Goal: Task Accomplishment & Management: Use online tool/utility

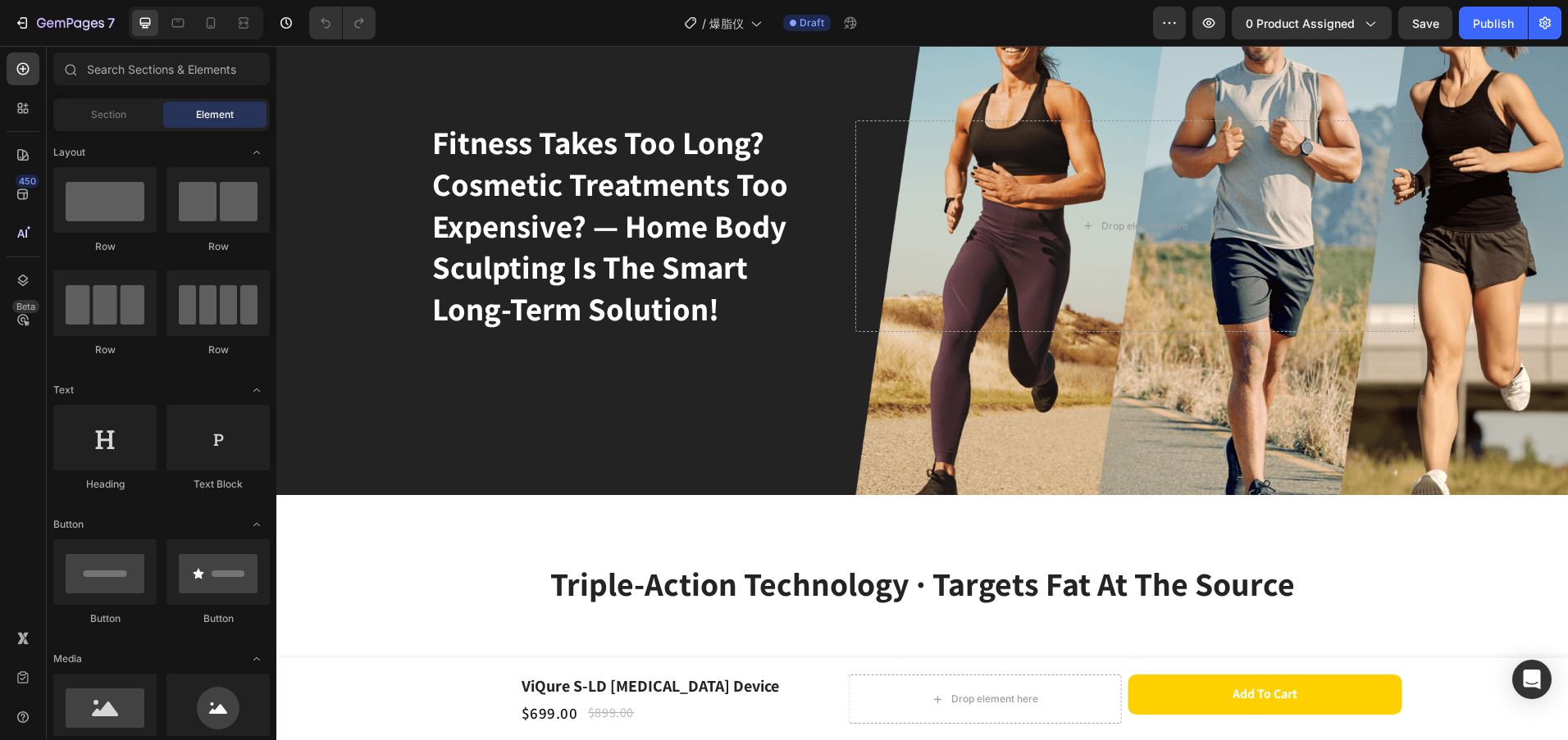
scroll to position [1558, 0]
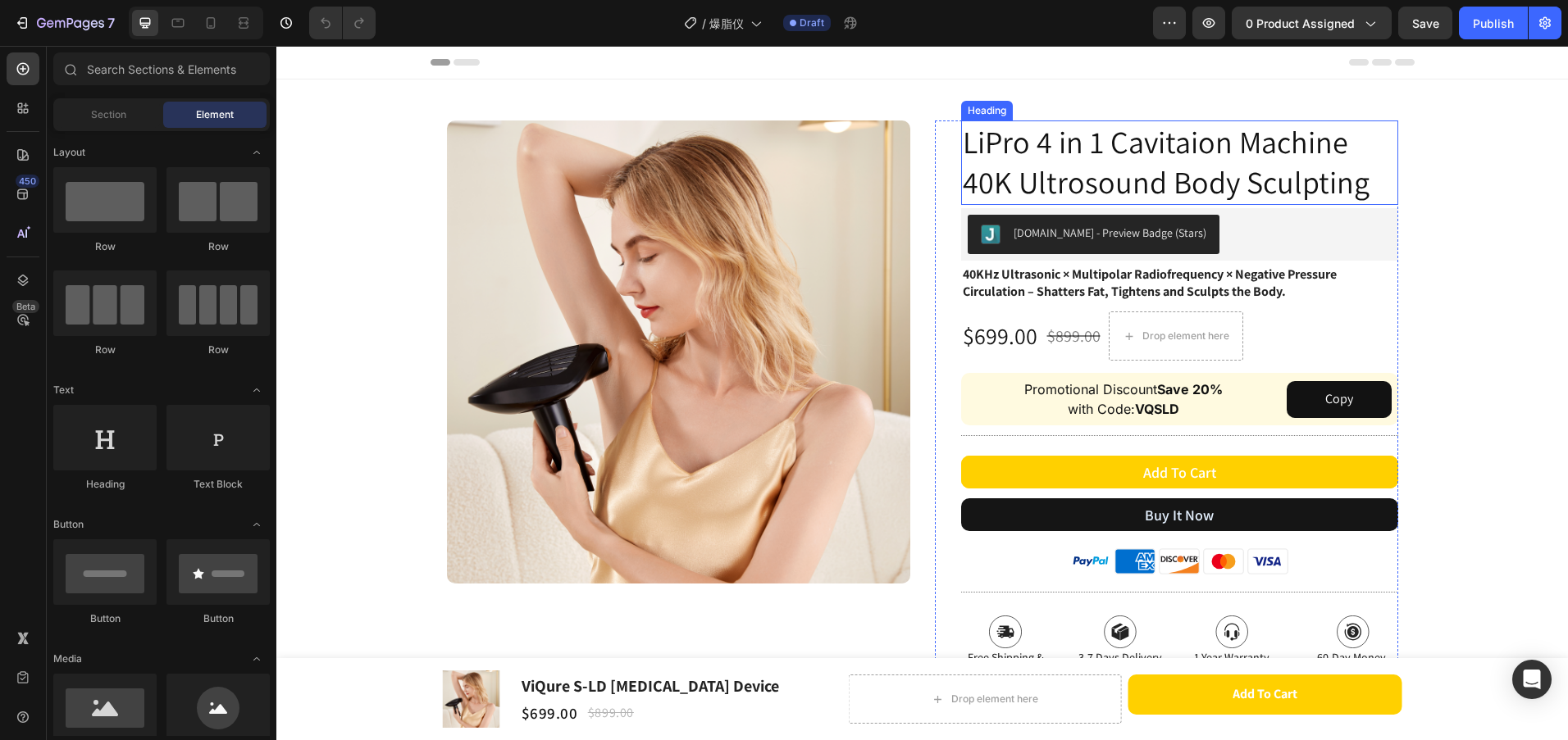
click at [1294, 178] on h2 "LiPro 4 in 1 Cavitaion Machine 40K Ultrosound Body Sculpting" at bounding box center [1180, 163] width 437 height 85
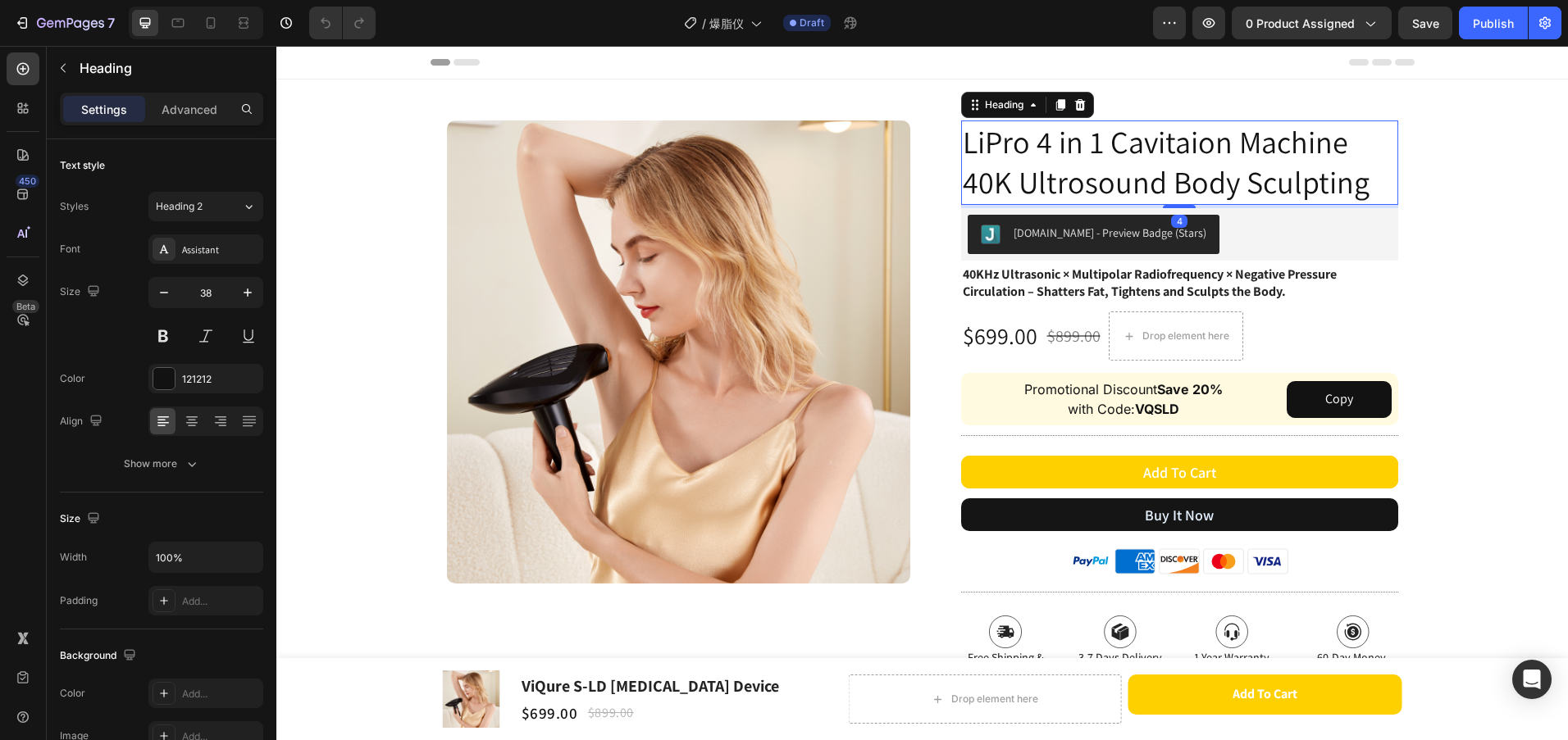
click at [1294, 178] on h2 "LiPro 4 in 1 Cavitaion Machine 40K Ultrosound Body Sculpting" at bounding box center [1180, 163] width 437 height 85
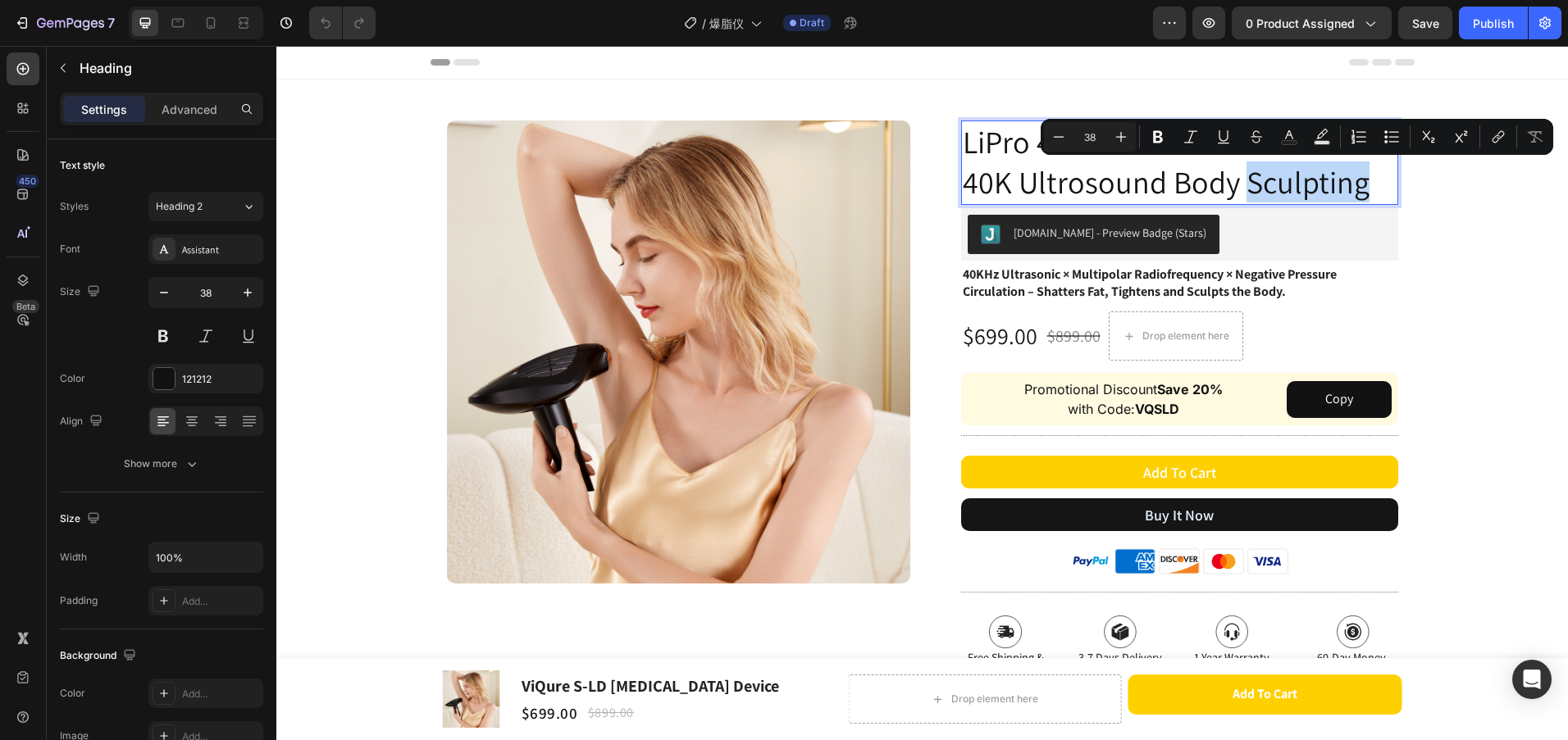
click at [1363, 184] on p "LiPro 4 in 1 Cavitaion Machine 40K Ultrosound Body Sculpting" at bounding box center [1179, 163] width 434 height 81
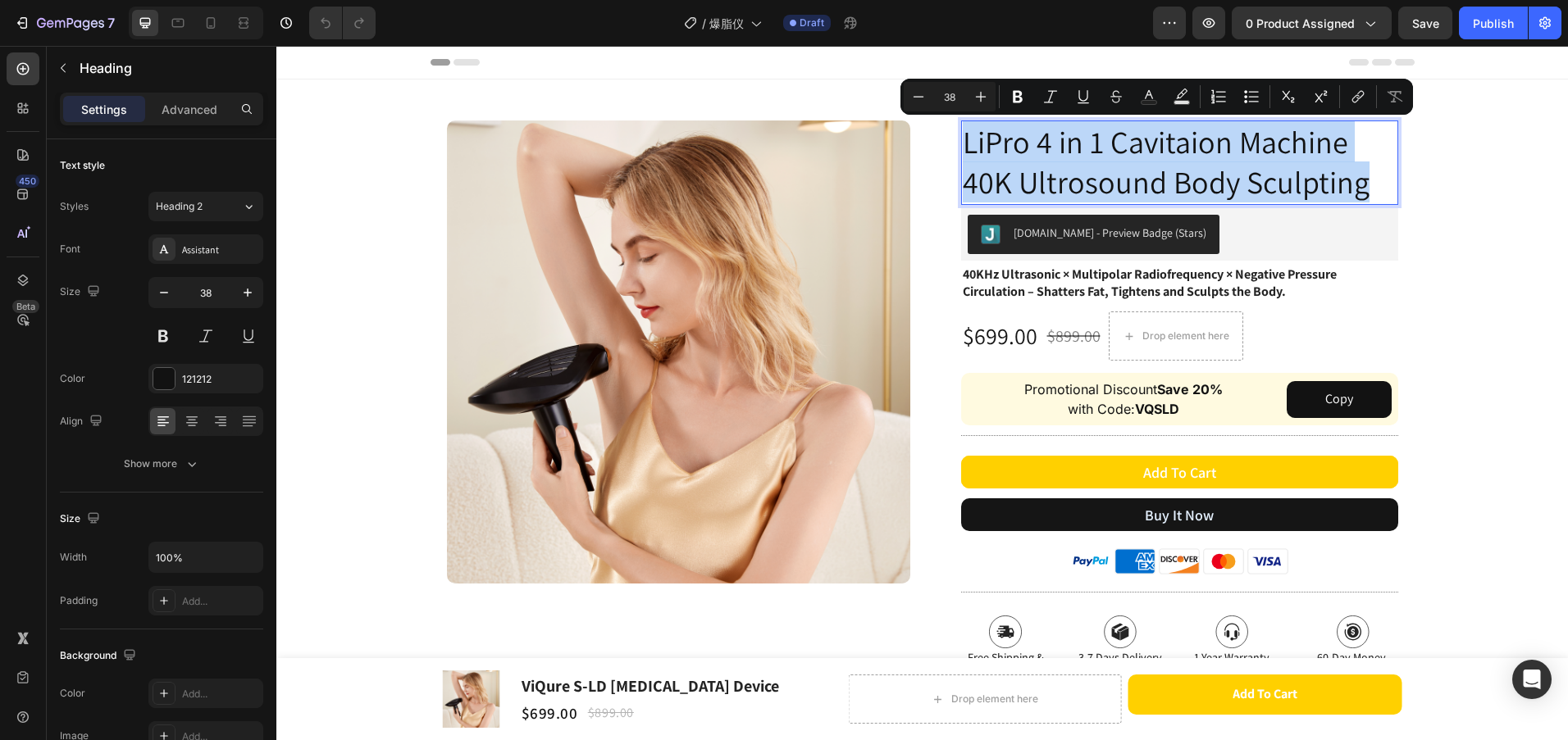
drag, startPoint x: 1363, startPoint y: 188, endPoint x: 959, endPoint y: 147, distance: 406.1
click at [963, 147] on p "LiPro 4 in 1 Cavitaion Machine 40K Ultrosound Body Sculpting" at bounding box center [1179, 163] width 434 height 81
copy p "LiPro 4 in 1 Cavitaion Machine 40K Ultrosound Body Sculpting"
click at [1132, 180] on p "LiPro 4 in 1 Cavitaion Machine 40K Ultrosound Body Sculpting" at bounding box center [1179, 163] width 434 height 81
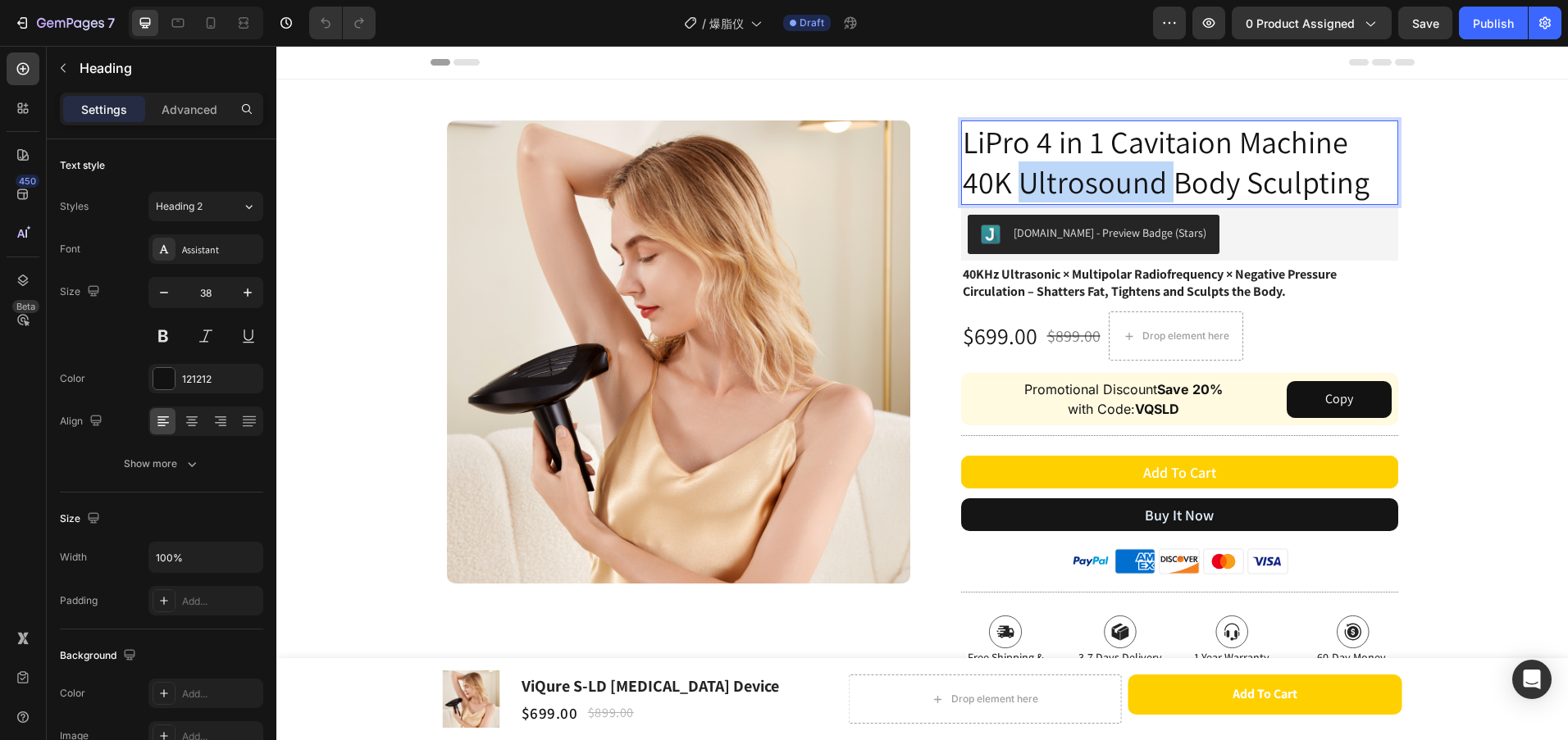
click at [1132, 180] on p "LiPro 4 in 1 Cavitaion Machine 40K Ultrosound Body Sculpting" at bounding box center [1179, 163] width 434 height 81
click at [1189, 179] on p "LiPro 4 in 1 Cavitaion Machine 40K Ultrosound Body Sculpting" at bounding box center [1179, 163] width 434 height 81
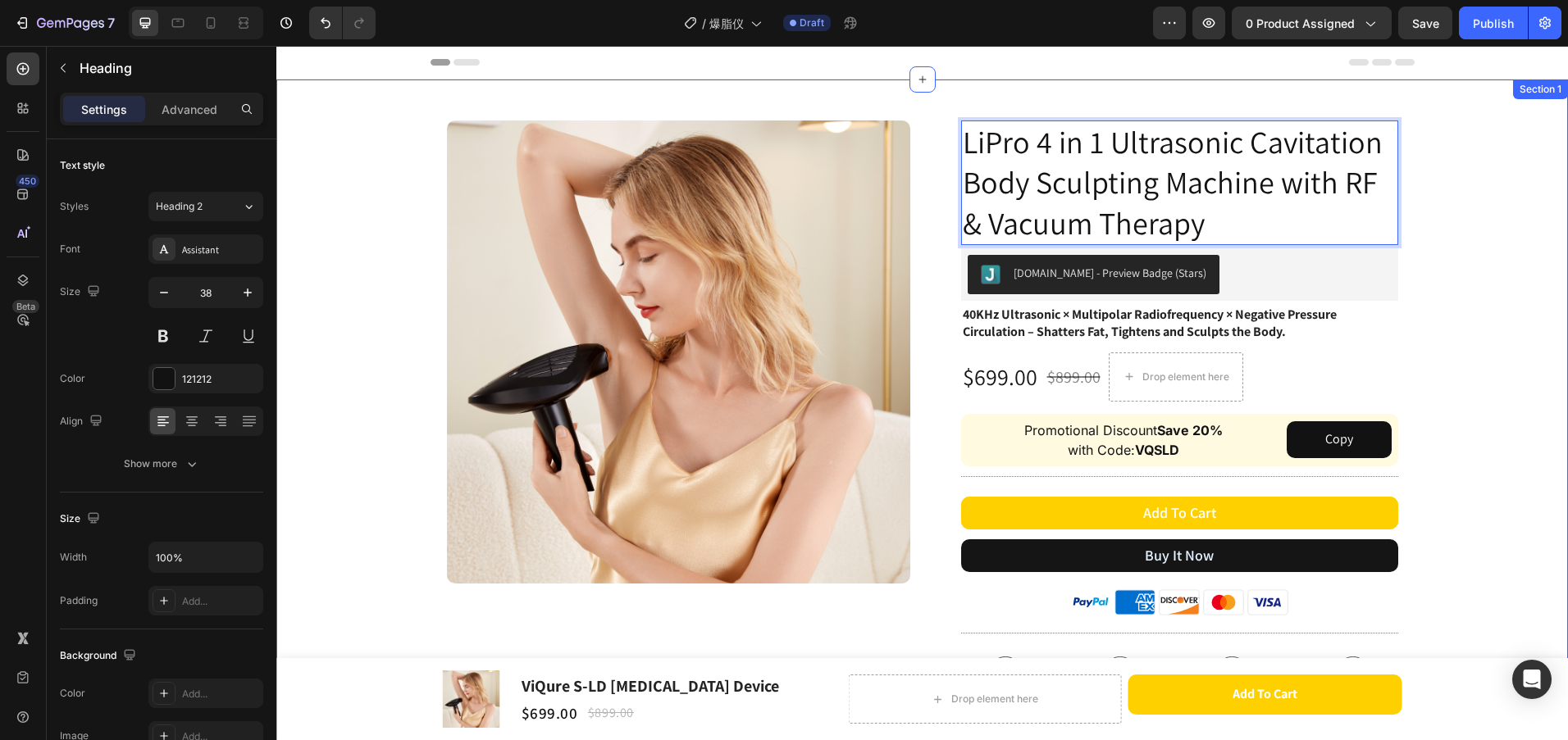
click at [1446, 314] on div "Image Row LiPro 4 in 1 Ultrasonic Cavitation Body Sculpting Machine with RF & V…" at bounding box center [922, 484] width 1292 height 809
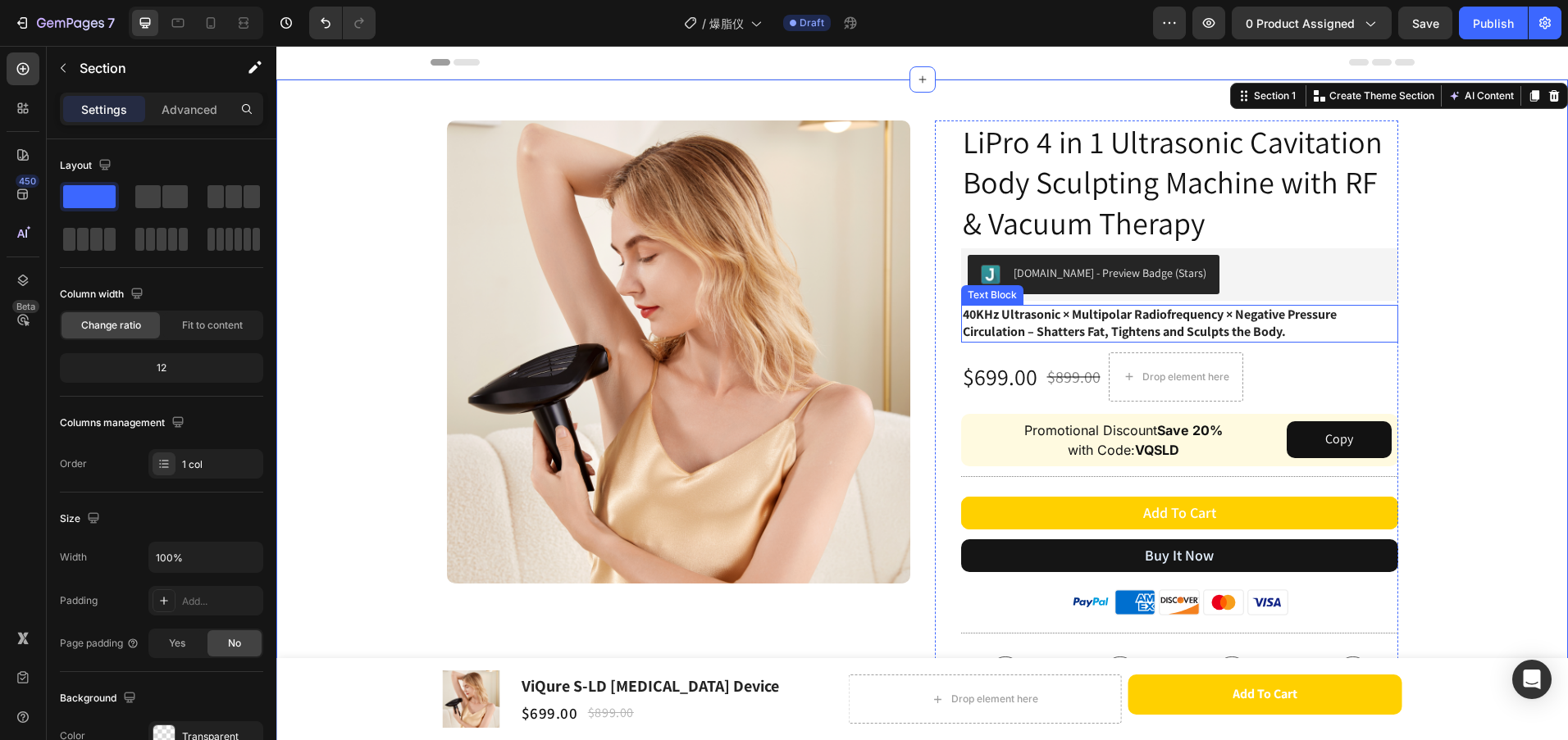
click at [964, 296] on div "Text Block" at bounding box center [992, 294] width 56 height 14
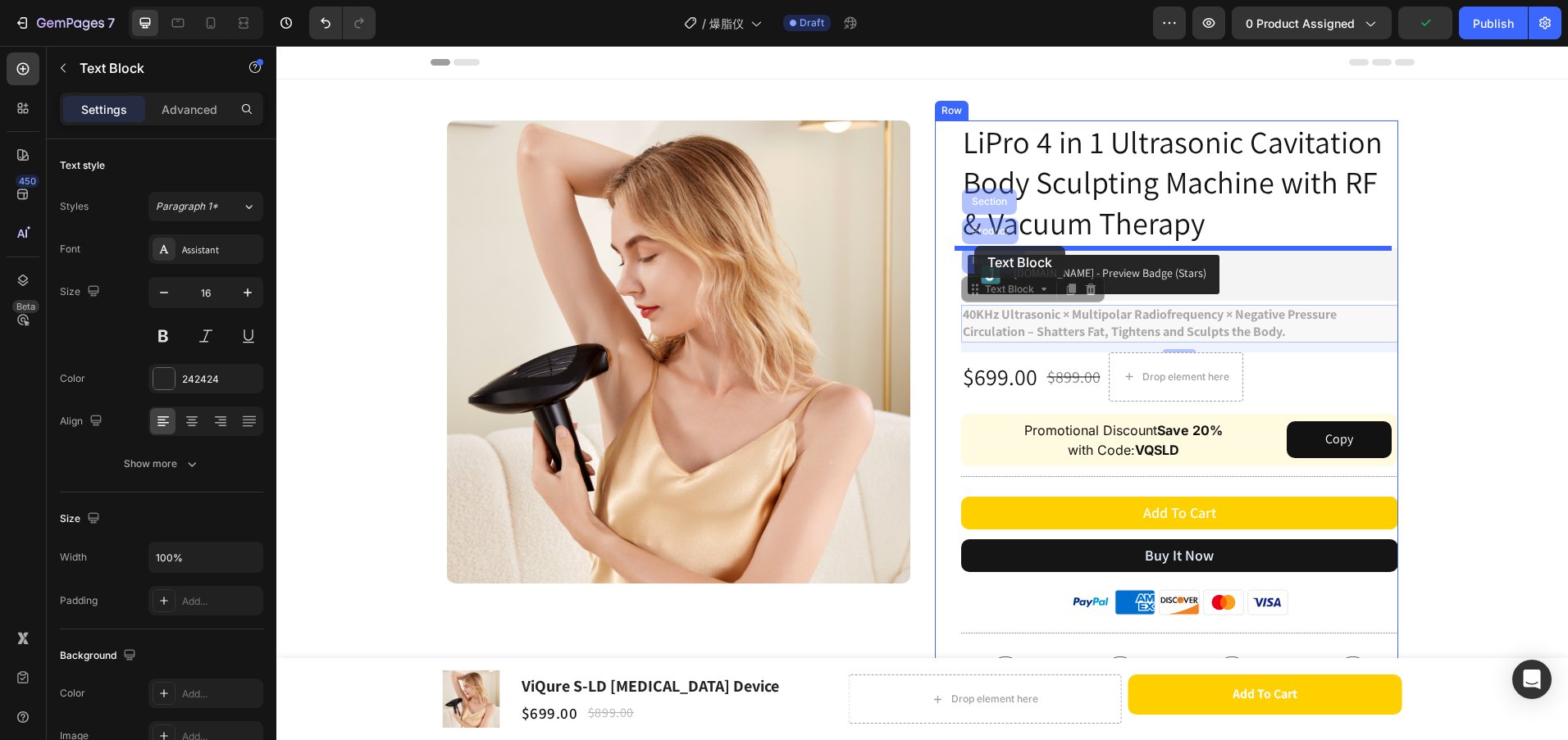
drag, startPoint x: 964, startPoint y: 291, endPoint x: 974, endPoint y: 246, distance: 46.1
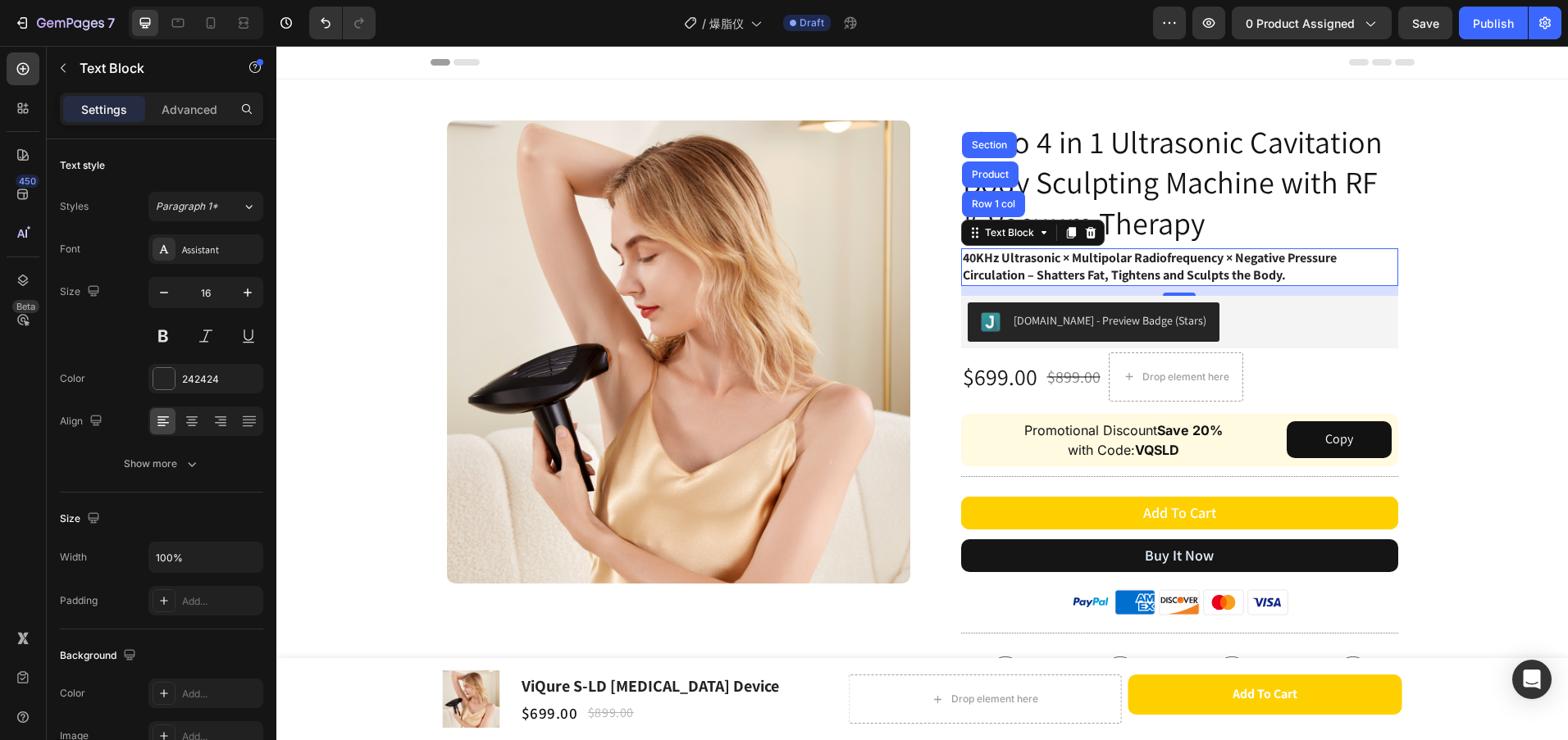
click at [1299, 268] on p "40KHz Ultrasonic × Multipolar Radiofrequency × Negative Pressure Circulation – …" at bounding box center [1179, 268] width 434 height 35
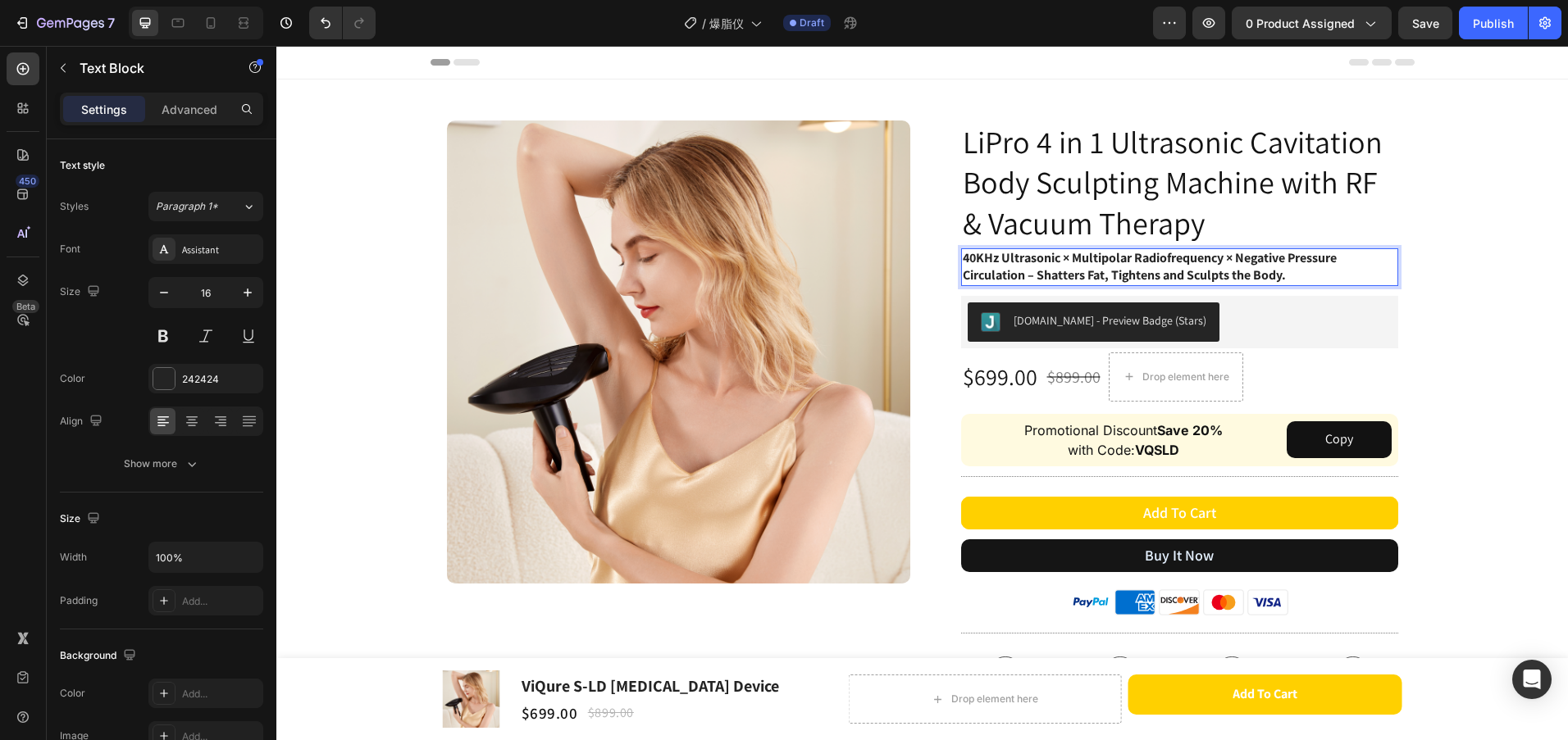
click at [1072, 279] on strong "40KHz Ultrasonic × Multipolar Radiofrequency × Negative Pressure Circulation – …" at bounding box center [1149, 267] width 374 height 35
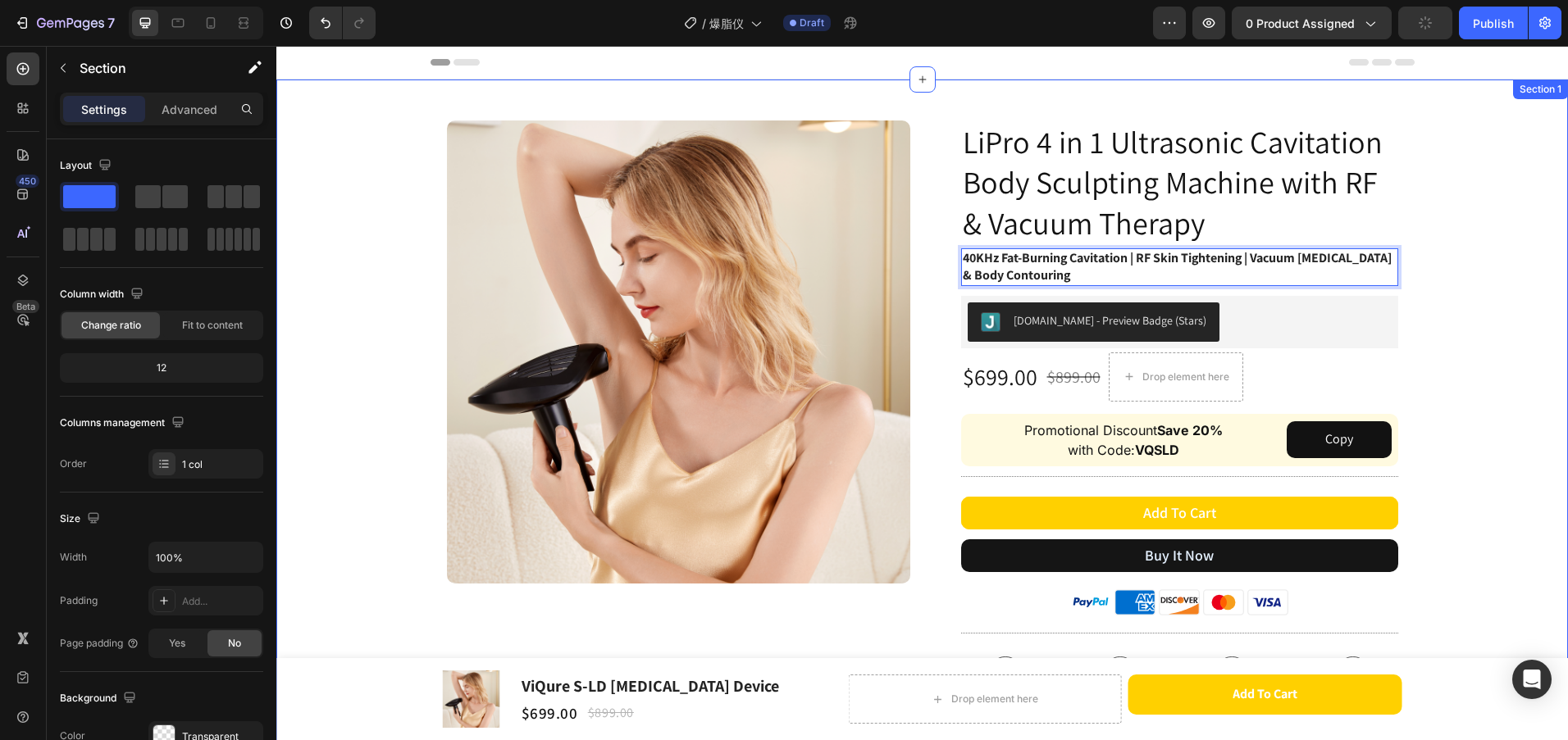
click at [1439, 363] on div "Image Row LiPro 4 in 1 Ultrasonic Cavitation Body Sculpting Machine with RF & V…" at bounding box center [922, 484] width 1292 height 809
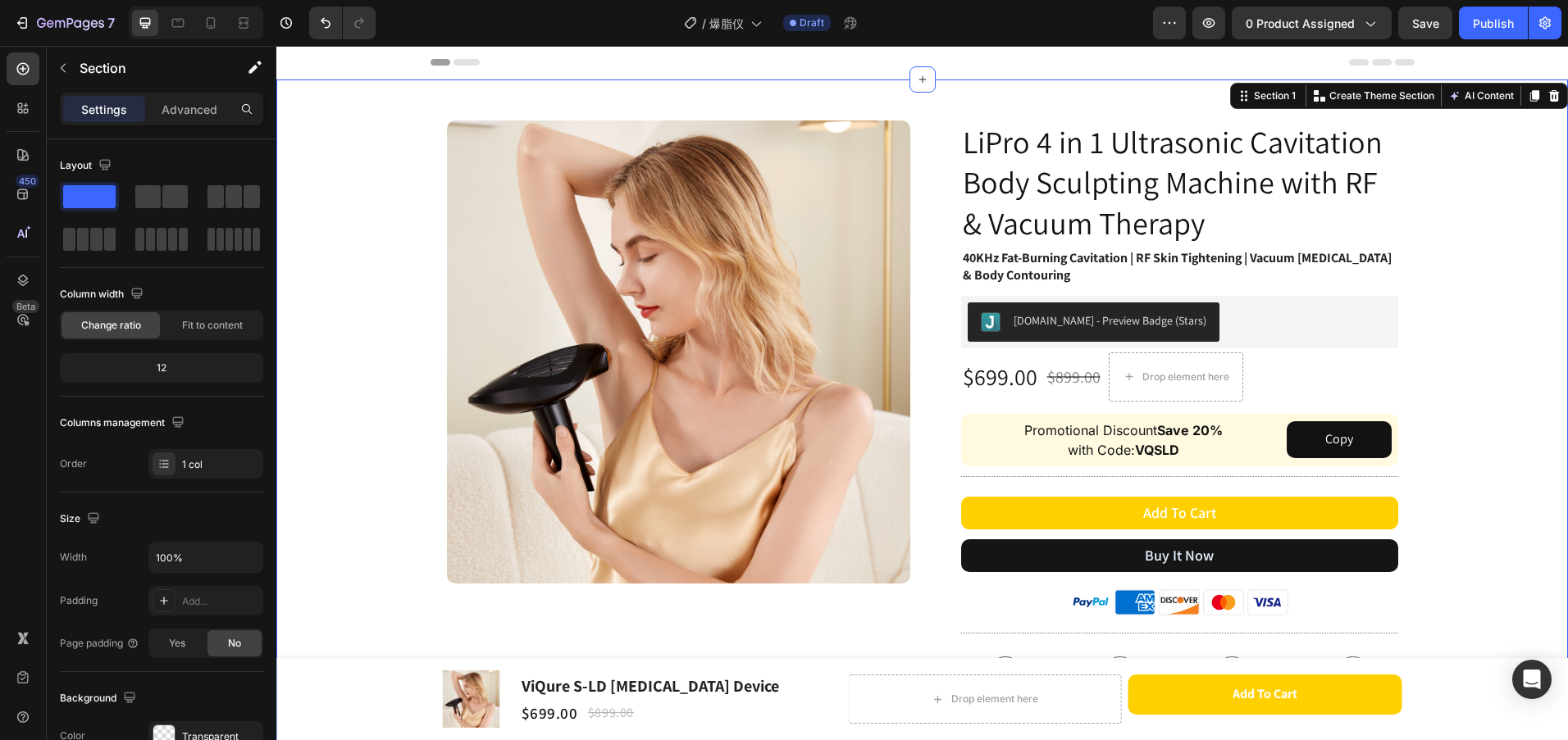
click at [1442, 405] on div "Image Row LiPro 4 in 1 Ultrasonic Cavitation Body Sculpting Machine with RF & V…" at bounding box center [922, 484] width 1292 height 809
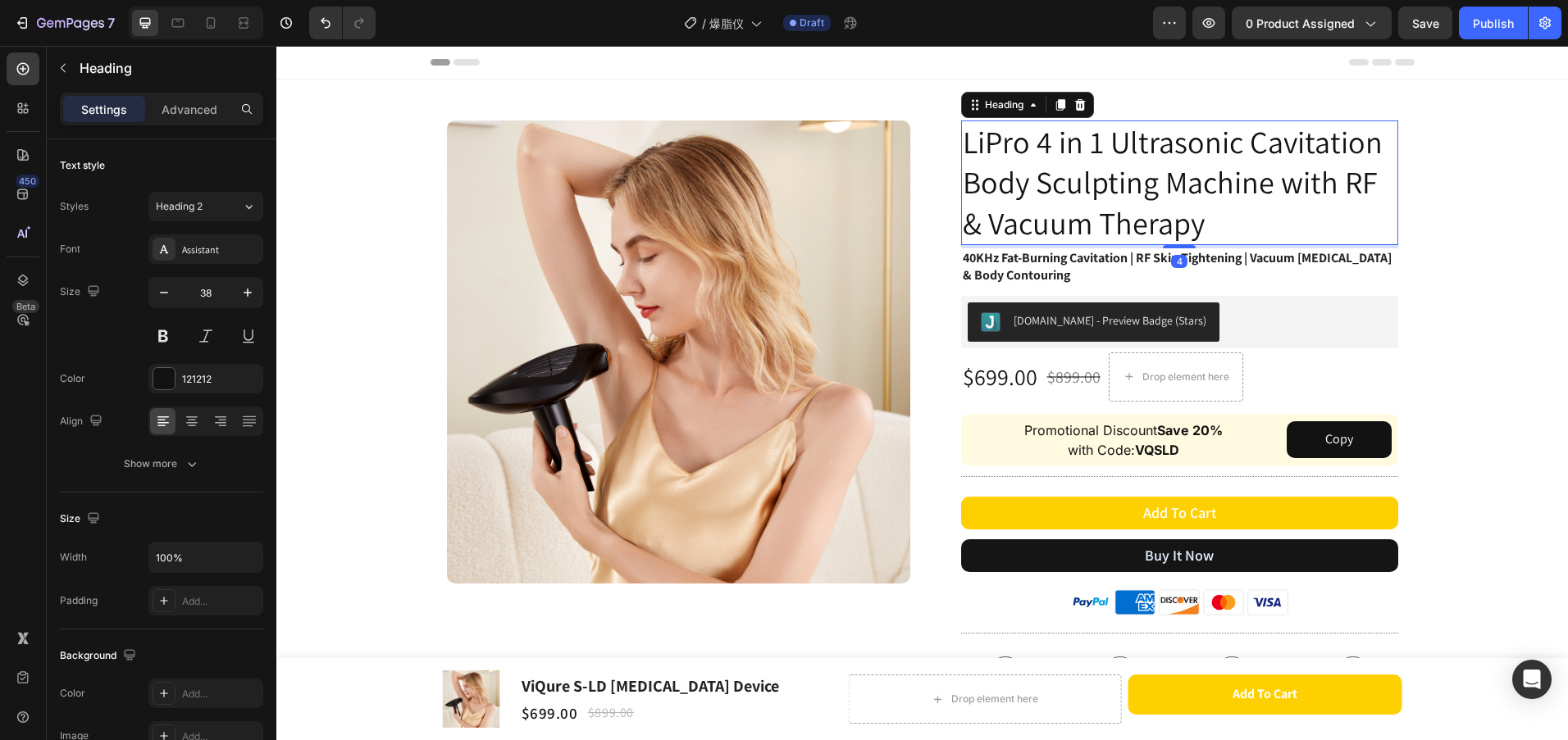
click at [1161, 205] on p "LiPro 4 in 1 Ultrasonic Cavitation Body Sculpting Machine with RF & Vacuum Ther…" at bounding box center [1179, 183] width 434 height 121
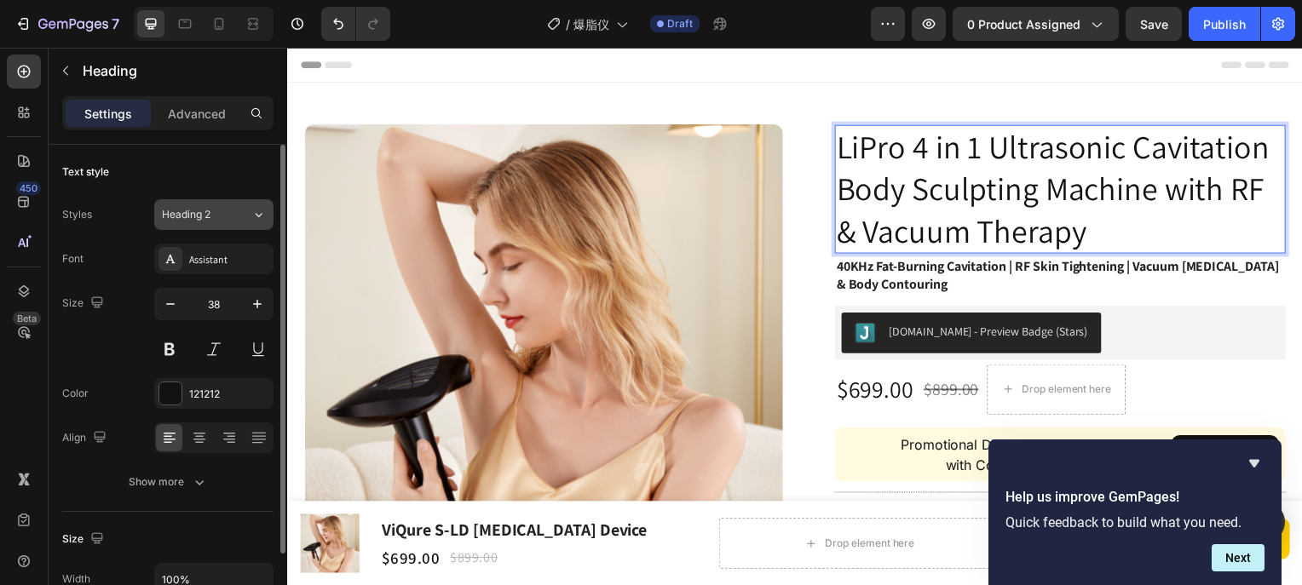
click at [215, 211] on div "Heading 2" at bounding box center [196, 214] width 69 height 15
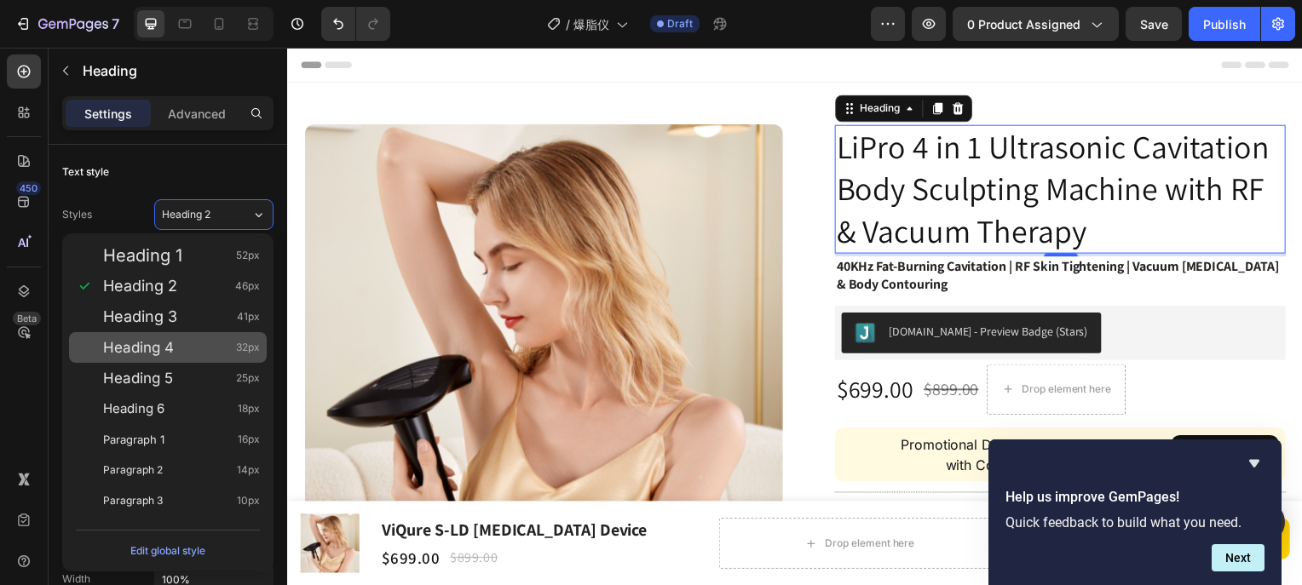
click at [216, 354] on div "Heading 4 32px" at bounding box center [181, 347] width 157 height 17
type input "32"
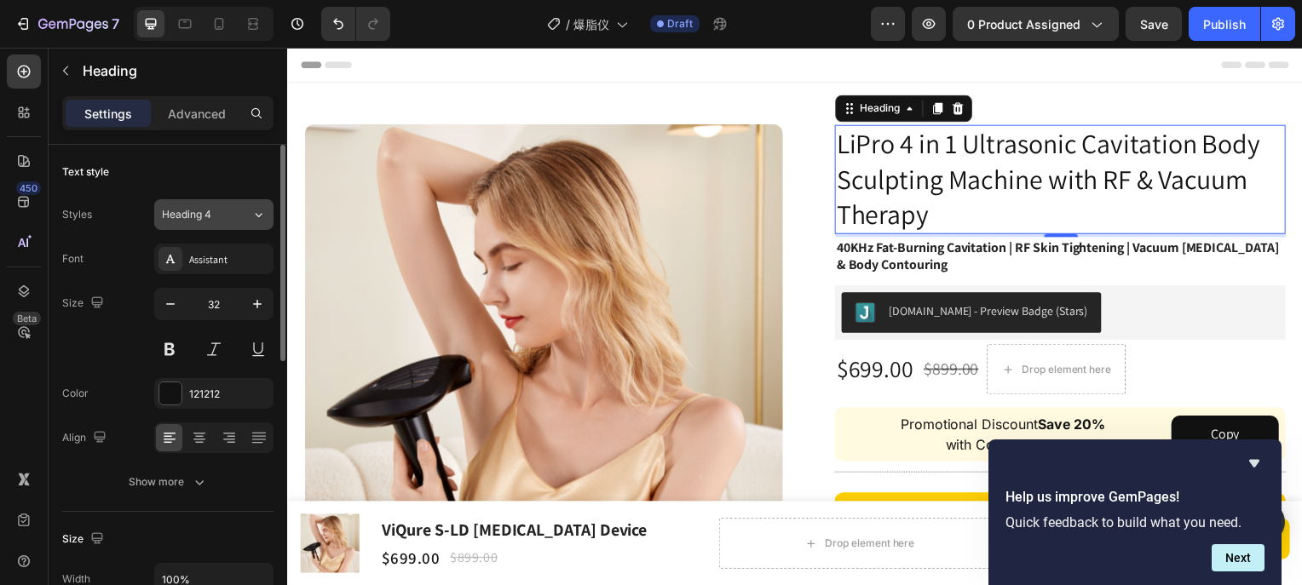
click at [212, 210] on div "Heading 4" at bounding box center [196, 214] width 69 height 15
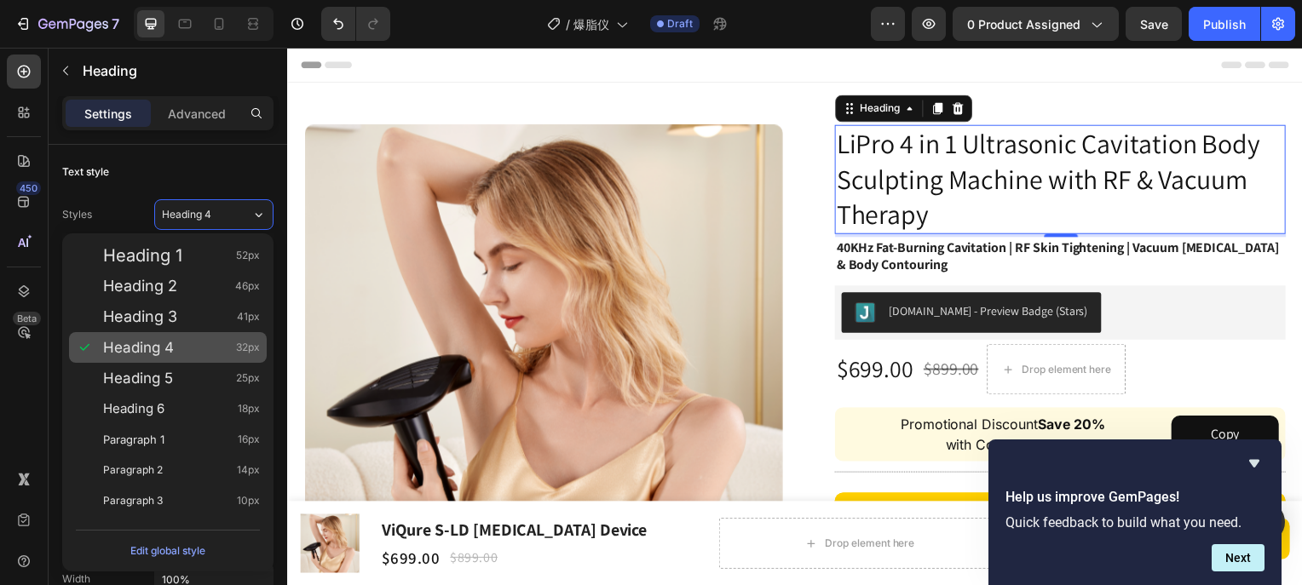
click at [212, 346] on div "Heading 4 32px" at bounding box center [181, 347] width 157 height 17
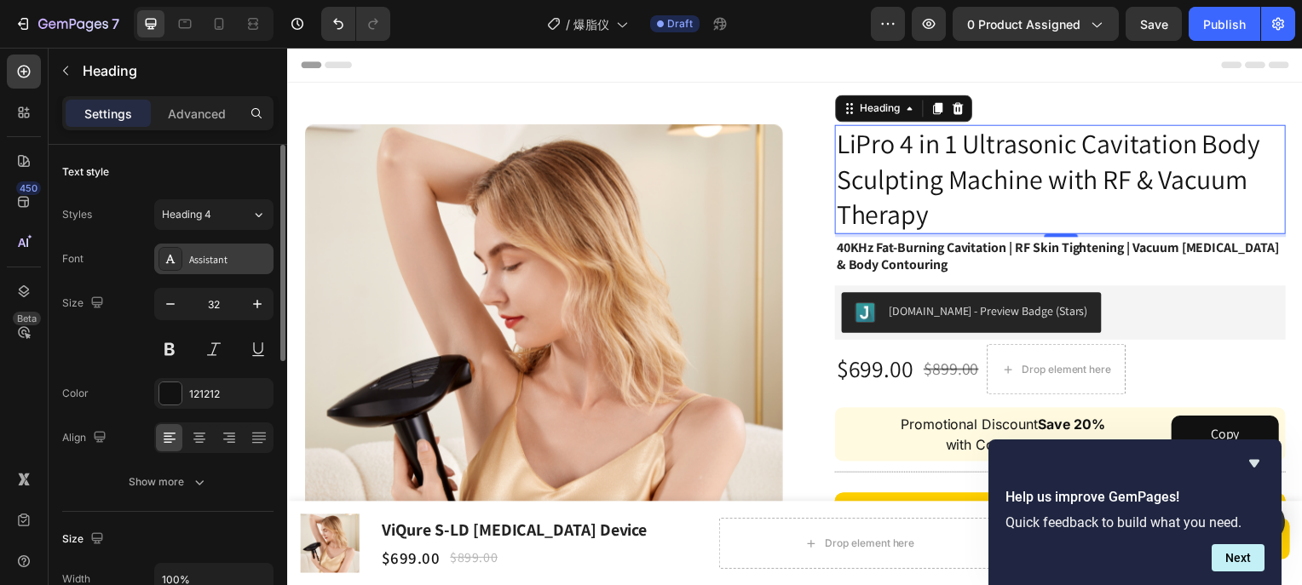
click at [234, 262] on div "Assistant" at bounding box center [229, 259] width 80 height 15
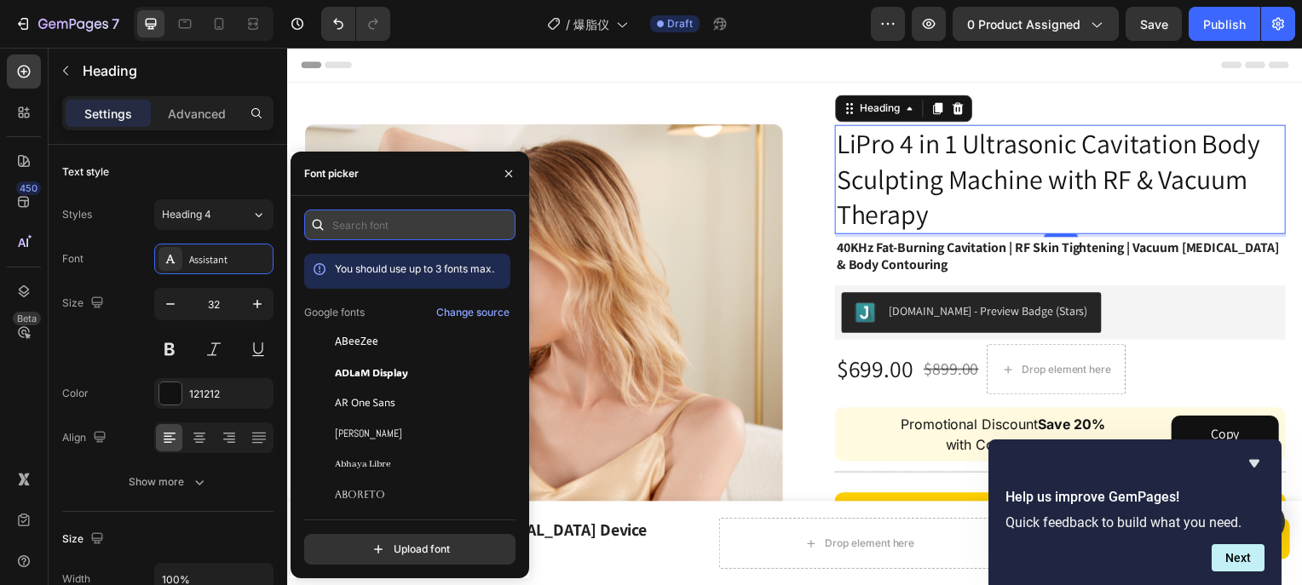
click at [389, 229] on input "text" at bounding box center [409, 225] width 211 height 31
paste input "helvetica neue"
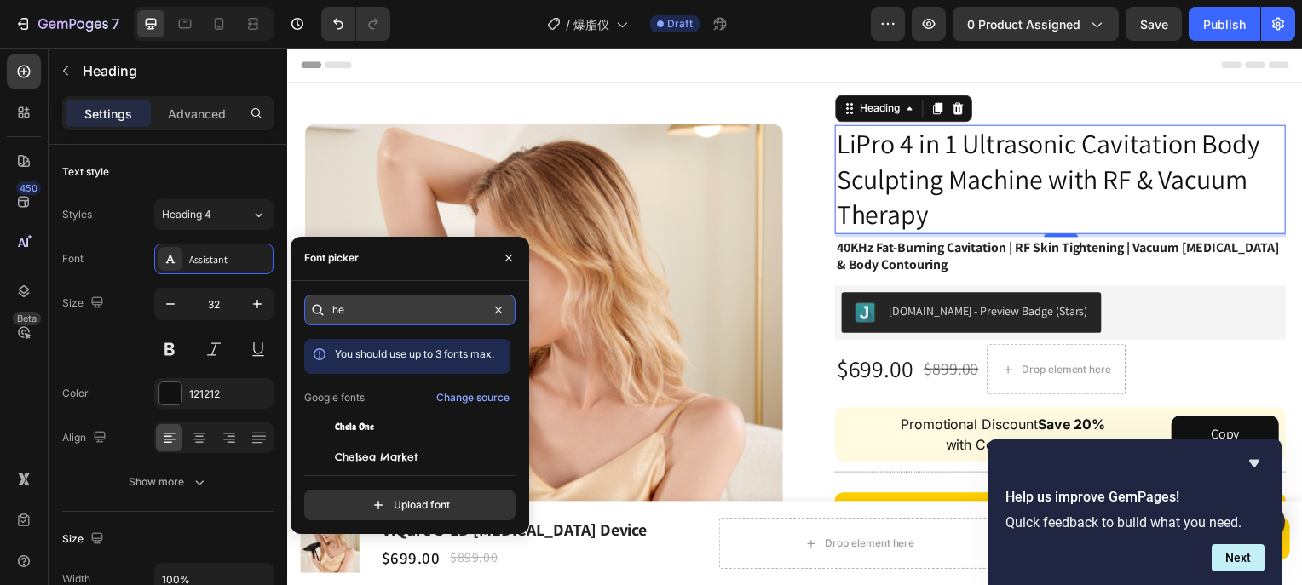
type input "h"
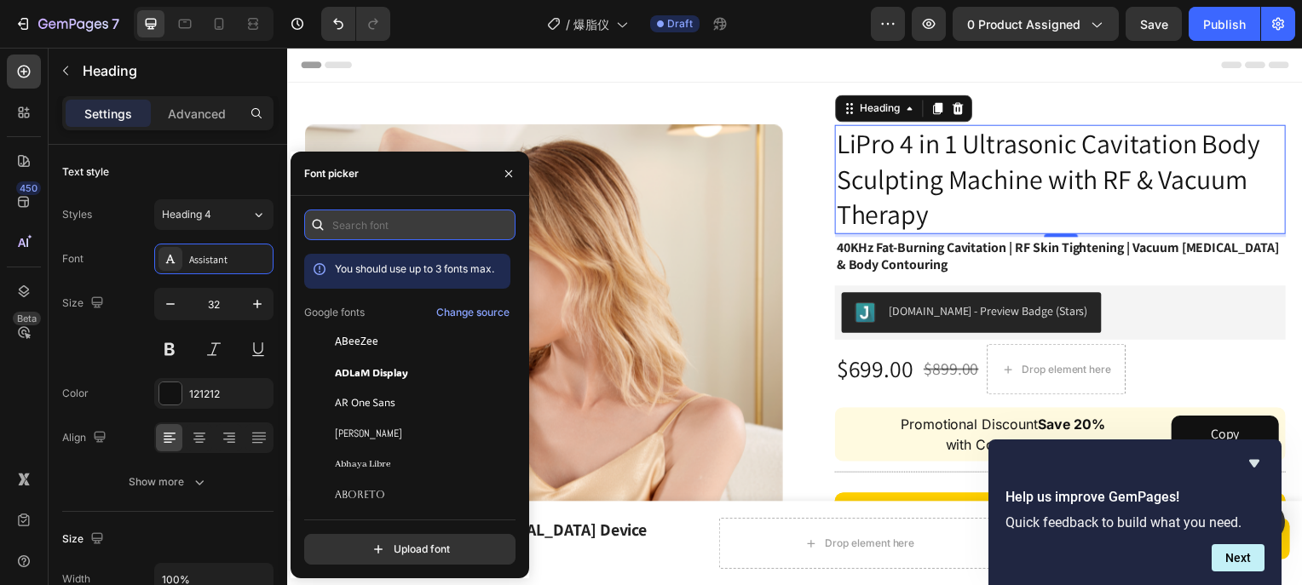
click at [368, 230] on input "text" at bounding box center [409, 225] width 211 height 31
paste input "montserrat"
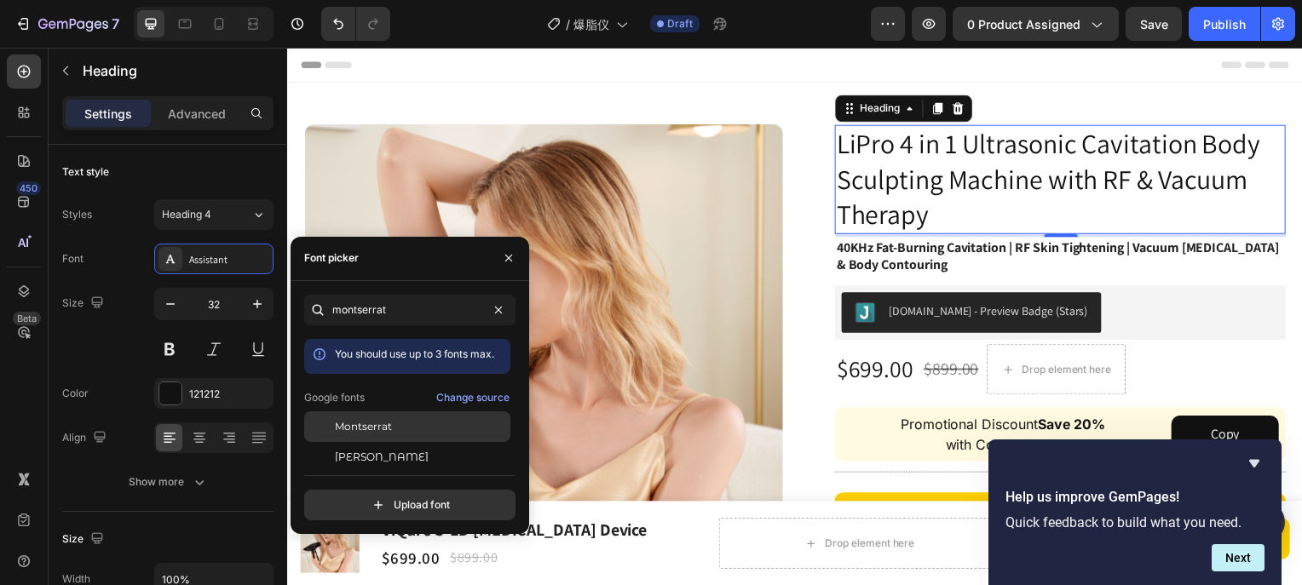
click at [374, 429] on span "Montserrat" at bounding box center [363, 426] width 57 height 15
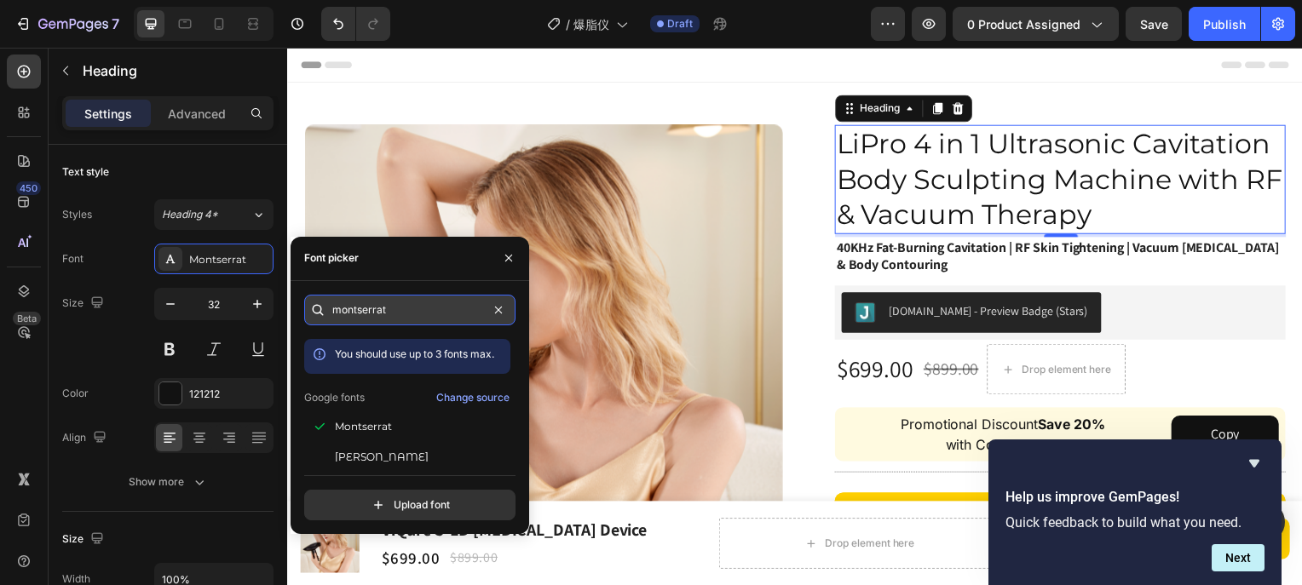
click at [408, 315] on input "montserrat" at bounding box center [409, 310] width 211 height 31
paste input "[PERSON_NAME] sans"
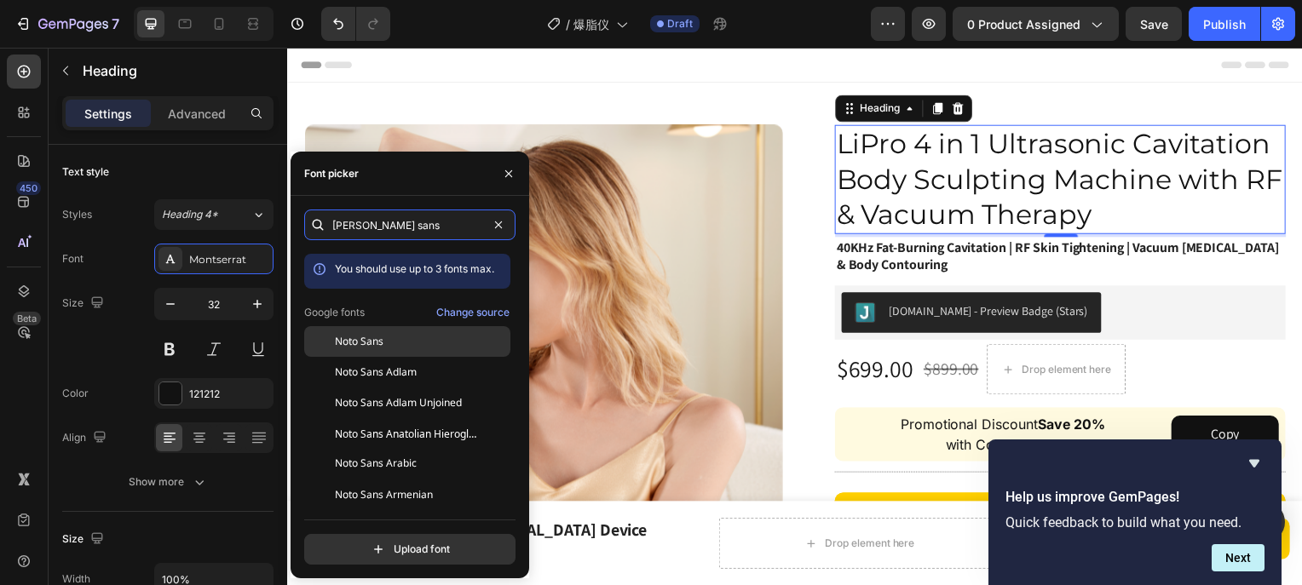
type input "[PERSON_NAME] sans"
click at [371, 338] on span "Noto Sans" at bounding box center [359, 341] width 49 height 15
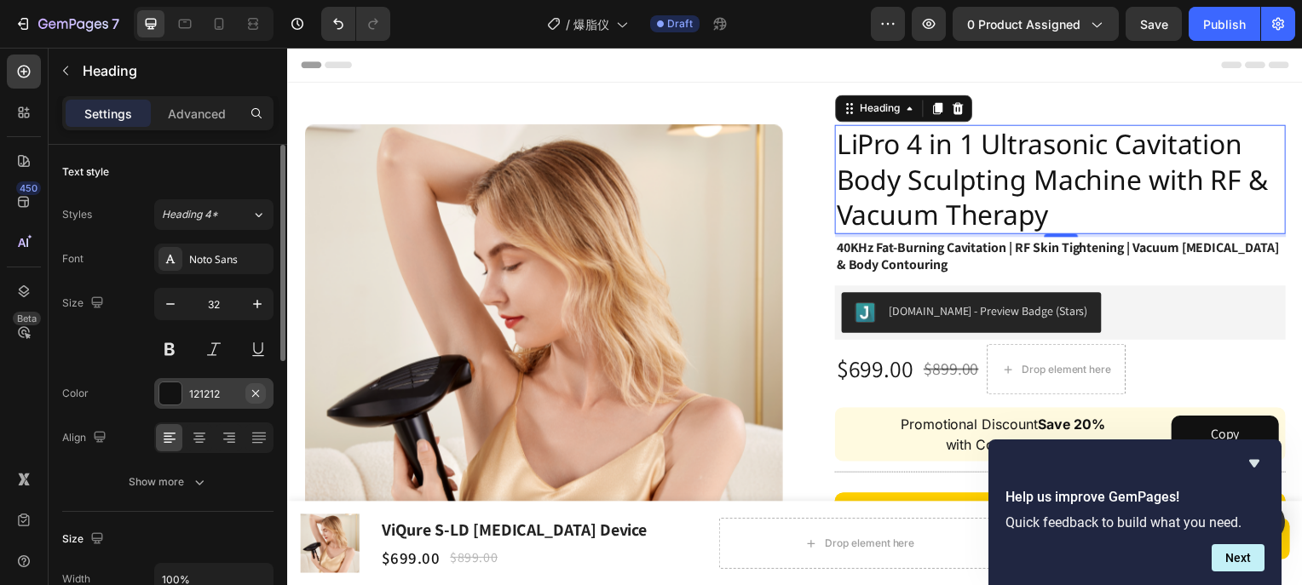
click at [254, 387] on icon "button" at bounding box center [256, 394] width 14 height 14
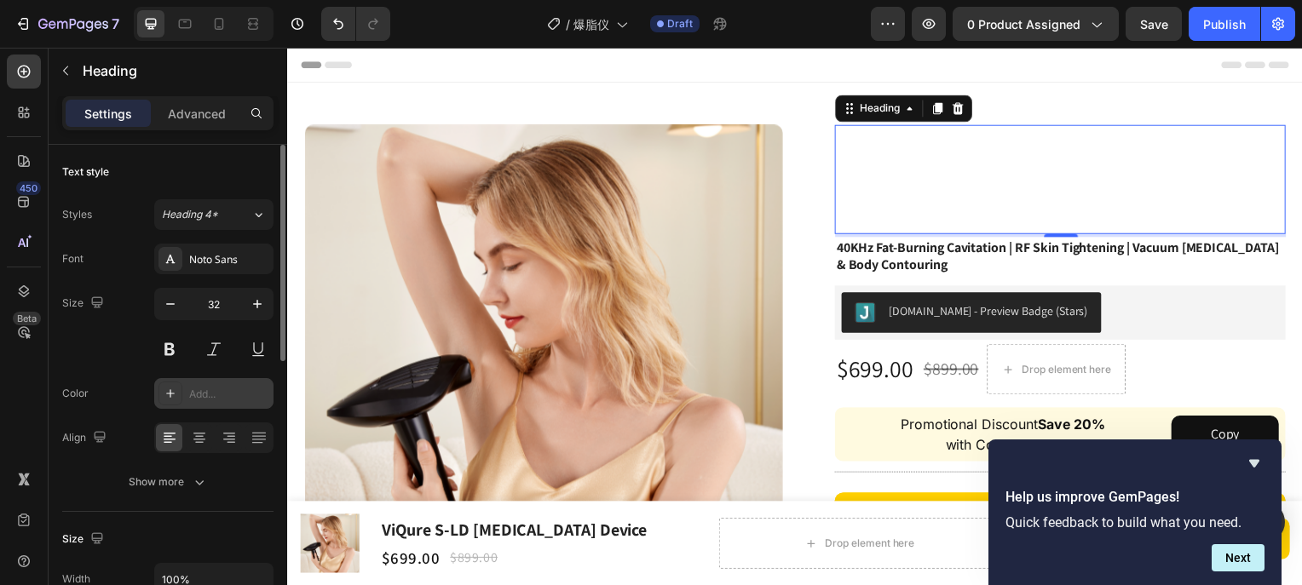
click at [208, 388] on div "Add..." at bounding box center [229, 394] width 80 height 15
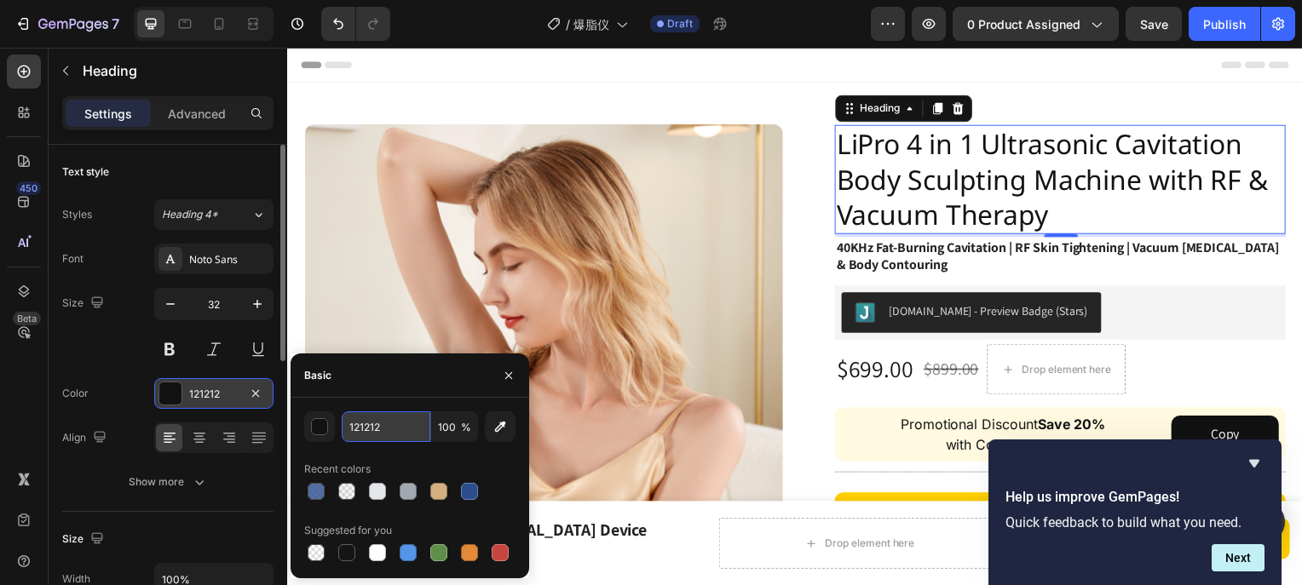
click at [389, 424] on input "121212" at bounding box center [386, 427] width 89 height 31
paste input "#2B4D8C"
type input "#2B4D8C"
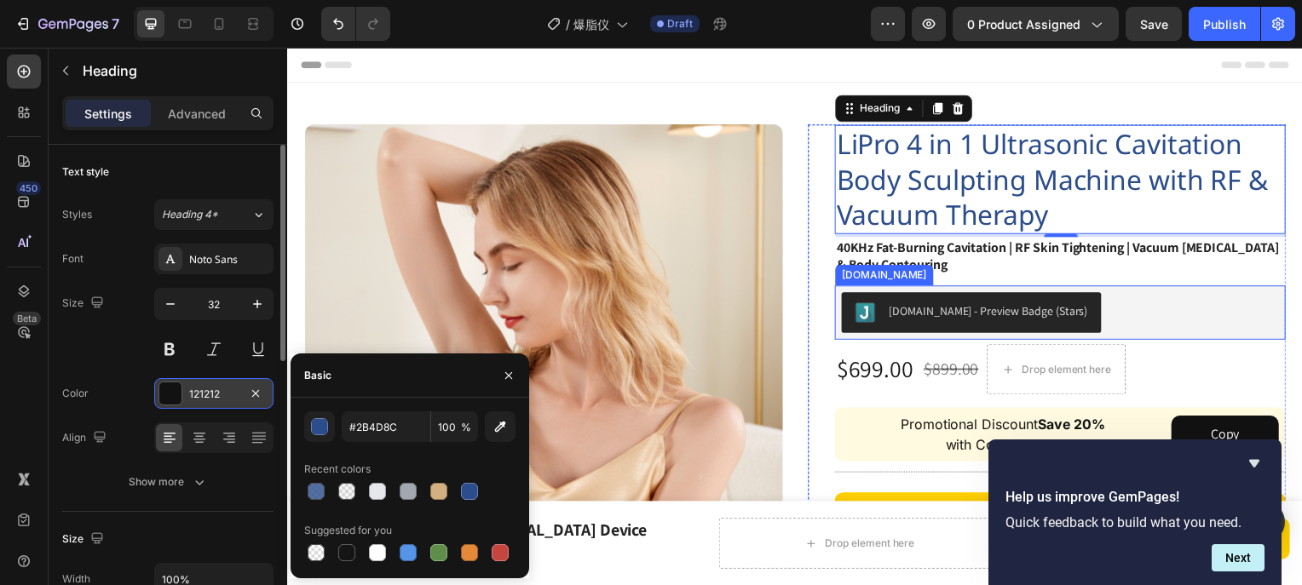
click at [1115, 307] on div "[DOMAIN_NAME] - Preview Badge (Stars)" at bounding box center [1065, 314] width 441 height 41
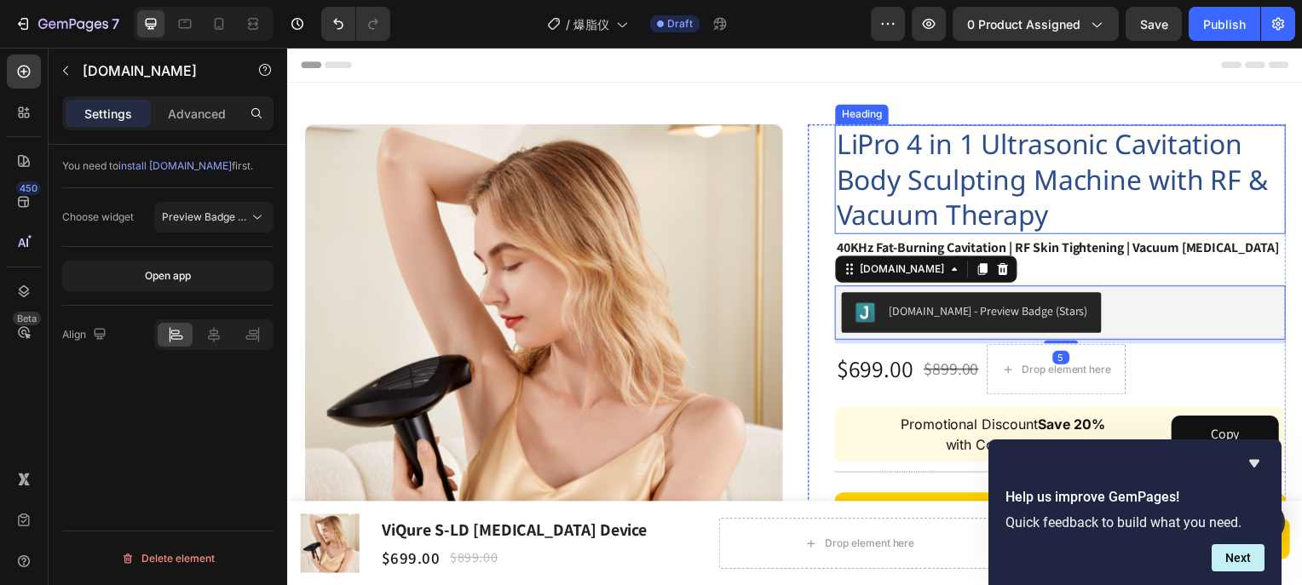
click at [1061, 194] on p "LiPro 4 in 1 Ultrasonic Cavitation Body Sculpting Machine with RF & Vacuum Ther…" at bounding box center [1065, 180] width 451 height 107
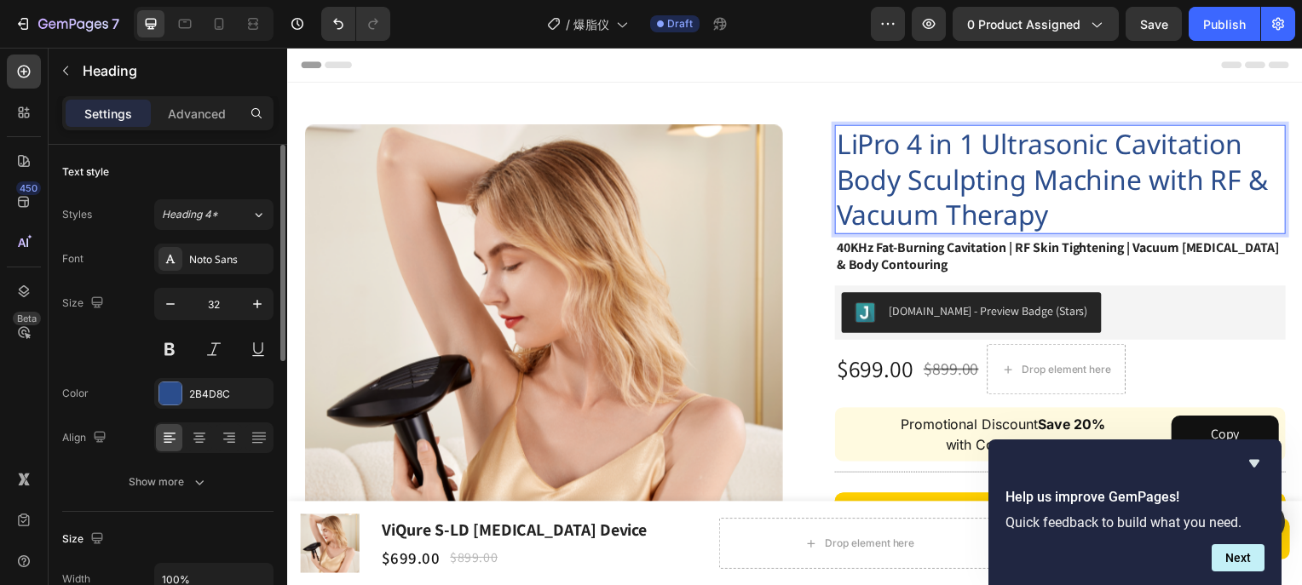
click at [1149, 213] on p "LiPro 4 in 1 Ultrasonic Cavitation Body Sculpting Machine with RF & Vacuum Ther…" at bounding box center [1065, 180] width 451 height 107
click at [1139, 214] on p "LiPro 4 in 1 Ultrasonic Cavitation Body Sculpting Machine with RF & Vacuum Ther…" at bounding box center [1065, 180] width 451 height 107
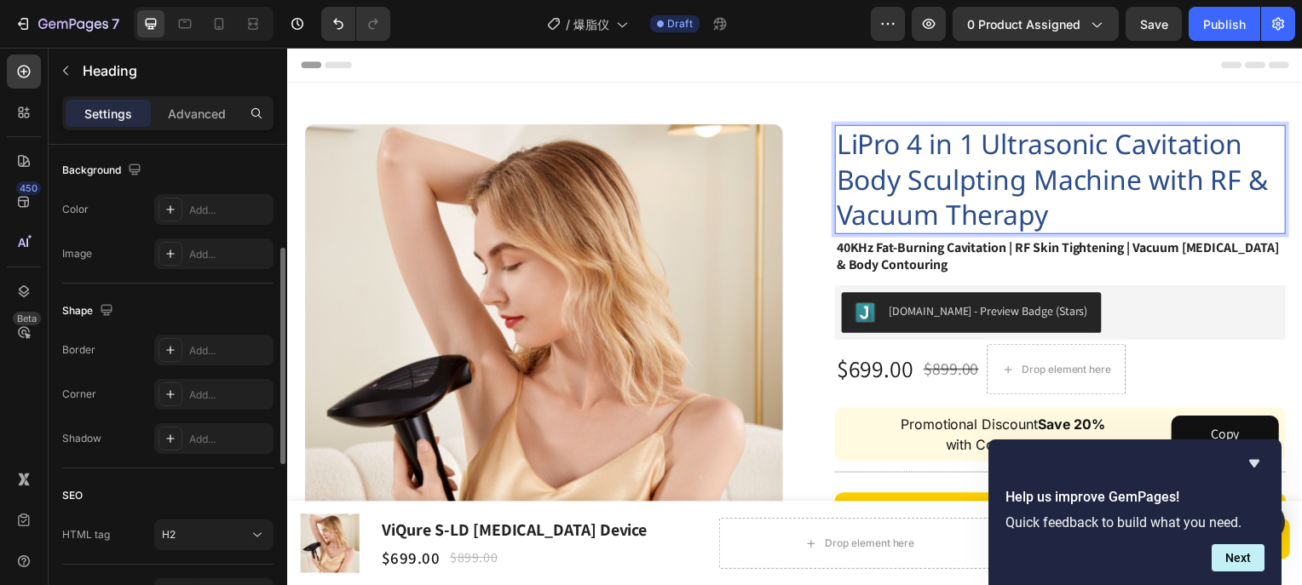
scroll to position [426, 0]
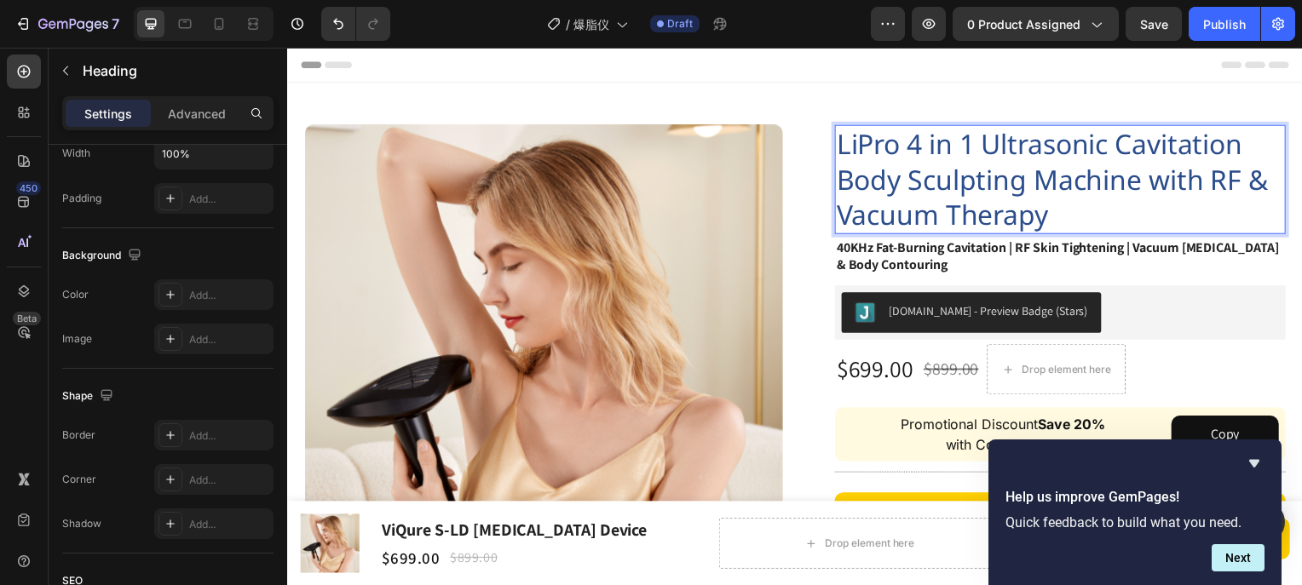
click at [1054, 198] on p "LiPro 4 in 1 Ultrasonic Cavitation Body Sculpting Machine with RF & Vacuum Ther…" at bounding box center [1065, 180] width 451 height 107
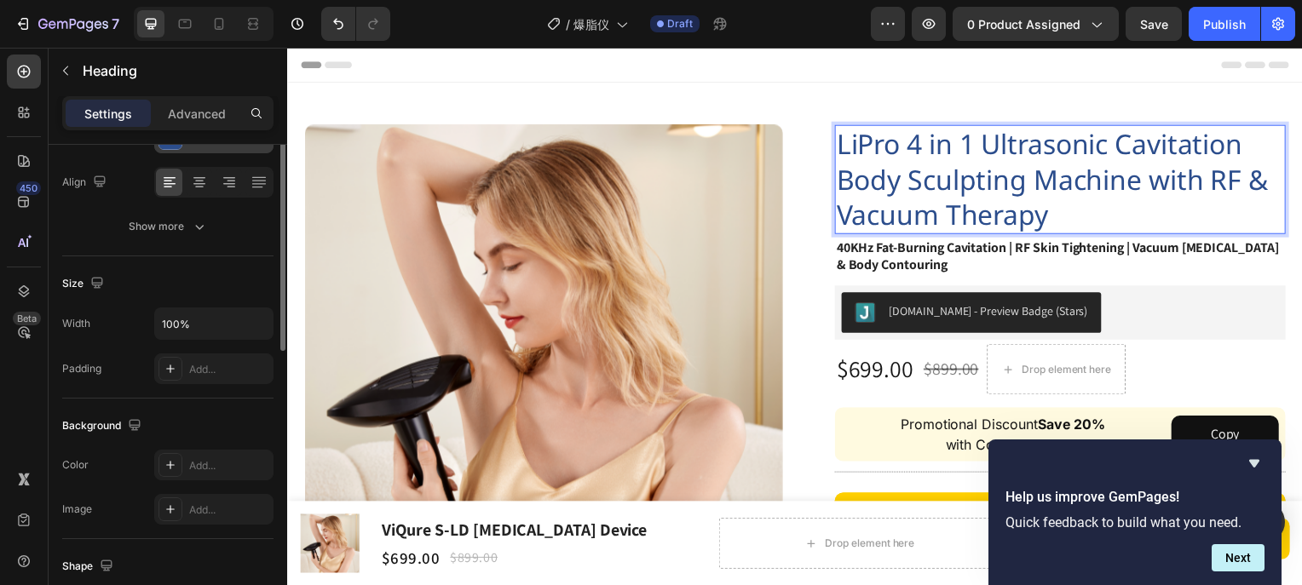
scroll to position [85, 0]
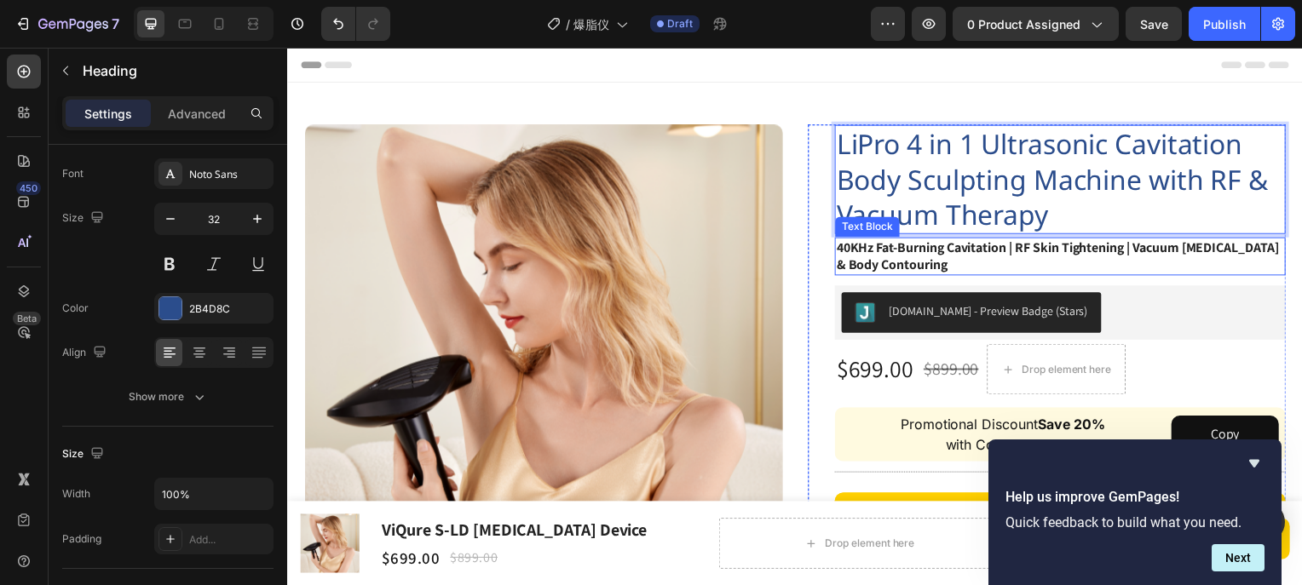
click at [973, 251] on strong "40KHz Fat-Burning Cavitation | RF Skin Tightening | Vacuum [MEDICAL_DATA] & Bod…" at bounding box center [1063, 257] width 446 height 36
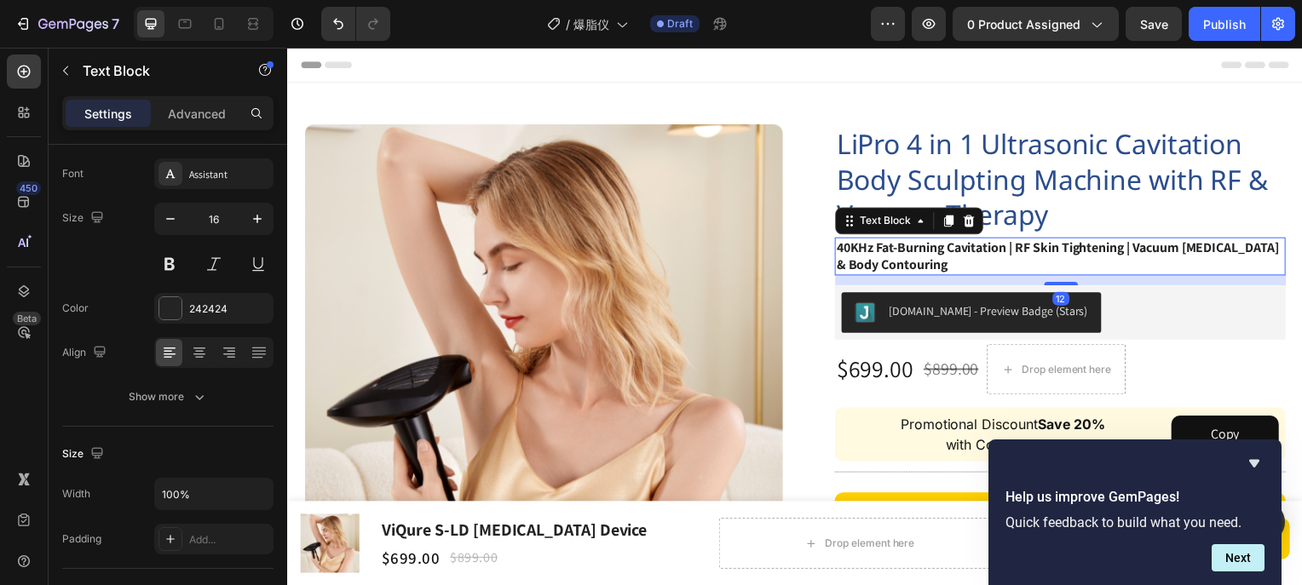
scroll to position [0, 0]
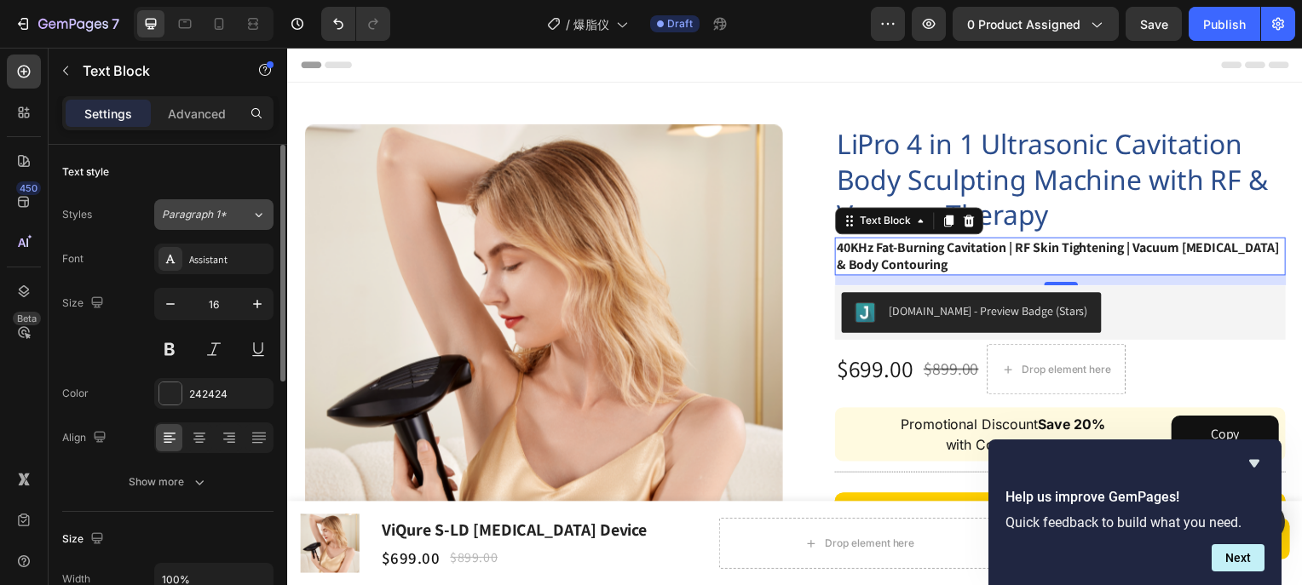
click at [243, 215] on div "Paragraph 1*" at bounding box center [206, 214] width 89 height 15
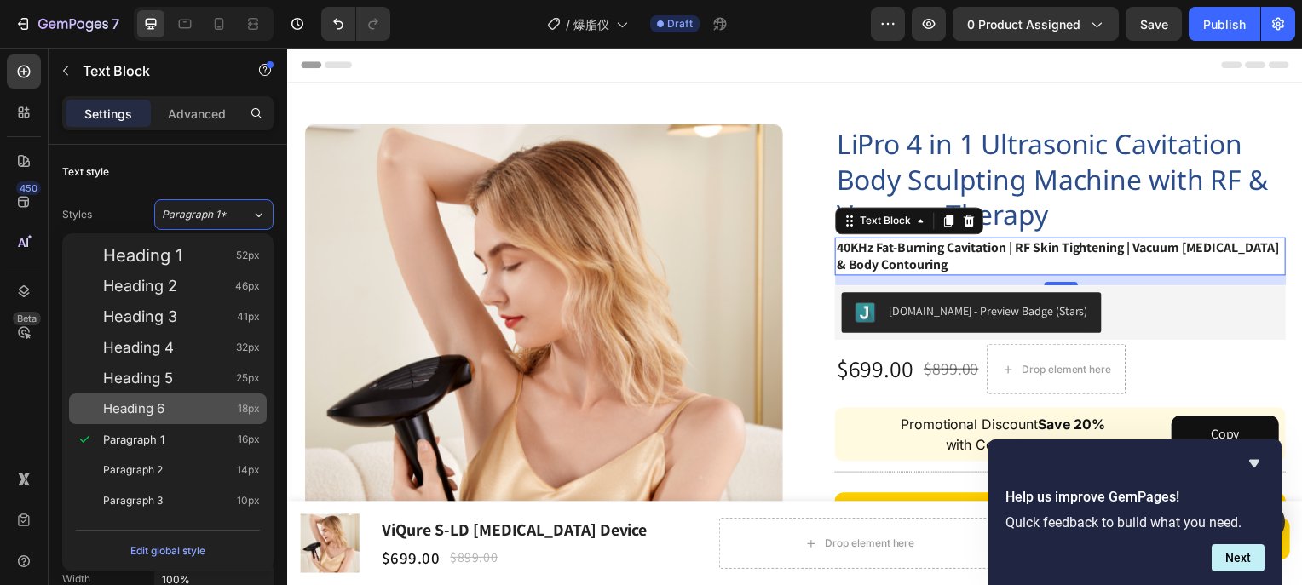
click at [212, 418] on div "Heading 6 18px" at bounding box center [168, 409] width 198 height 31
type input "18"
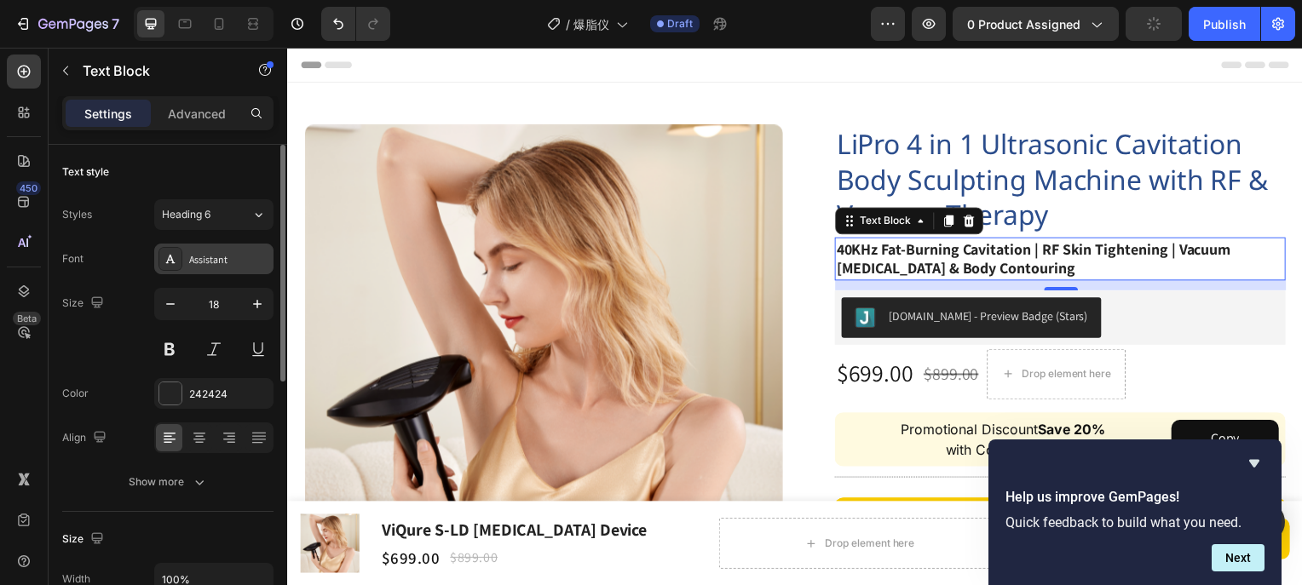
click at [235, 256] on div "Assistant" at bounding box center [229, 259] width 80 height 15
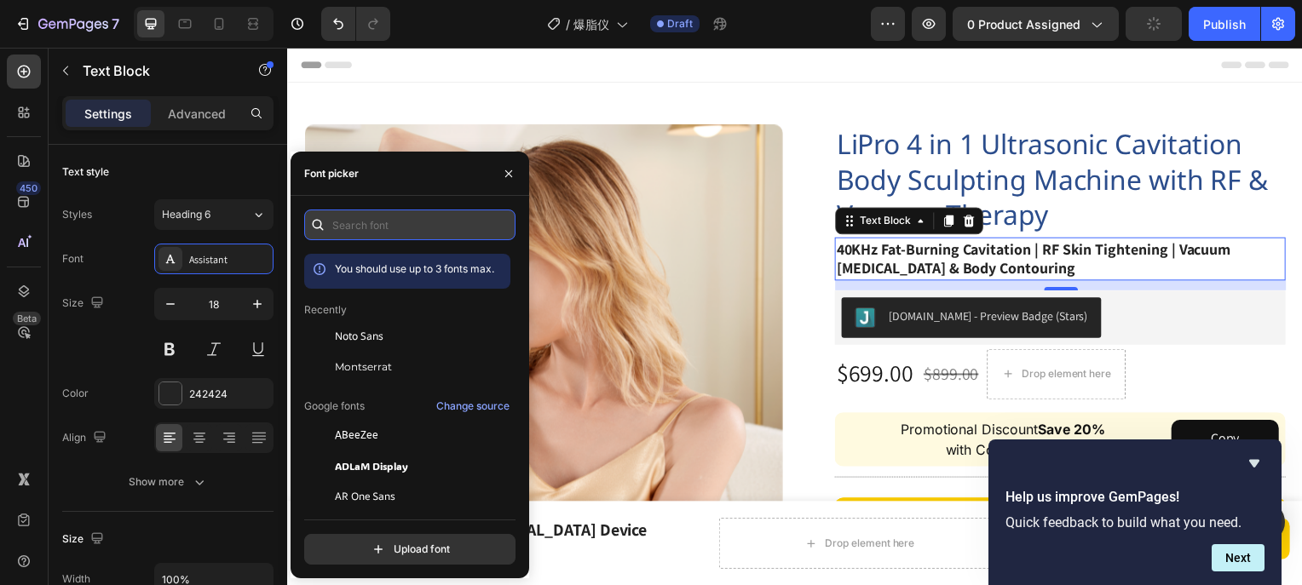
click at [416, 222] on input "text" at bounding box center [409, 225] width 211 height 31
paste input "[PERSON_NAME] sans light"
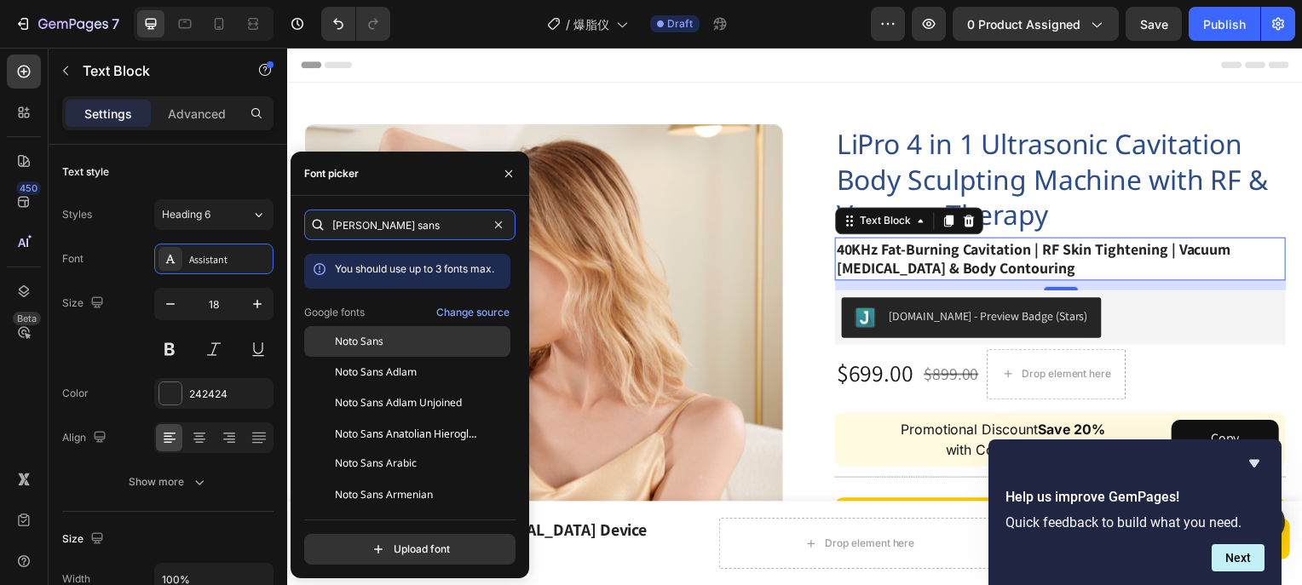
type input "[PERSON_NAME] sans"
click at [386, 343] on div "Noto Sans" at bounding box center [421, 341] width 172 height 15
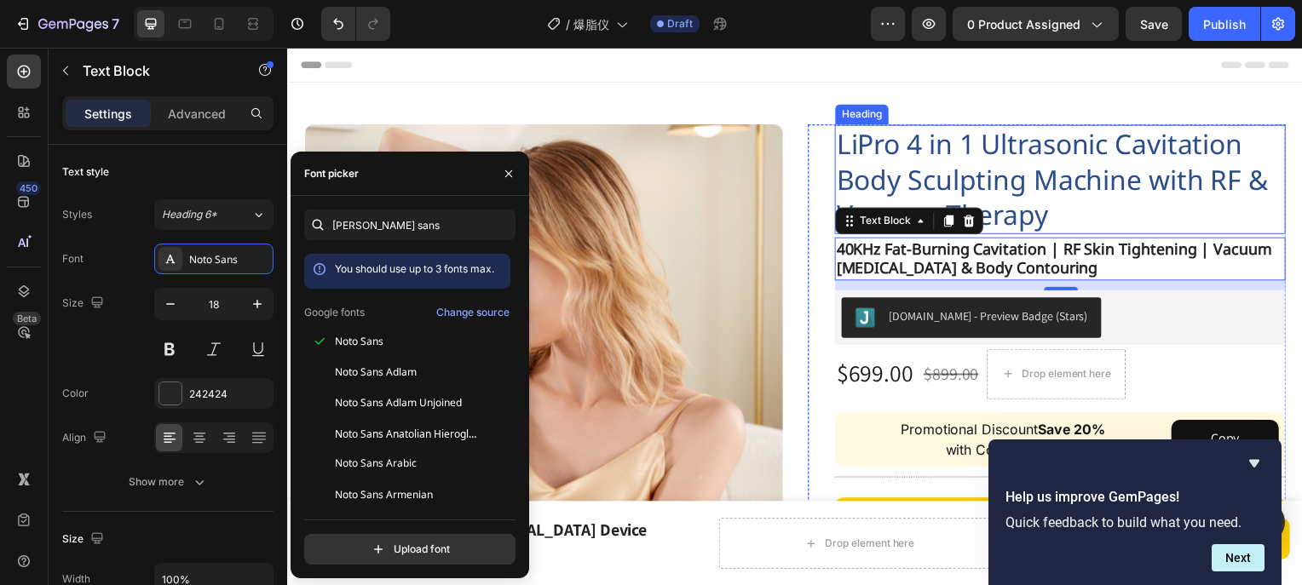
click at [1095, 187] on p "LiPro 4 in 1 Ultrasonic Cavitation Body Sculpting Machine with RF & Vacuum Ther…" at bounding box center [1065, 180] width 451 height 107
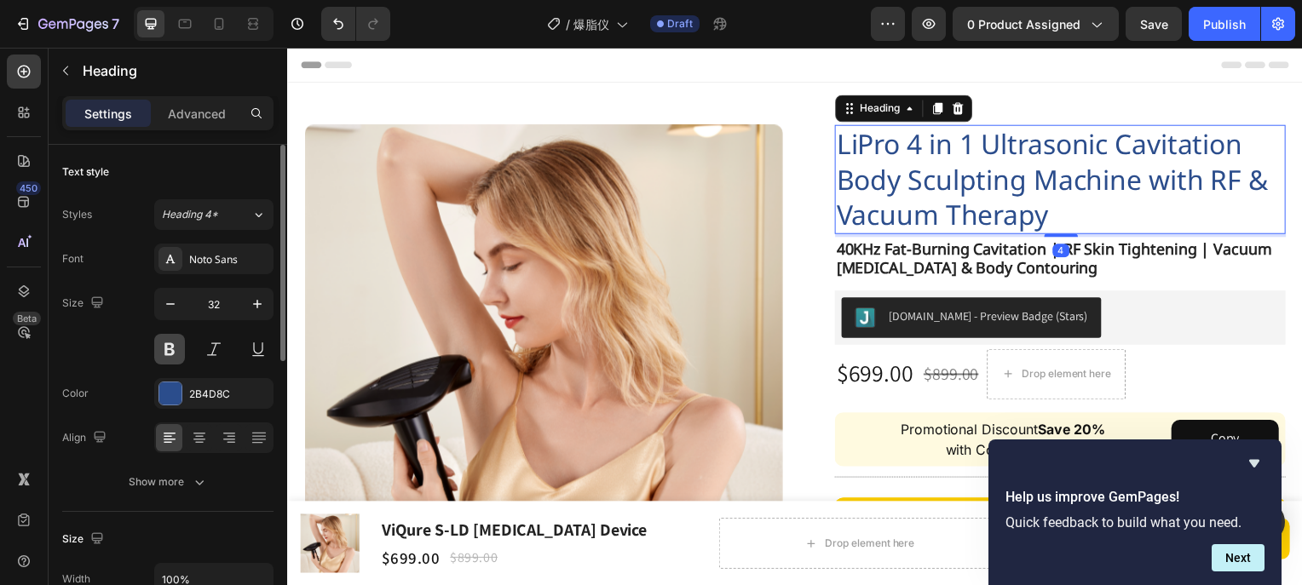
drag, startPoint x: 171, startPoint y: 343, endPoint x: 175, endPoint y: 307, distance: 36.8
click at [171, 343] on button at bounding box center [169, 349] width 31 height 31
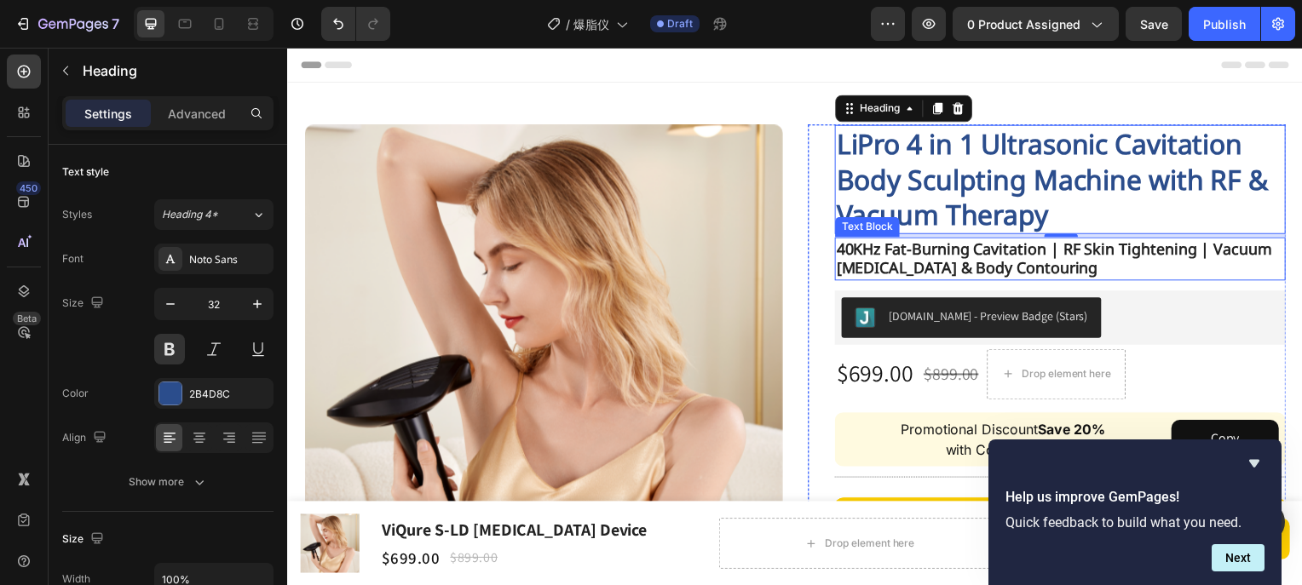
click at [1105, 253] on strong "40KHz Fat-Burning Cavitation | RF Skin Tightening | Vacuum [MEDICAL_DATA] & Bod…" at bounding box center [1059, 259] width 439 height 40
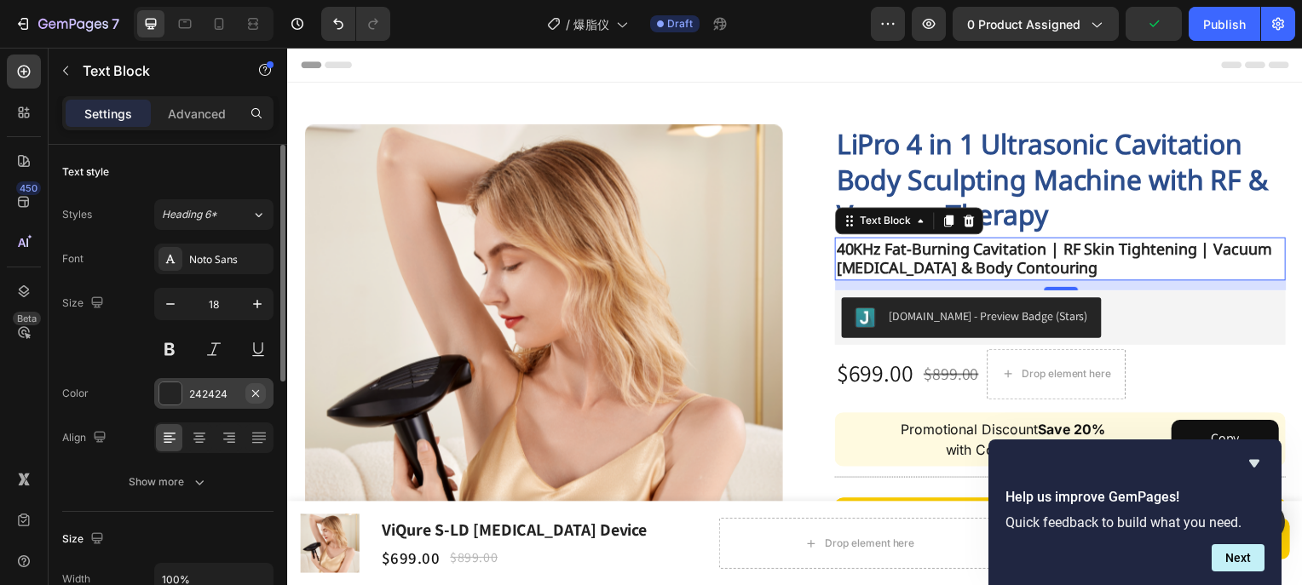
click at [252, 390] on icon "button" at bounding box center [256, 394] width 14 height 14
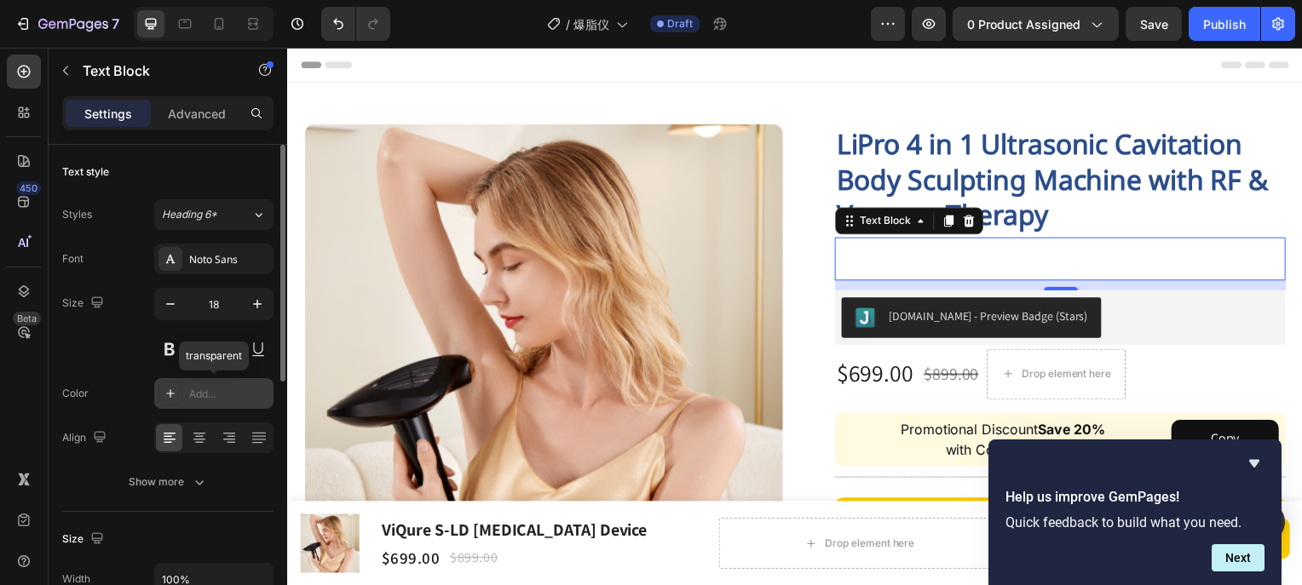
click at [221, 394] on div "Add..." at bounding box center [229, 394] width 80 height 15
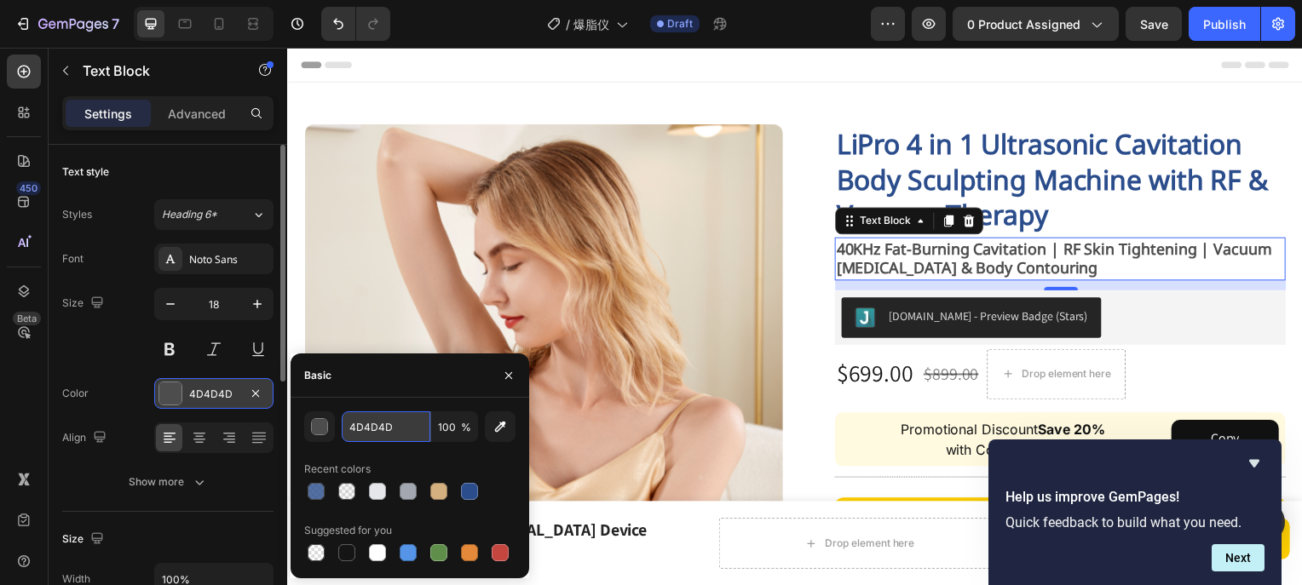
click at [386, 425] on input "4D4D4D" at bounding box center [386, 427] width 89 height 31
paste input "#A3A8B0"
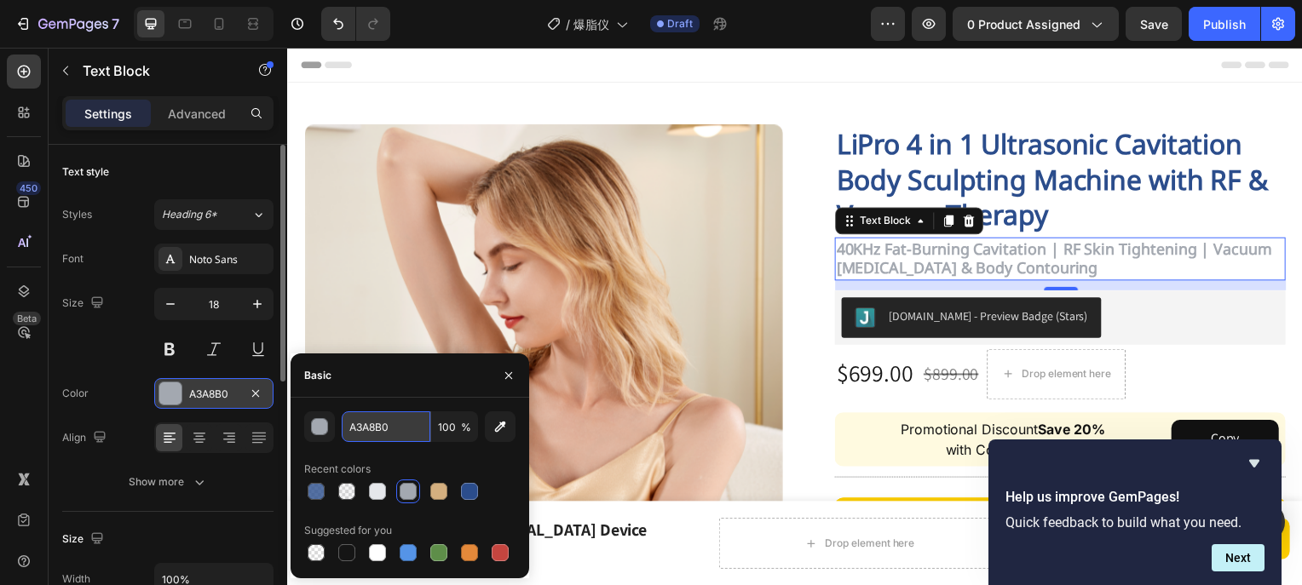
click at [394, 431] on input "A3A8B0" at bounding box center [386, 427] width 89 height 31
paste input "#3A66B4"
type input "#3A66B4"
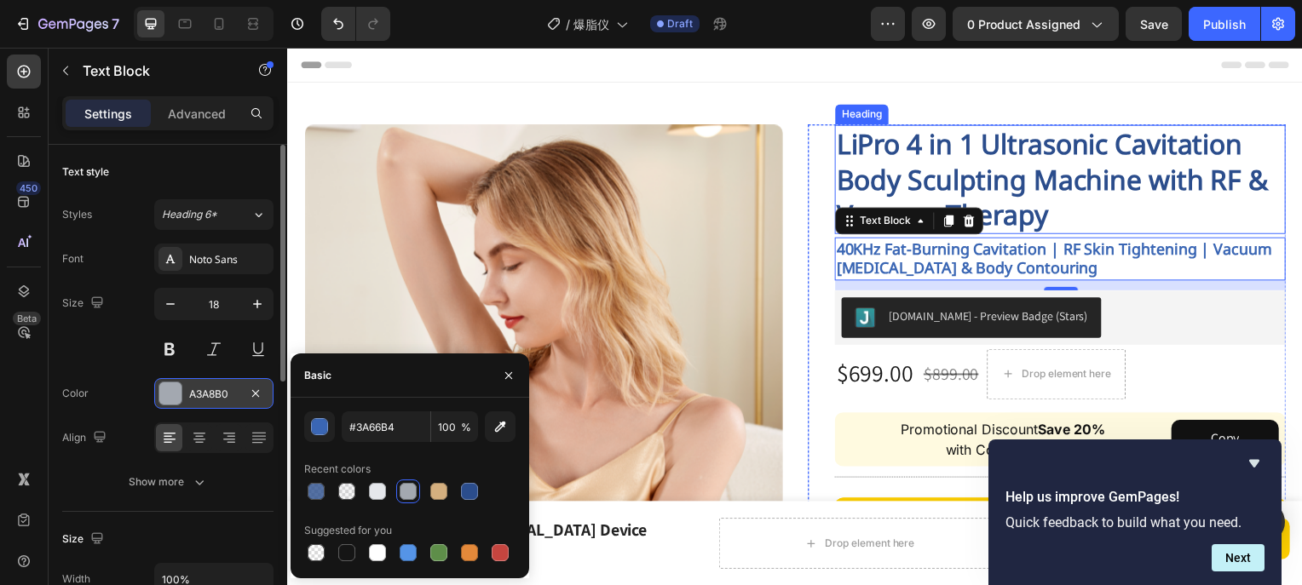
click at [1191, 198] on p "LiPro 4 in 1 Ultrasonic Cavitation Body Sculpting Machine with RF & Vacuum Ther…" at bounding box center [1065, 180] width 451 height 107
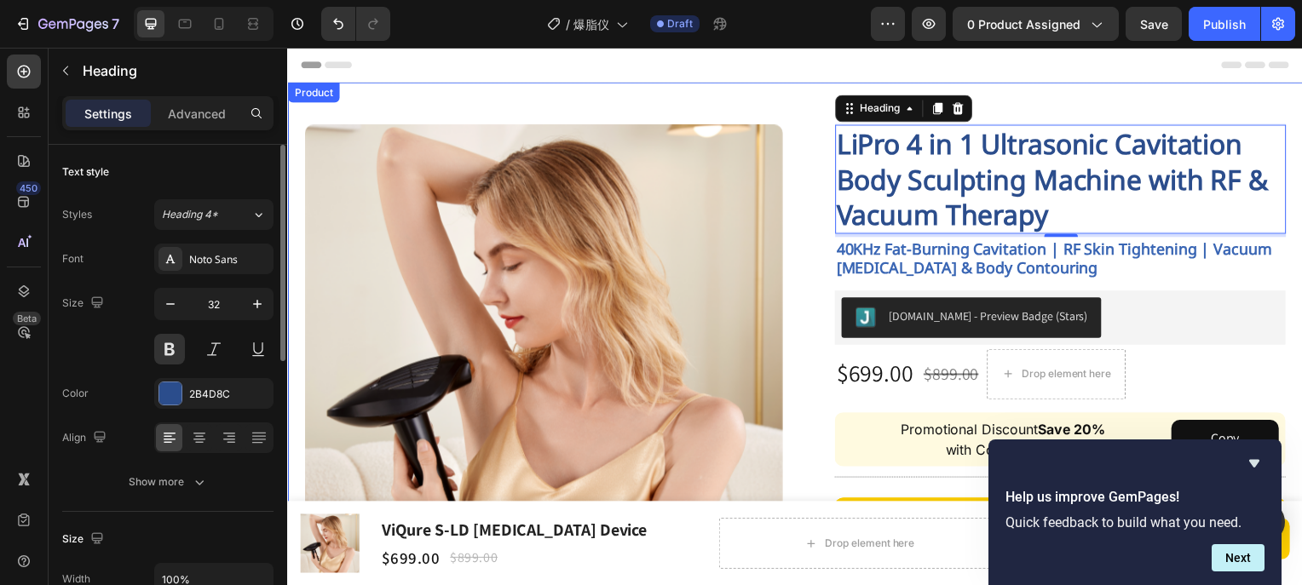
click at [1087, 96] on div "Image Row LiPro 4 in 1 Ultrasonic Cavitation Body Sculpting Machine with RF & V…" at bounding box center [798, 496] width 1022 height 826
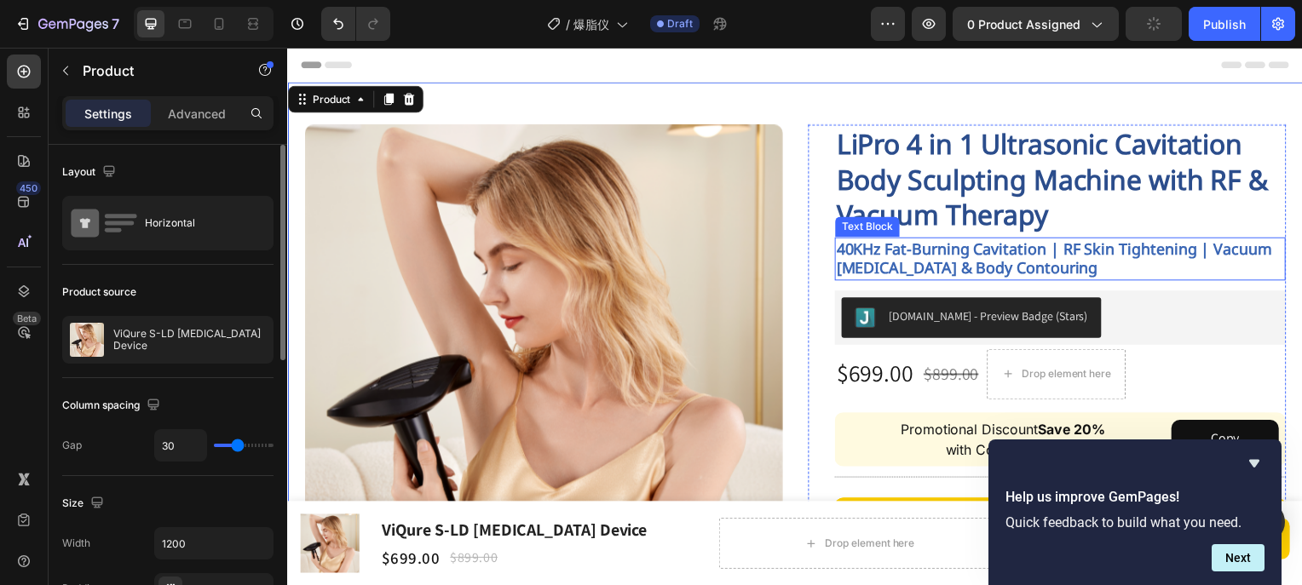
drag, startPoint x: 911, startPoint y: 260, endPoint x: 802, endPoint y: 273, distance: 109.8
click at [911, 260] on strong "40KHz Fat-Burning Cavitation | RF Skin Tightening | Vacuum [MEDICAL_DATA] & Bod…" at bounding box center [1059, 259] width 439 height 40
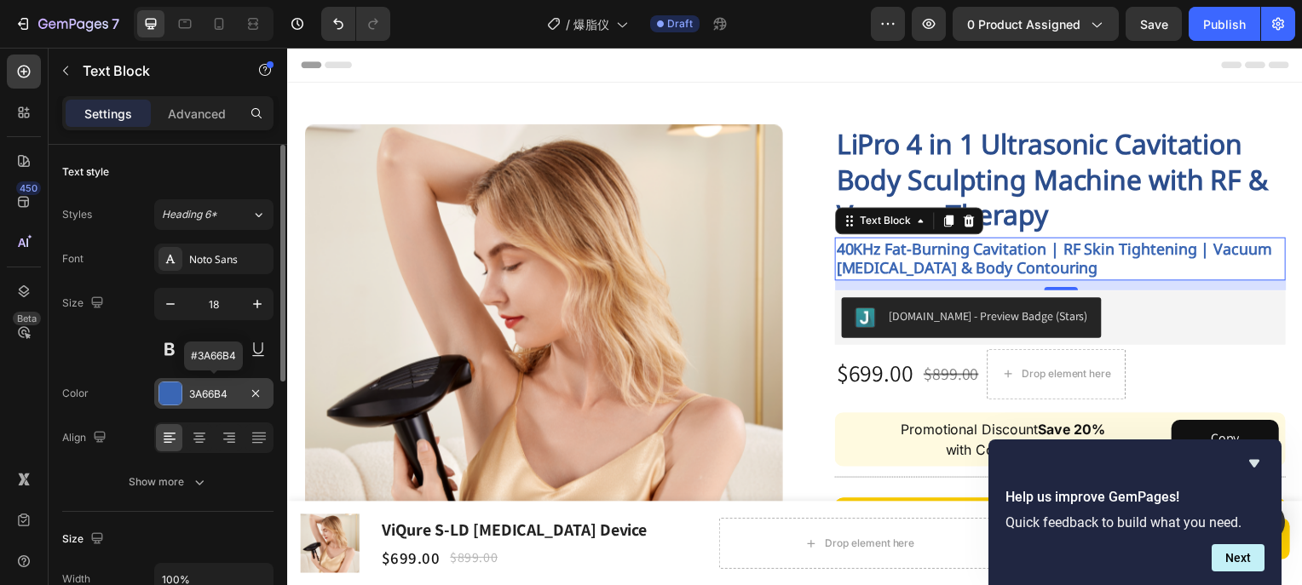
click at [227, 390] on div "3A66B4" at bounding box center [213, 394] width 49 height 15
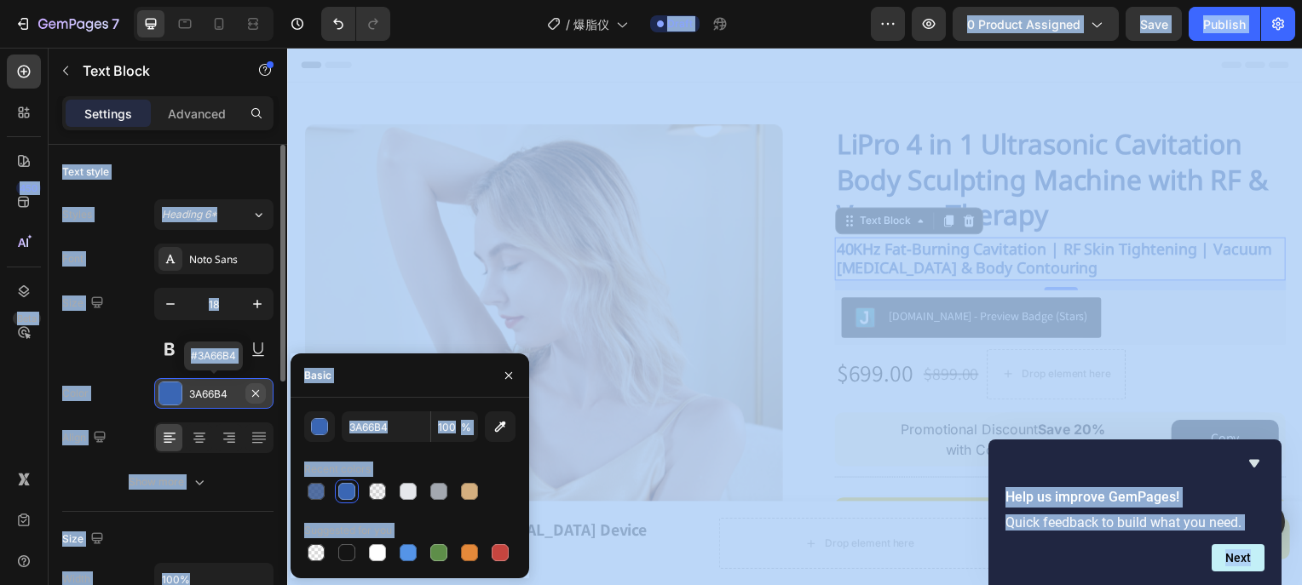
click at [256, 388] on icon "button" at bounding box center [256, 394] width 14 height 14
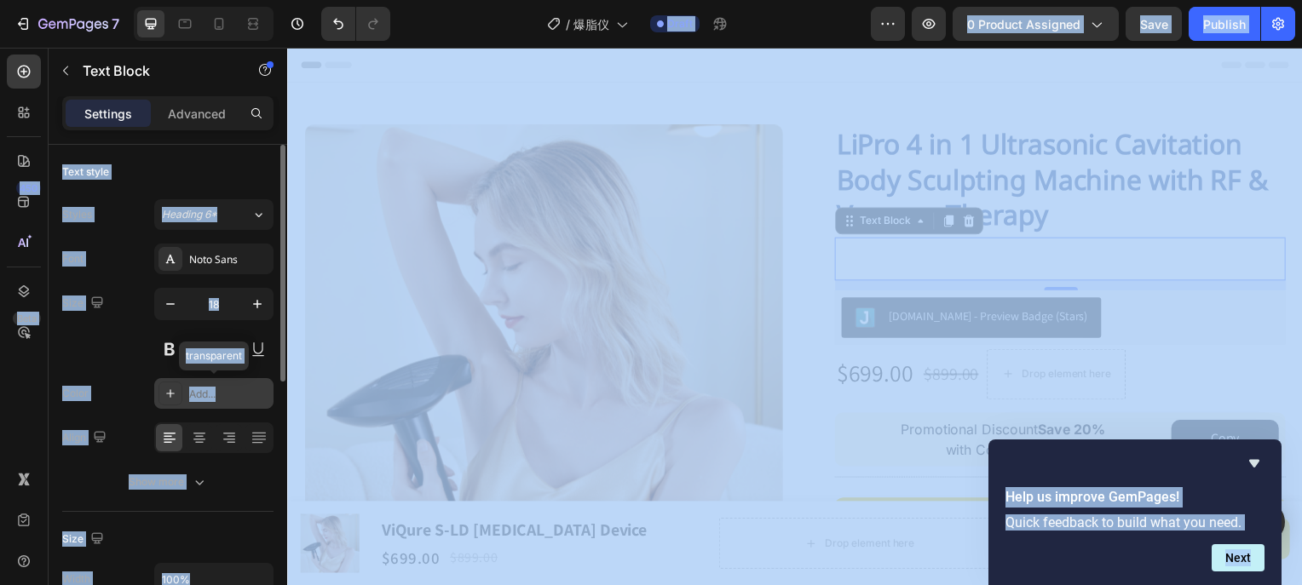
click at [233, 392] on div "Add..." at bounding box center [229, 394] width 80 height 15
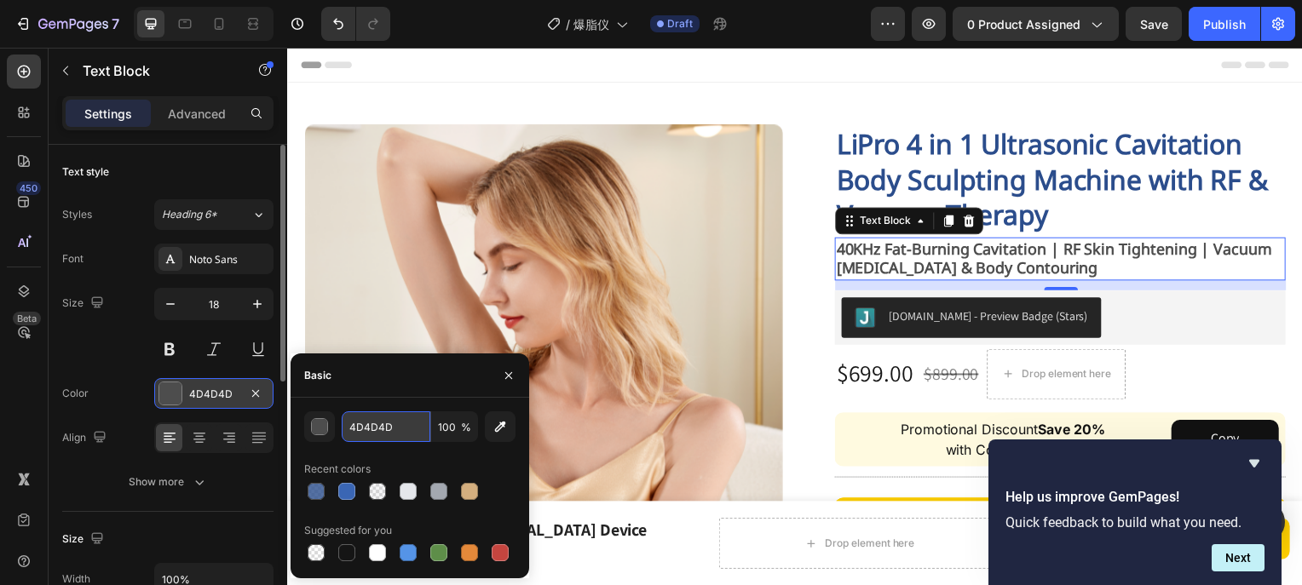
click at [369, 422] on input "4D4D4D" at bounding box center [386, 427] width 89 height 31
paste input "#A3A8B0"
type input "#A3A8B0"
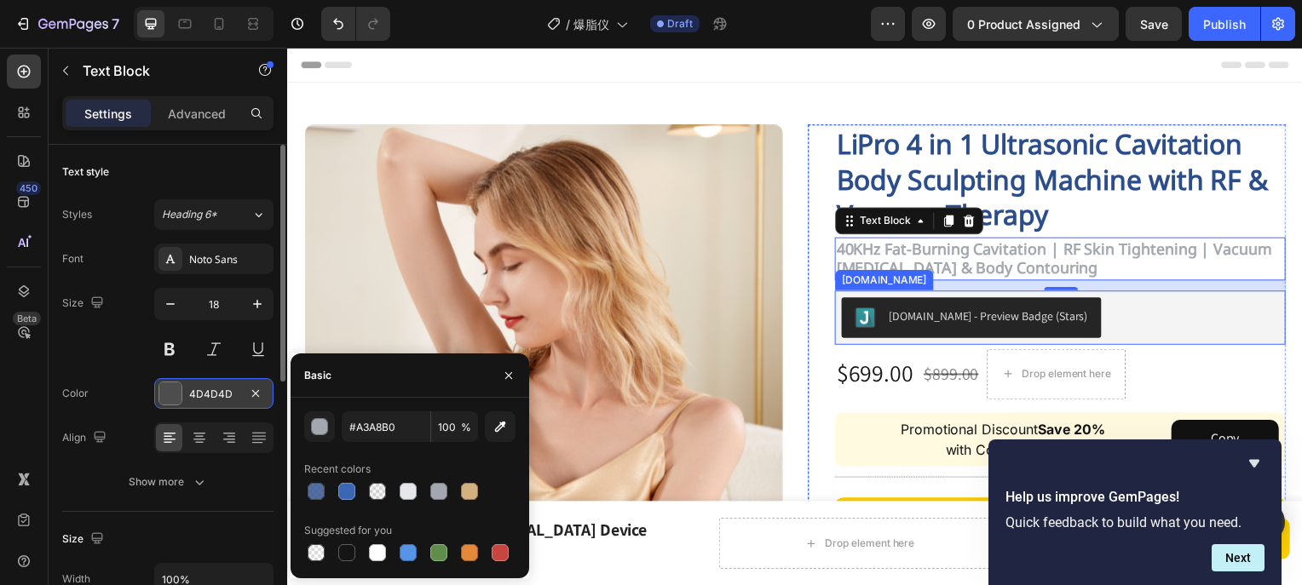
click at [1195, 323] on div "[DOMAIN_NAME] - Preview Badge (Stars)" at bounding box center [1065, 319] width 441 height 41
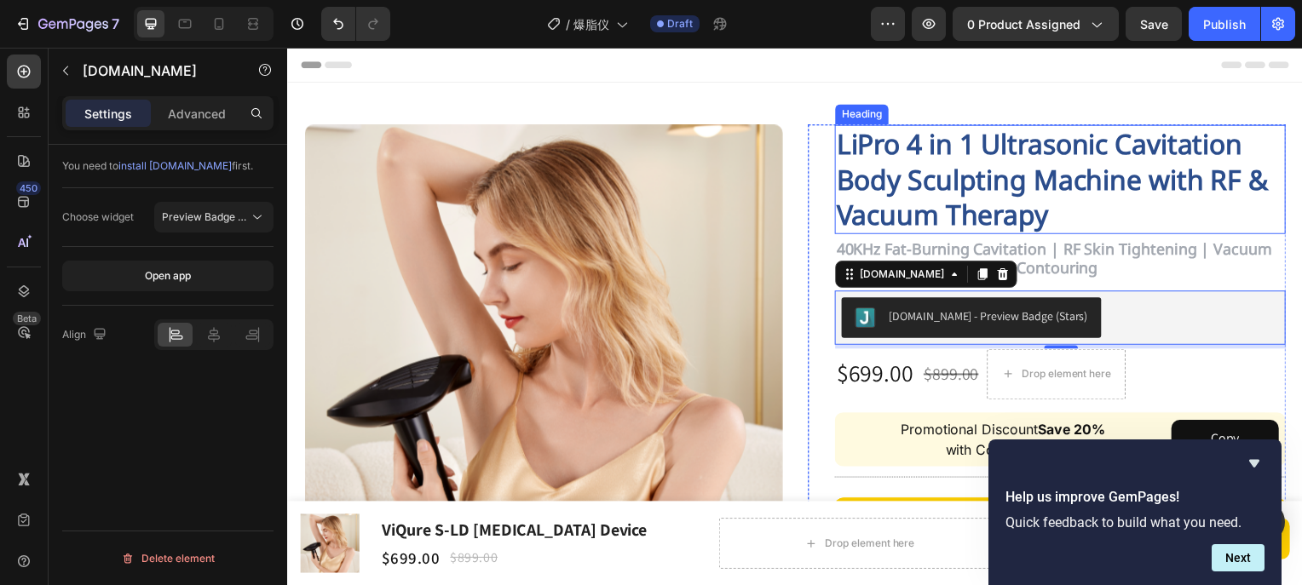
click at [976, 142] on p "LiPro 4 in 1 Ultrasonic Cavitation Body Sculpting Machine with RF & Vacuum Ther…" at bounding box center [1065, 180] width 451 height 107
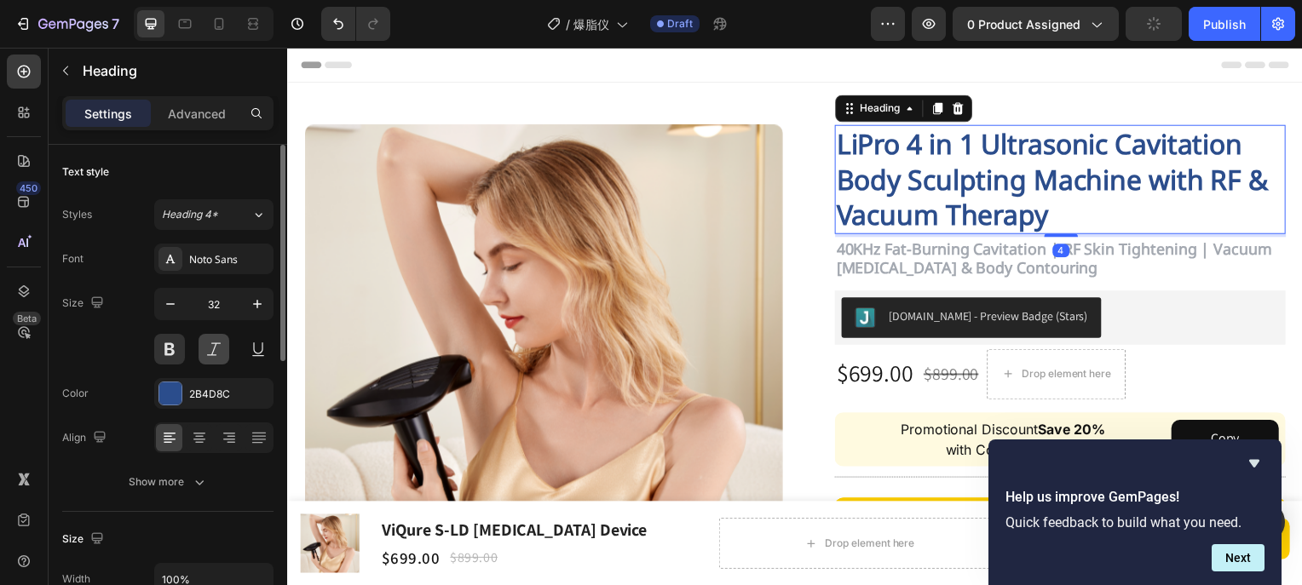
click at [216, 357] on button at bounding box center [214, 349] width 31 height 31
click at [255, 352] on button at bounding box center [258, 349] width 31 height 31
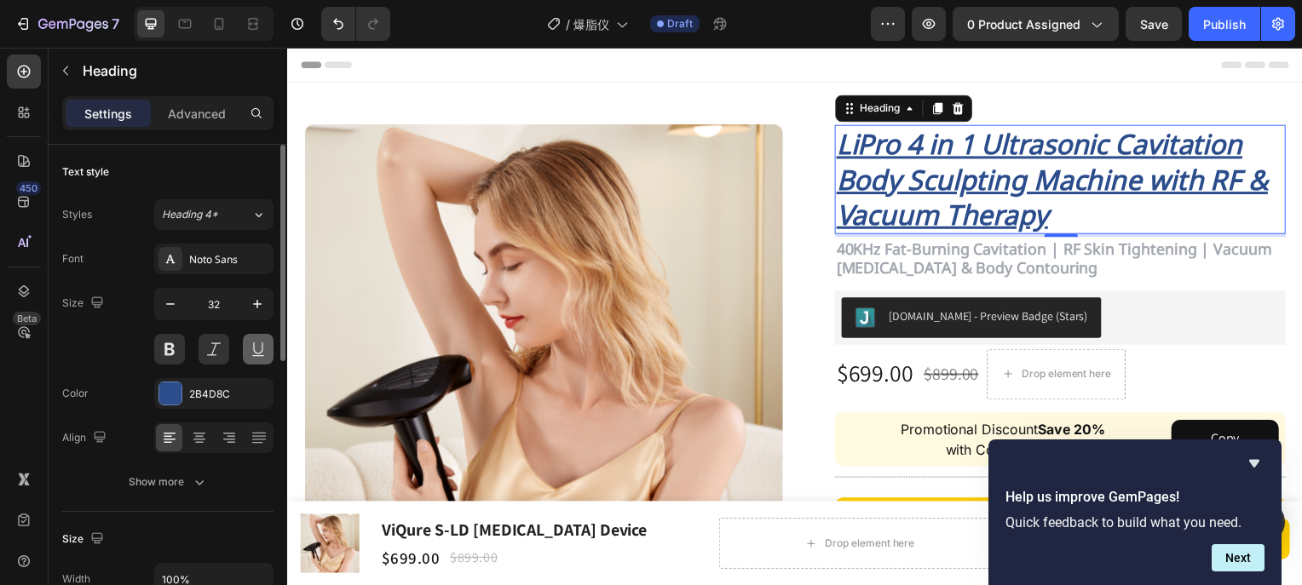
click at [254, 352] on button at bounding box center [258, 349] width 31 height 31
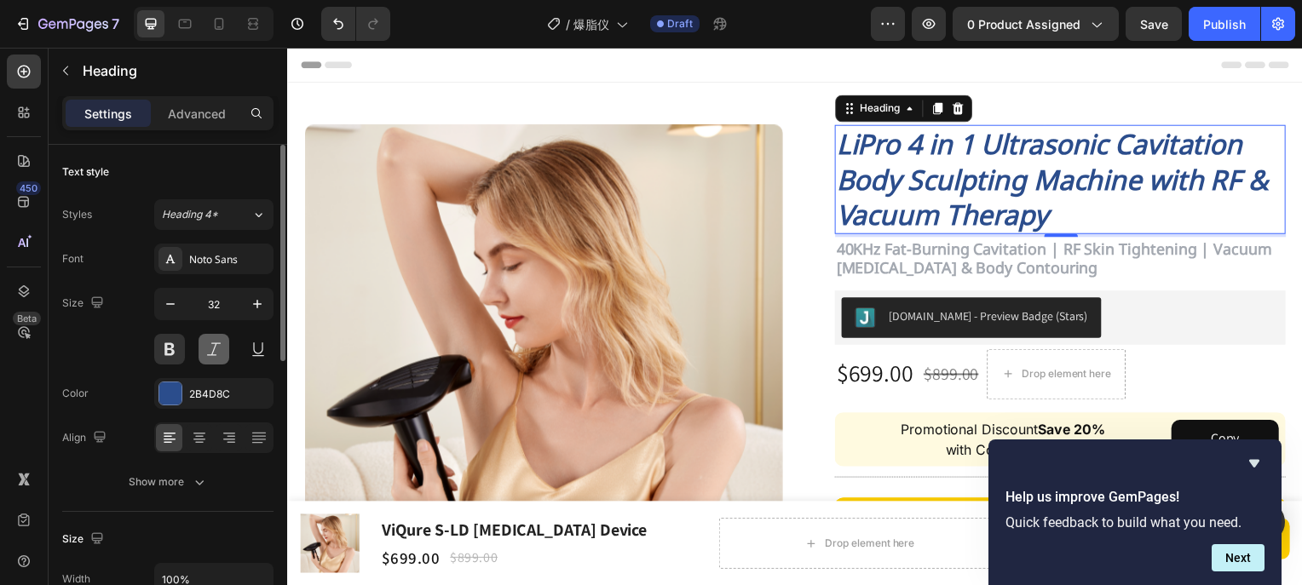
click at [210, 353] on button at bounding box center [214, 349] width 31 height 31
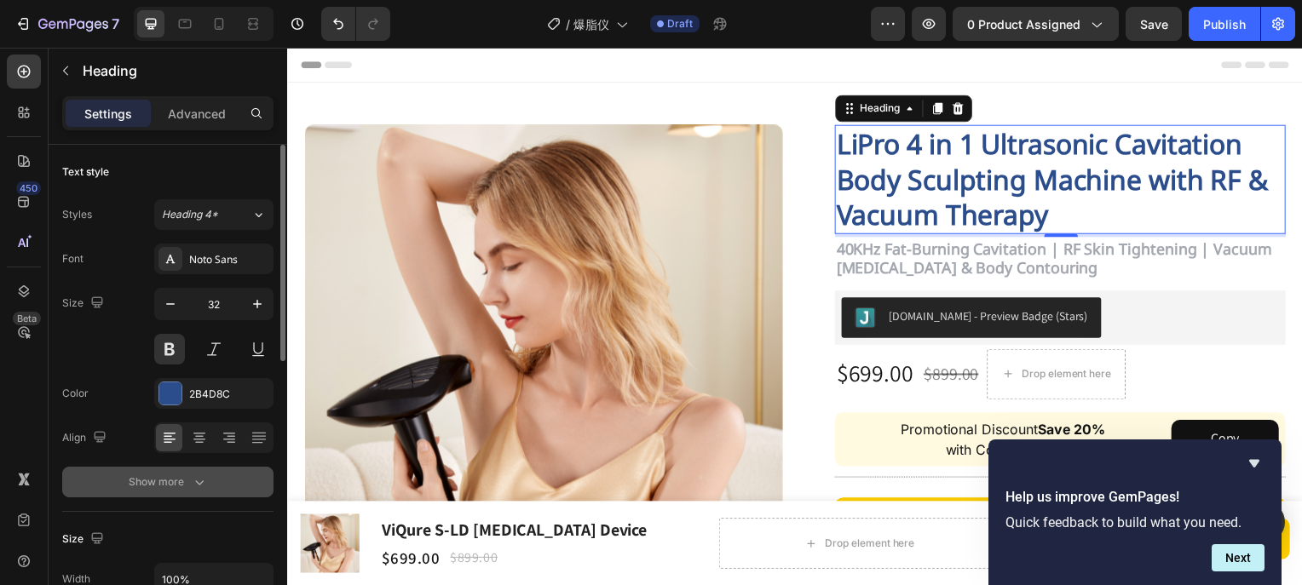
click at [182, 480] on div "Show more" at bounding box center [168, 482] width 79 height 17
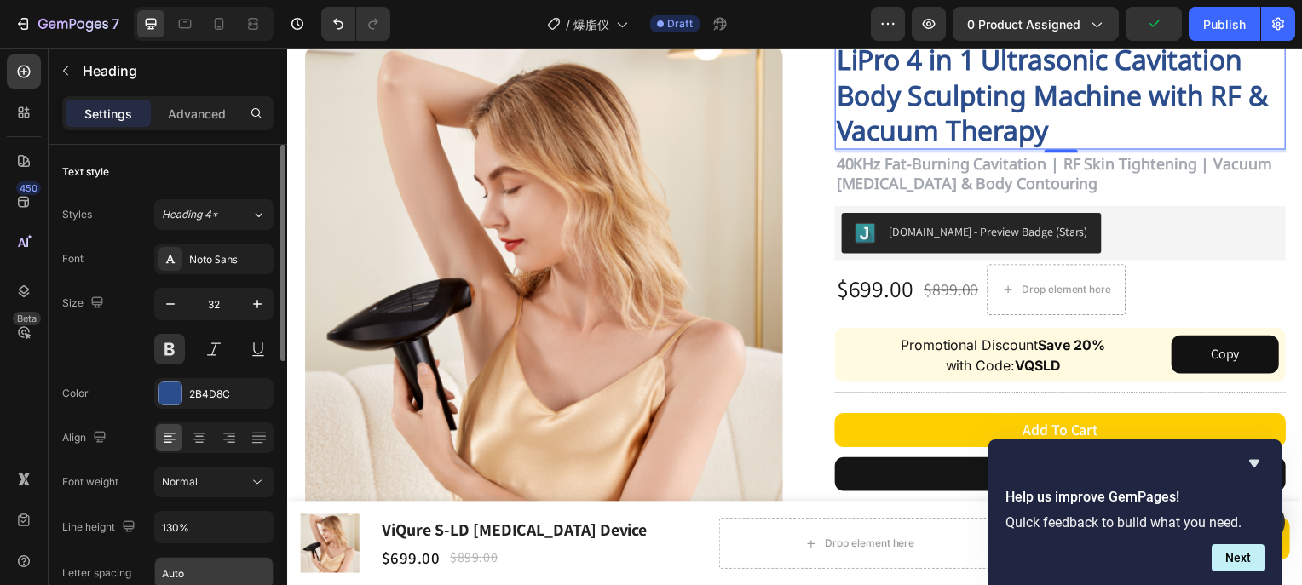
scroll to position [170, 0]
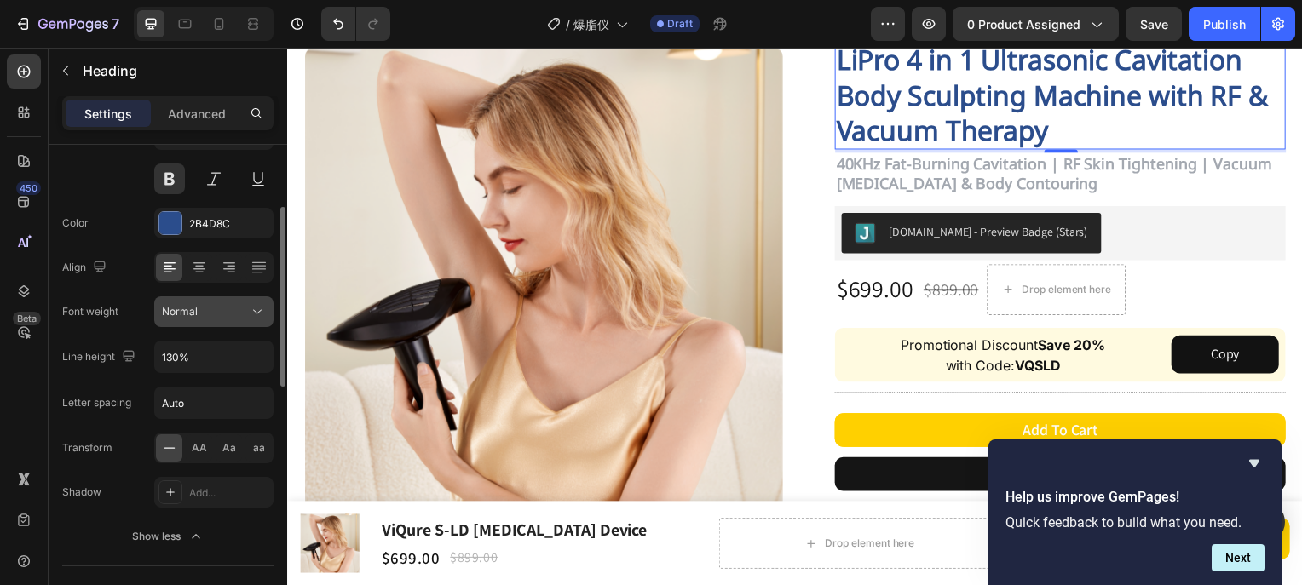
click at [215, 323] on button "Normal" at bounding box center [213, 312] width 119 height 31
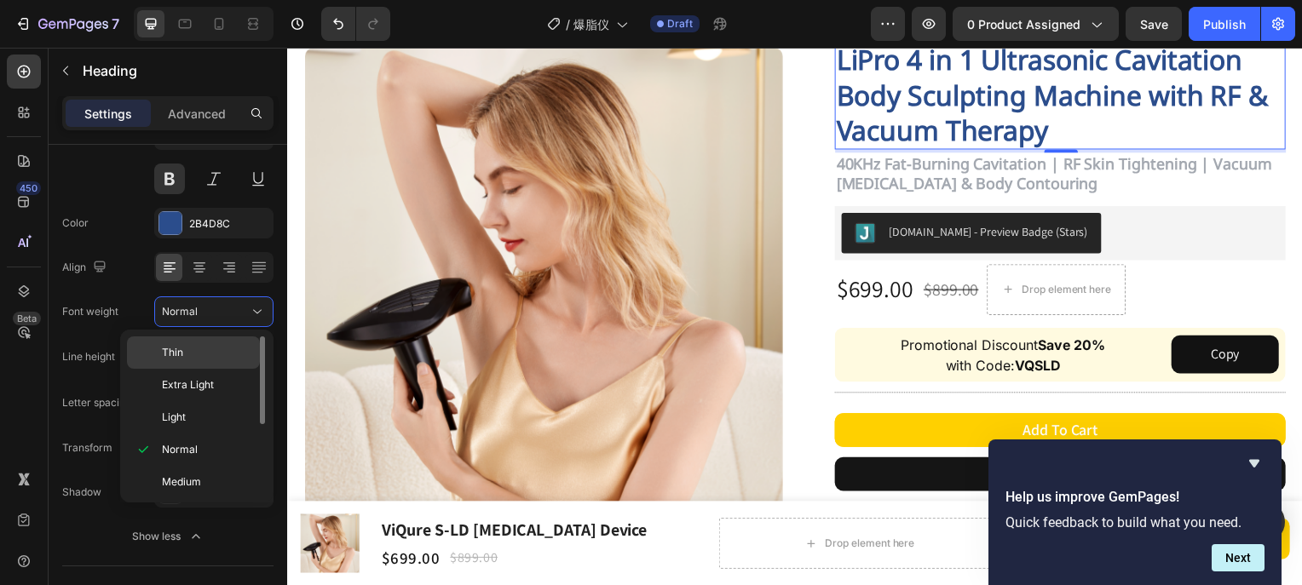
click at [181, 363] on div "Thin" at bounding box center [193, 353] width 133 height 32
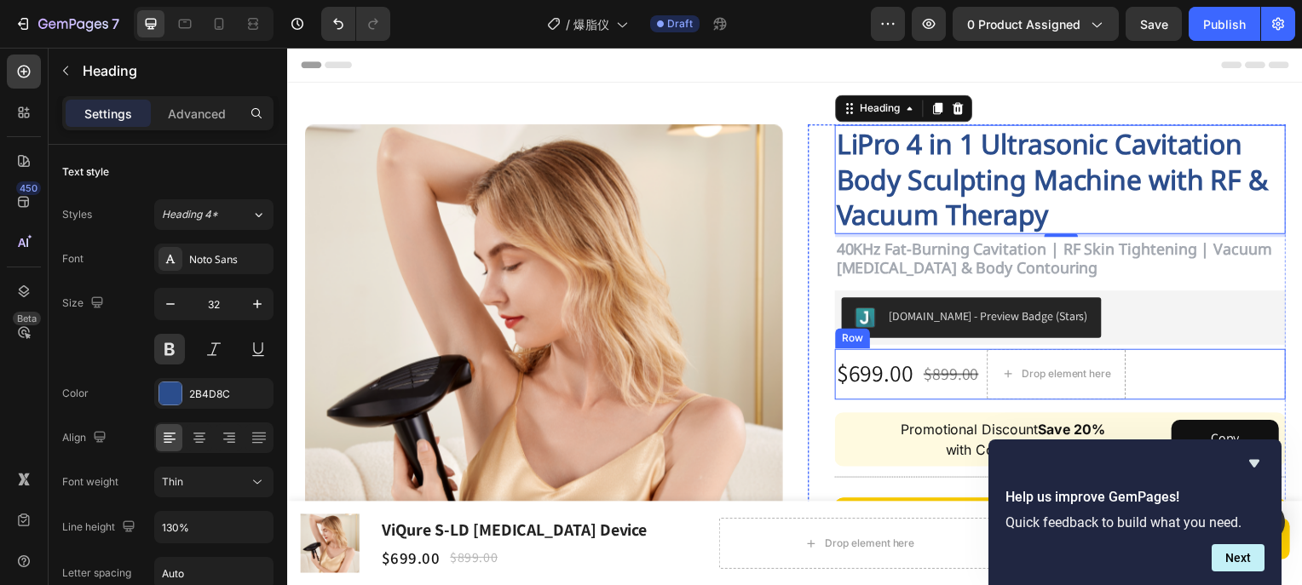
scroll to position [0, 0]
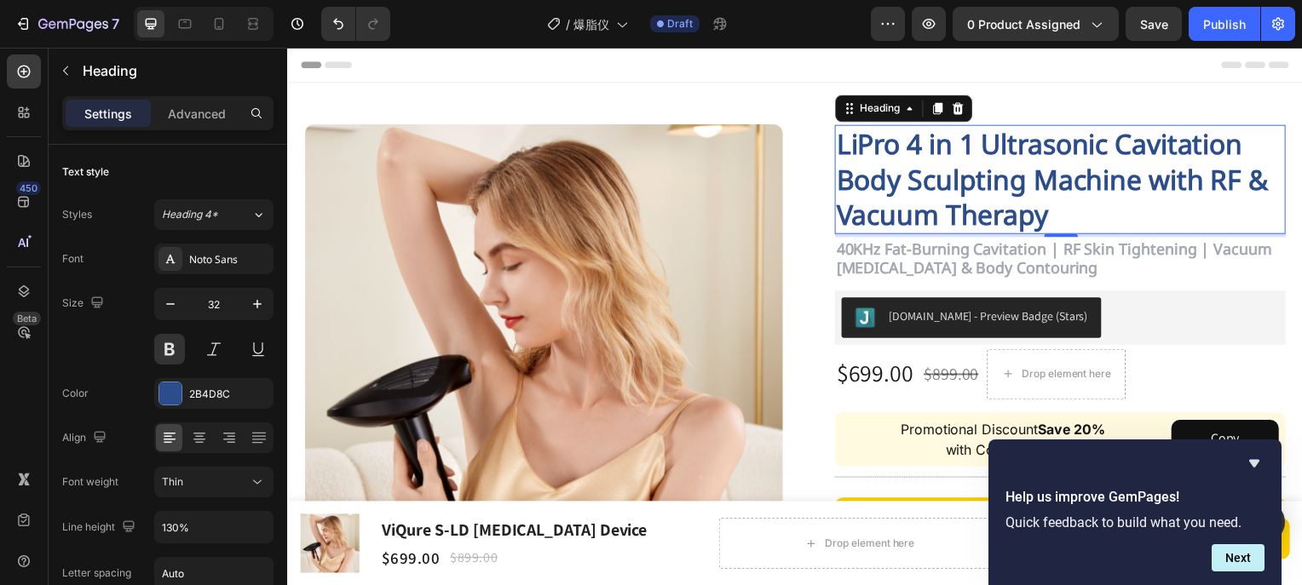
drag, startPoint x: 1147, startPoint y: 190, endPoint x: 1130, endPoint y: 191, distance: 17.1
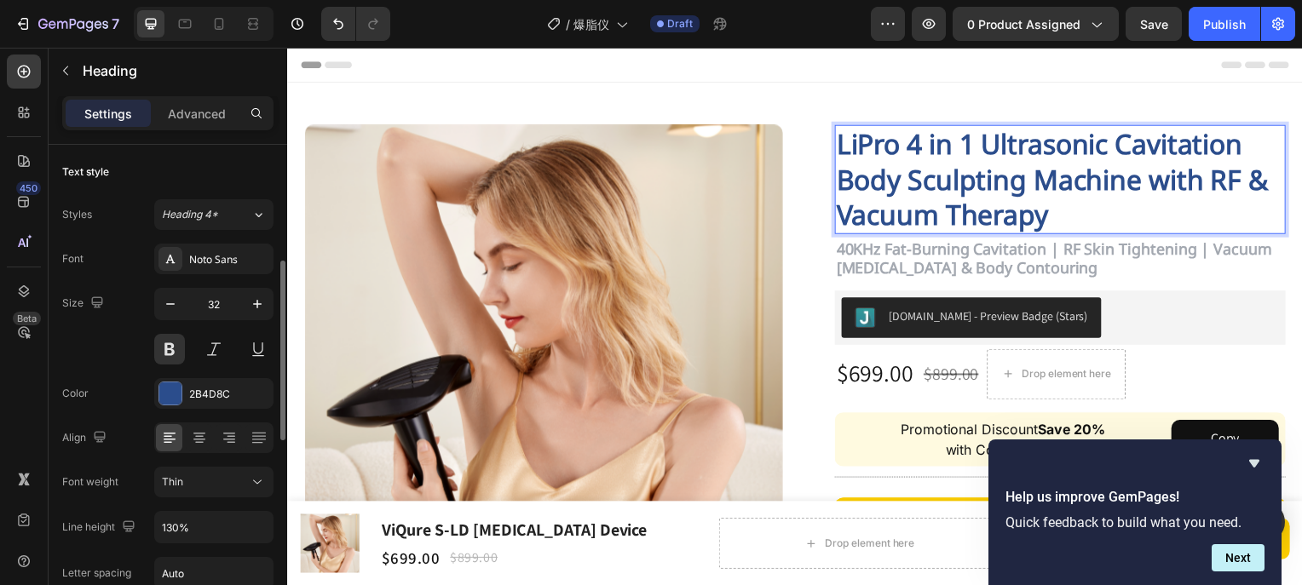
scroll to position [85, 0]
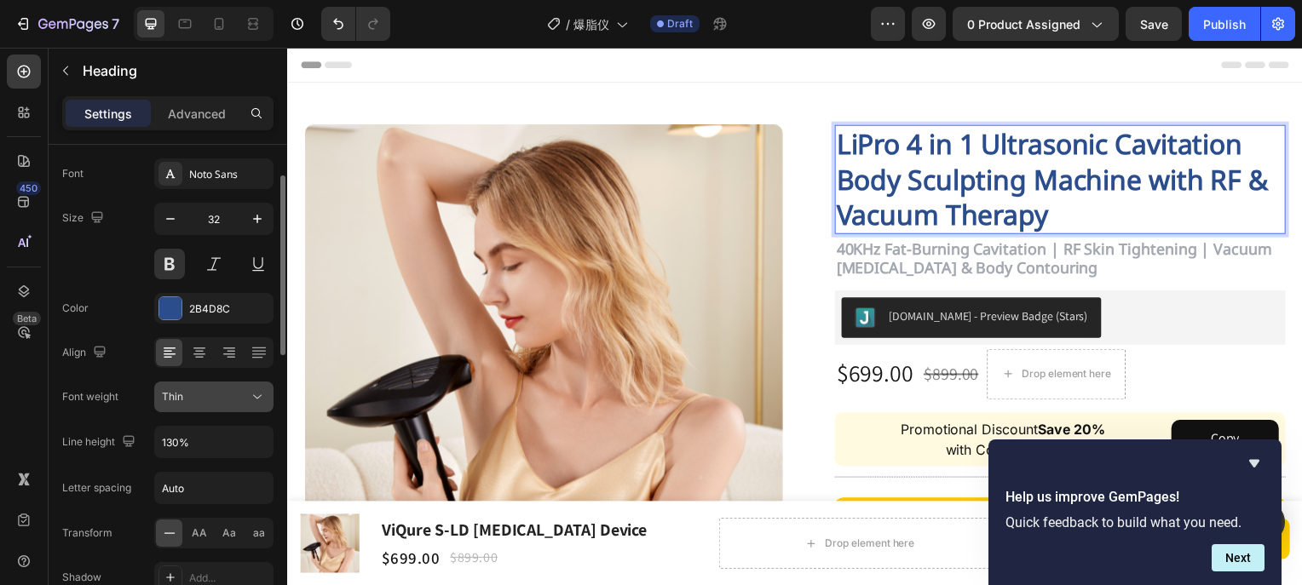
click at [229, 400] on div "Thin" at bounding box center [205, 396] width 87 height 15
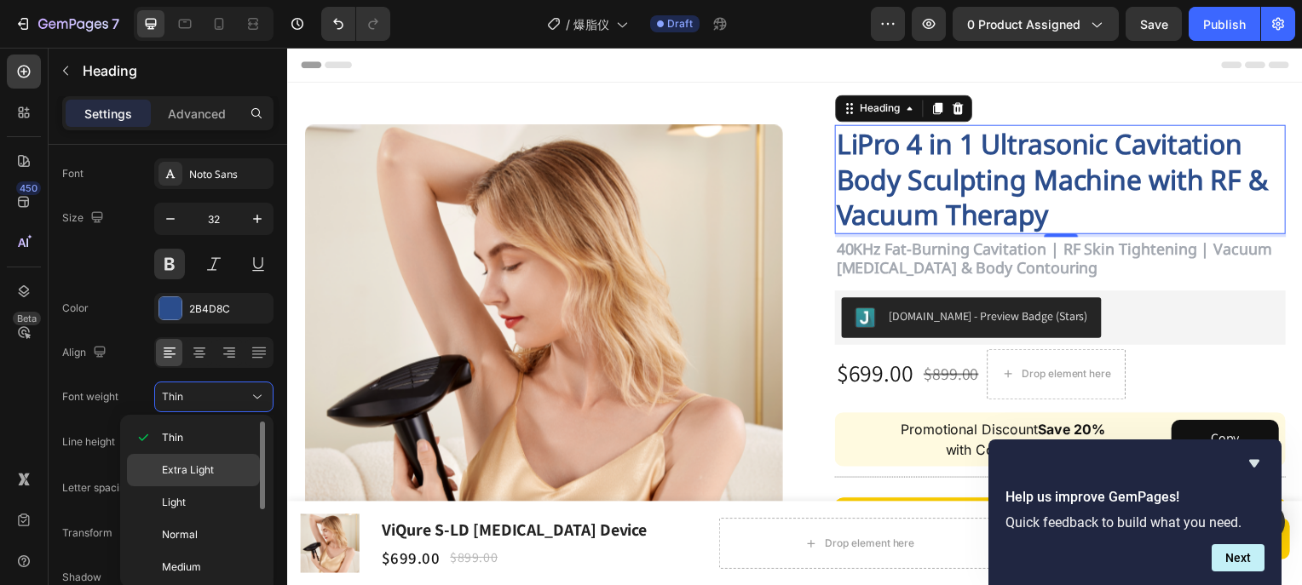
click at [215, 471] on p "Extra Light" at bounding box center [207, 470] width 90 height 15
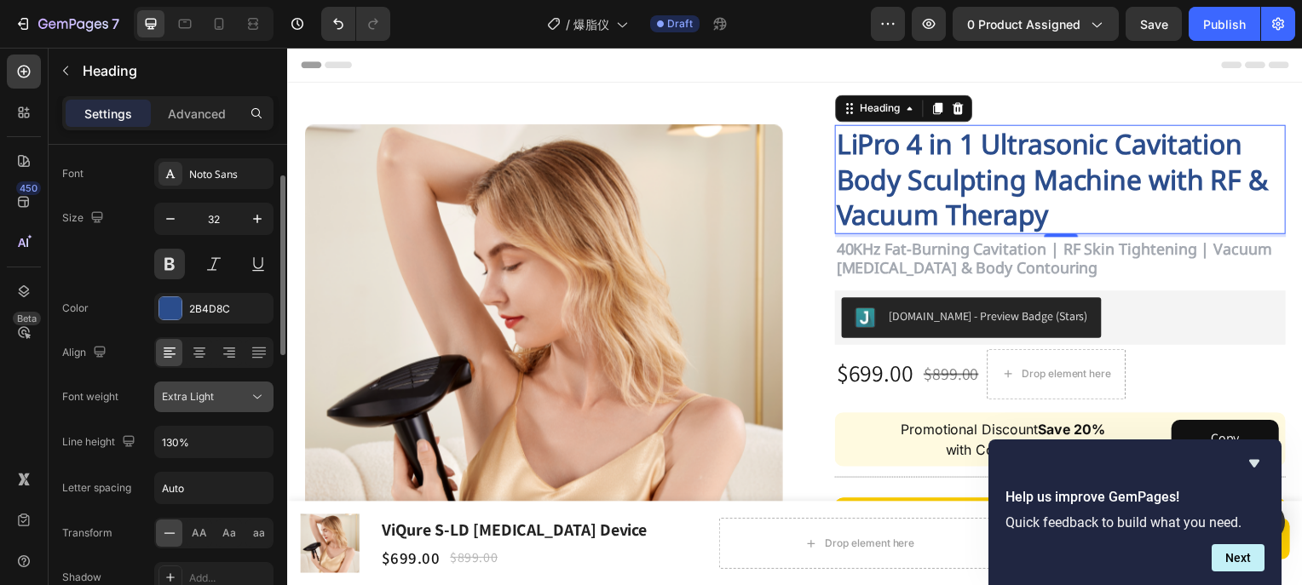
click at [230, 394] on div "Extra Light" at bounding box center [205, 396] width 87 height 15
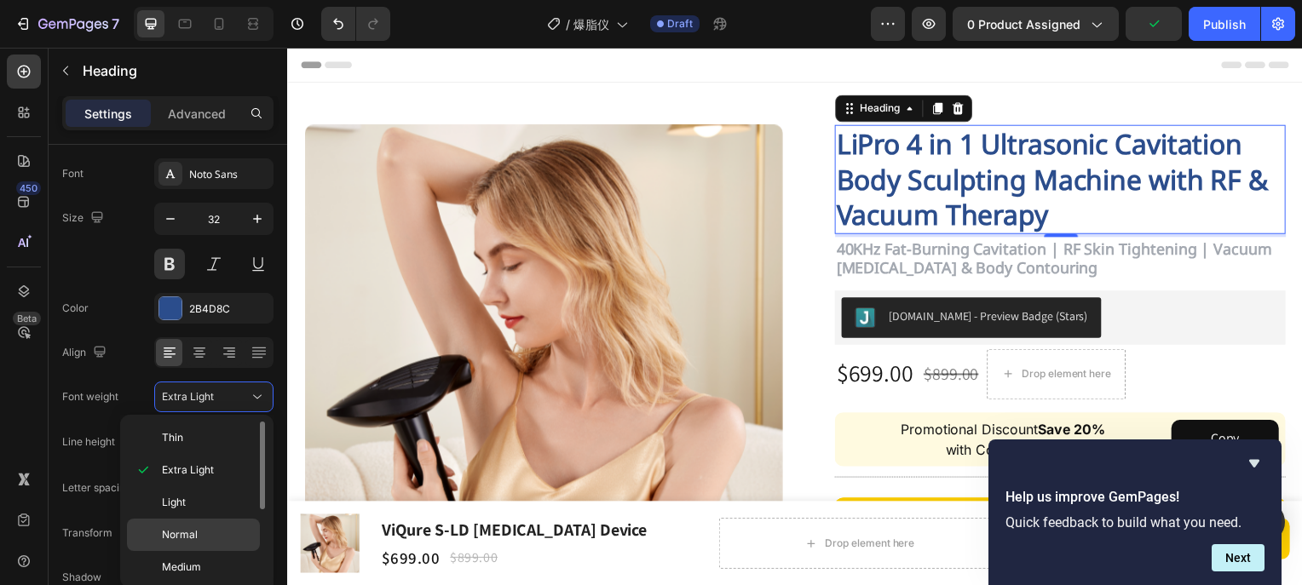
click at [194, 543] on div "Normal" at bounding box center [193, 535] width 133 height 32
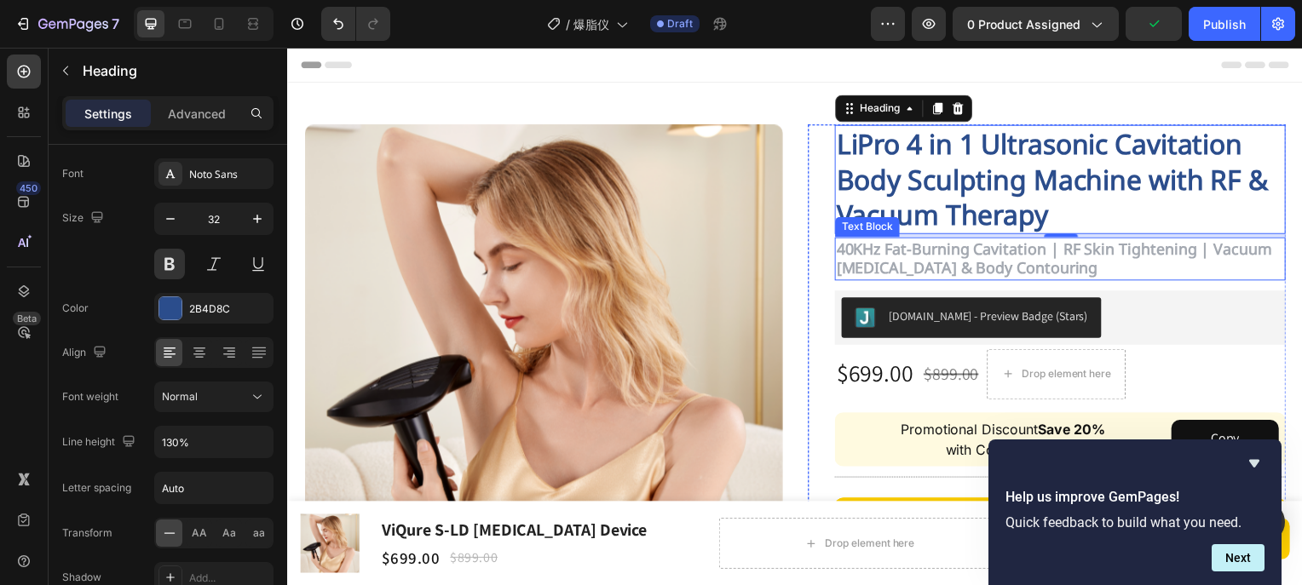
click at [1015, 262] on strong "40KHz Fat-Burning Cavitation | RF Skin Tightening | Vacuum [MEDICAL_DATA] & Bod…" at bounding box center [1059, 259] width 439 height 40
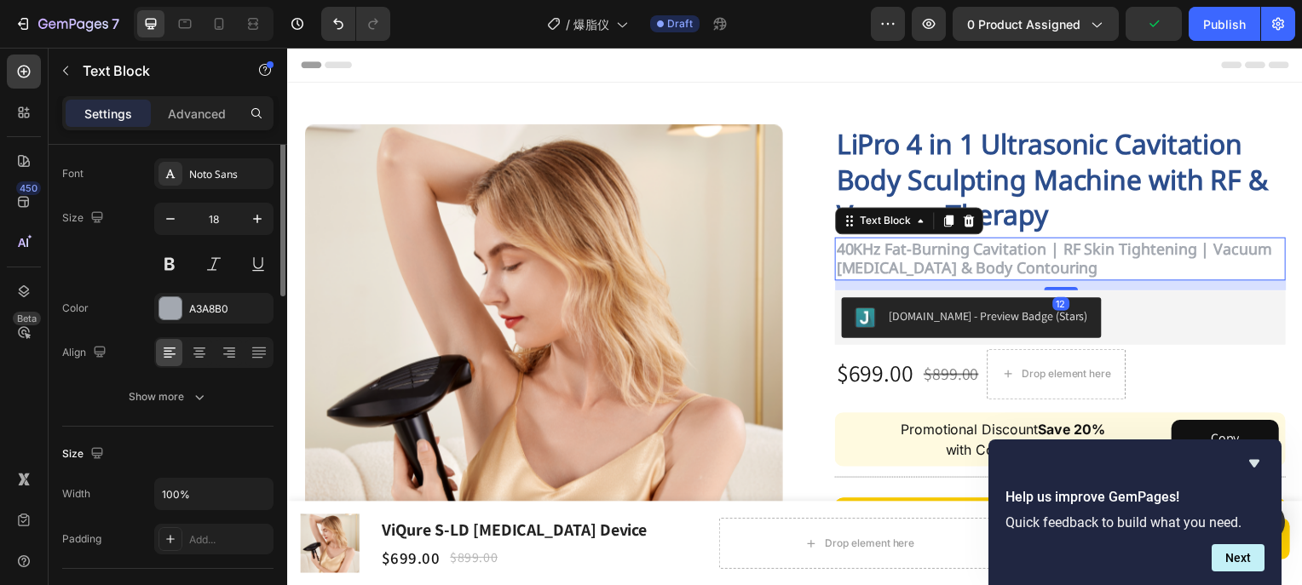
scroll to position [0, 0]
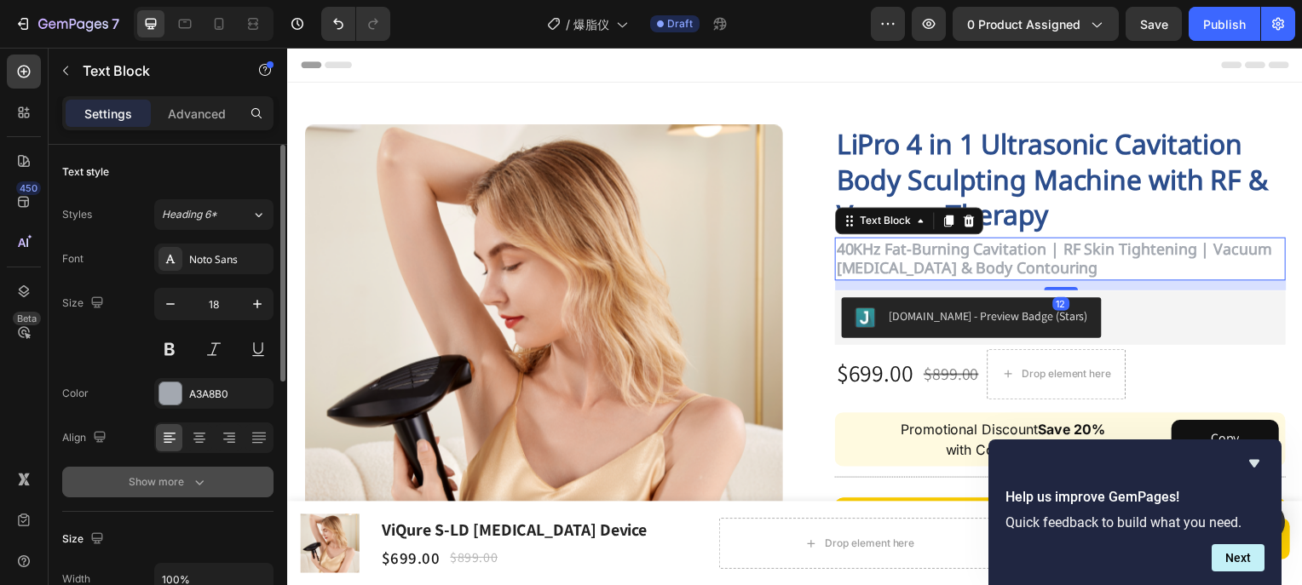
click at [182, 478] on div "Show more" at bounding box center [168, 482] width 79 height 17
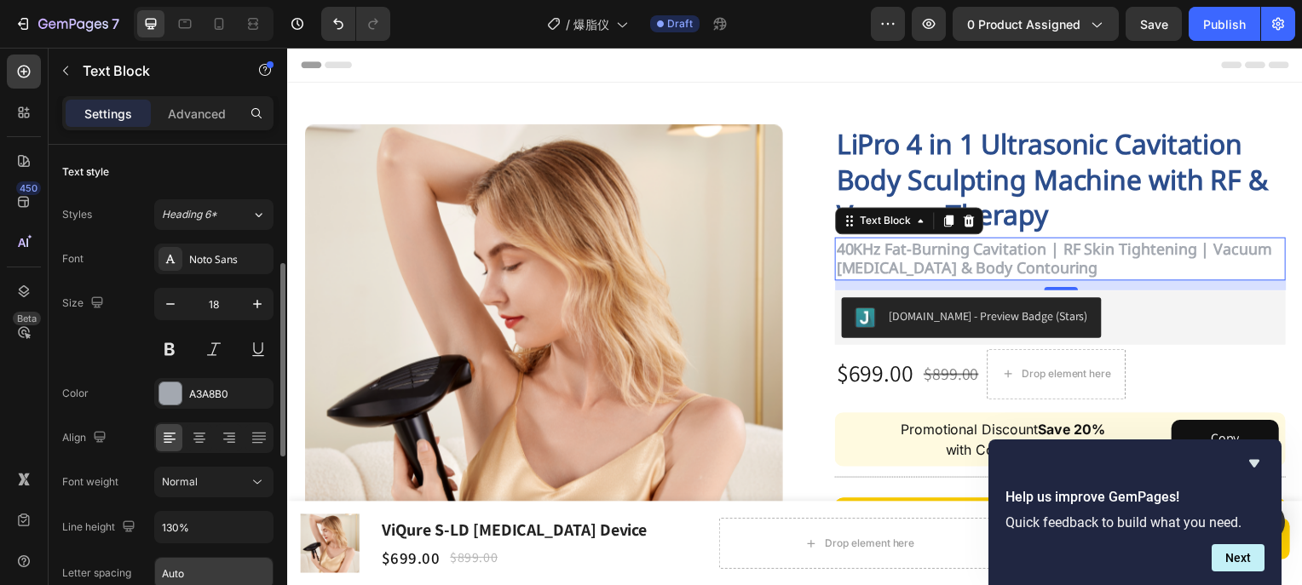
scroll to position [85, 0]
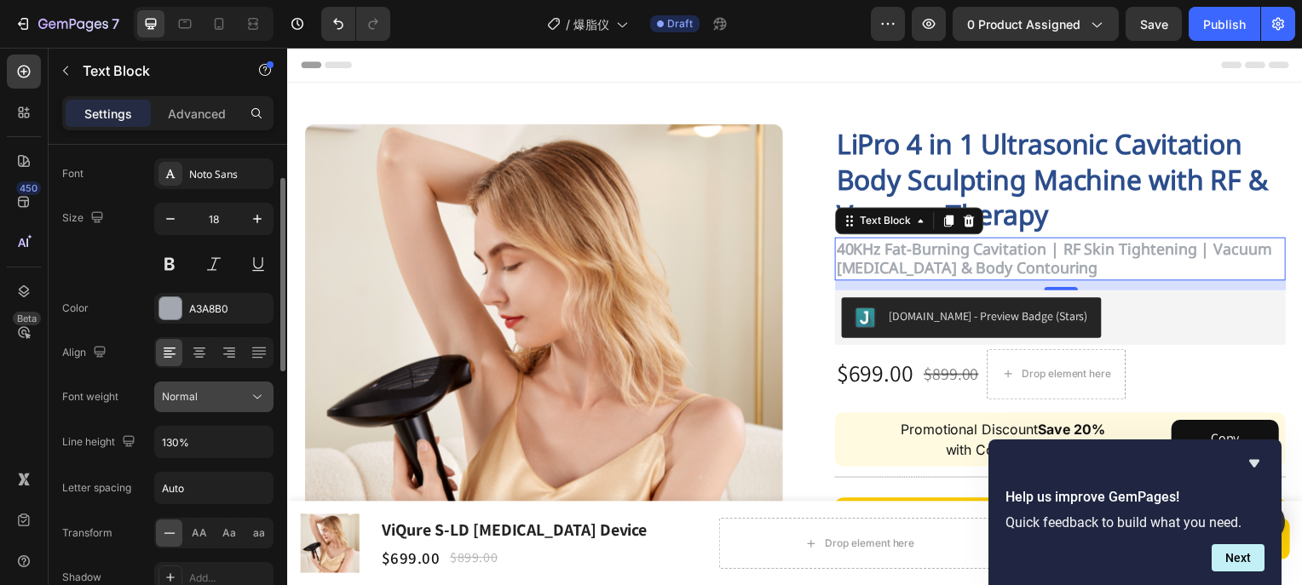
click at [220, 409] on button "Normal" at bounding box center [213, 397] width 119 height 31
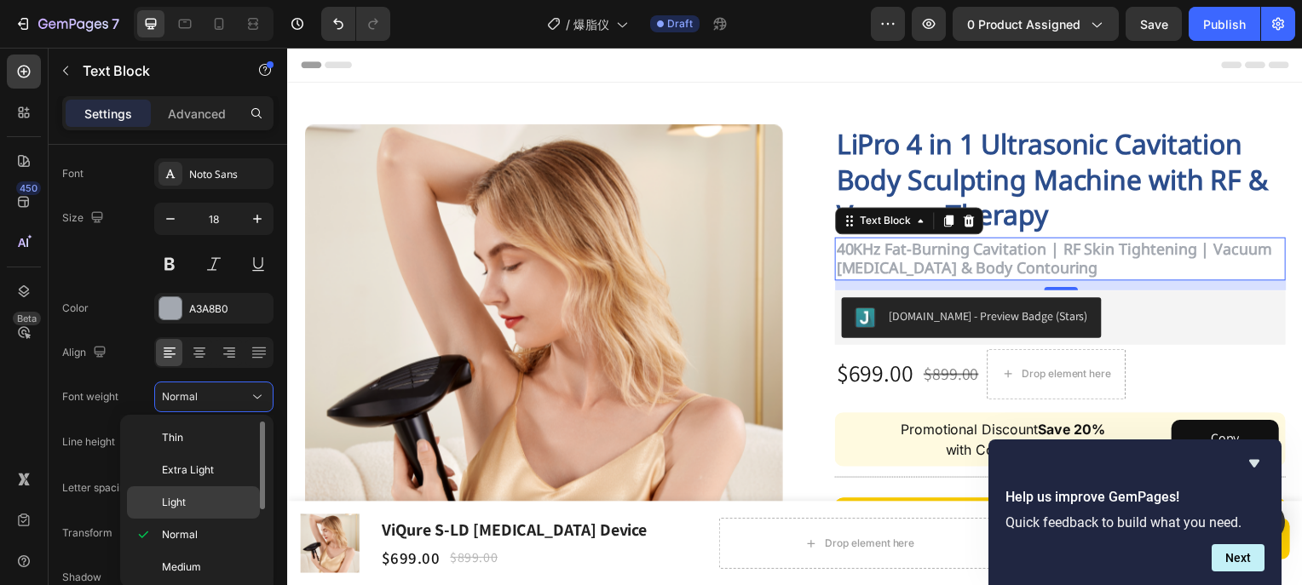
click at [198, 503] on p "Light" at bounding box center [207, 502] width 90 height 15
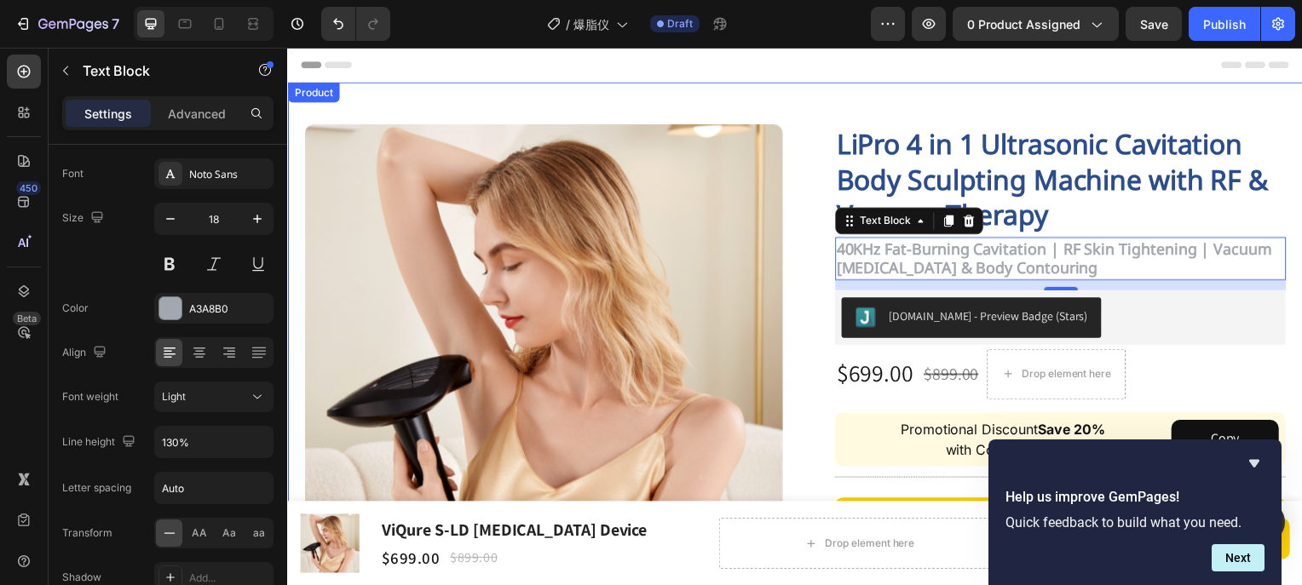
click at [1091, 91] on div "Image Row LiPro 4 in 1 Ultrasonic Cavitation Body Sculpting Machine with RF & V…" at bounding box center [798, 496] width 1022 height 826
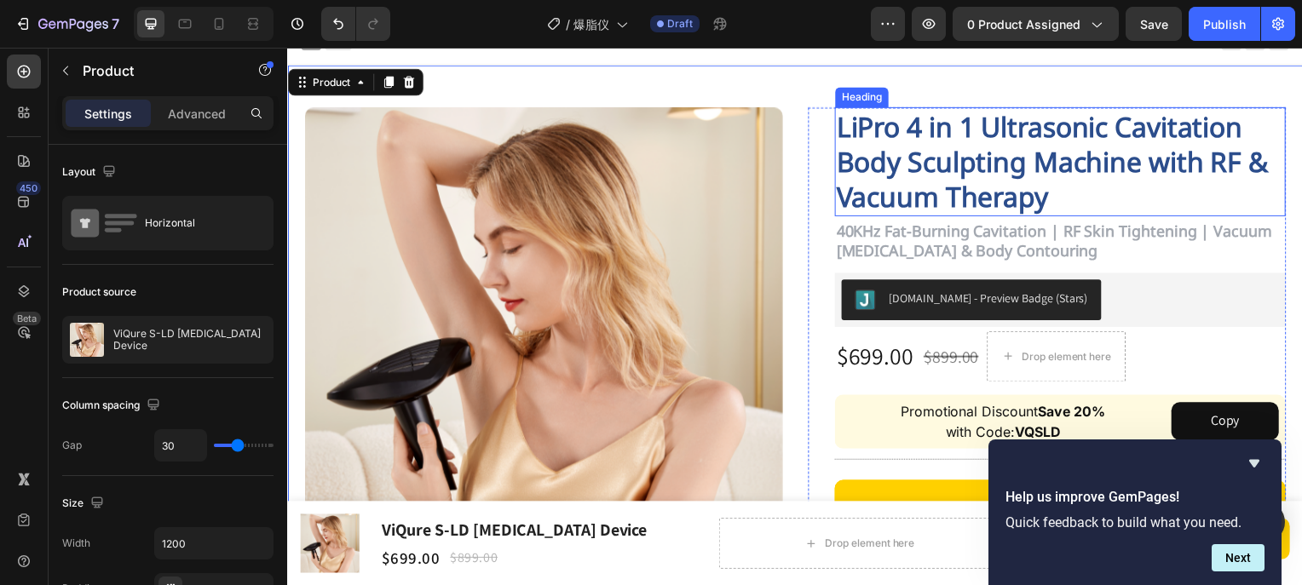
scroll to position [0, 0]
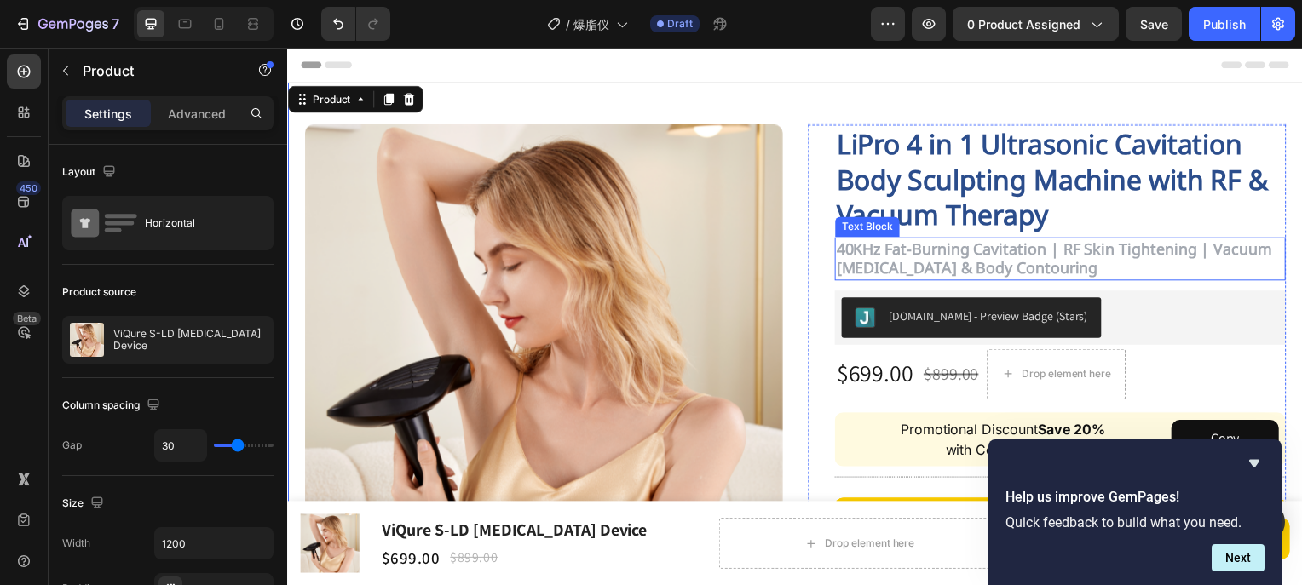
click at [881, 266] on strong "40KHz Fat-Burning Cavitation | RF Skin Tightening | Vacuum [MEDICAL_DATA] & Bod…" at bounding box center [1059, 259] width 439 height 40
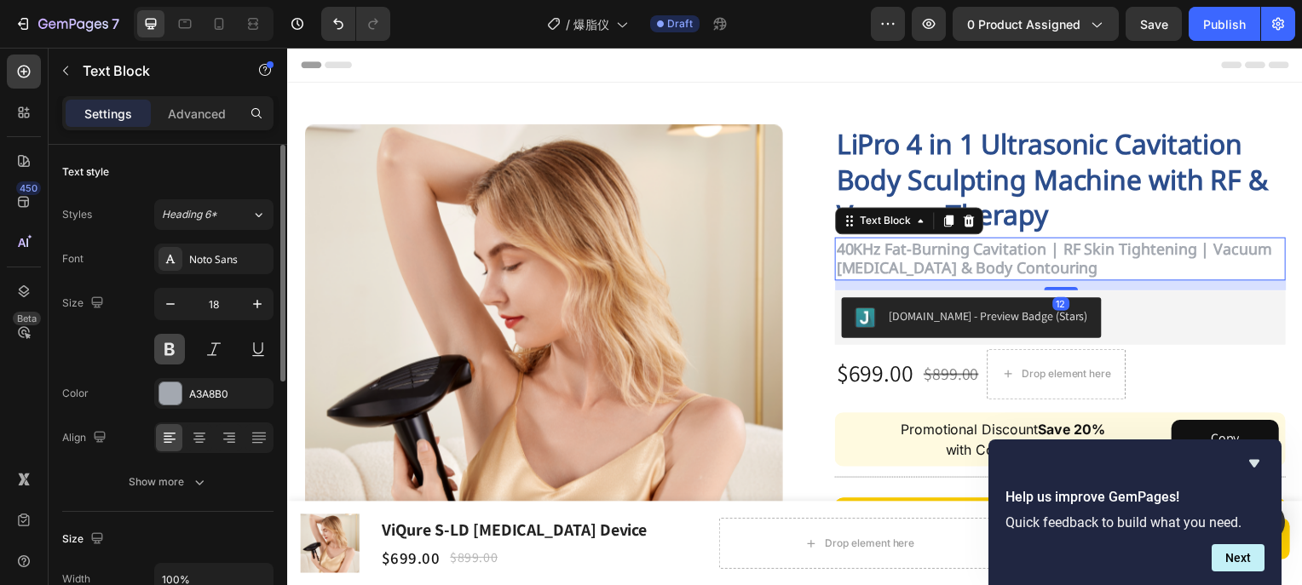
click at [164, 353] on button at bounding box center [169, 349] width 31 height 31
click at [174, 357] on button at bounding box center [169, 349] width 31 height 31
click at [164, 354] on button at bounding box center [169, 349] width 31 height 31
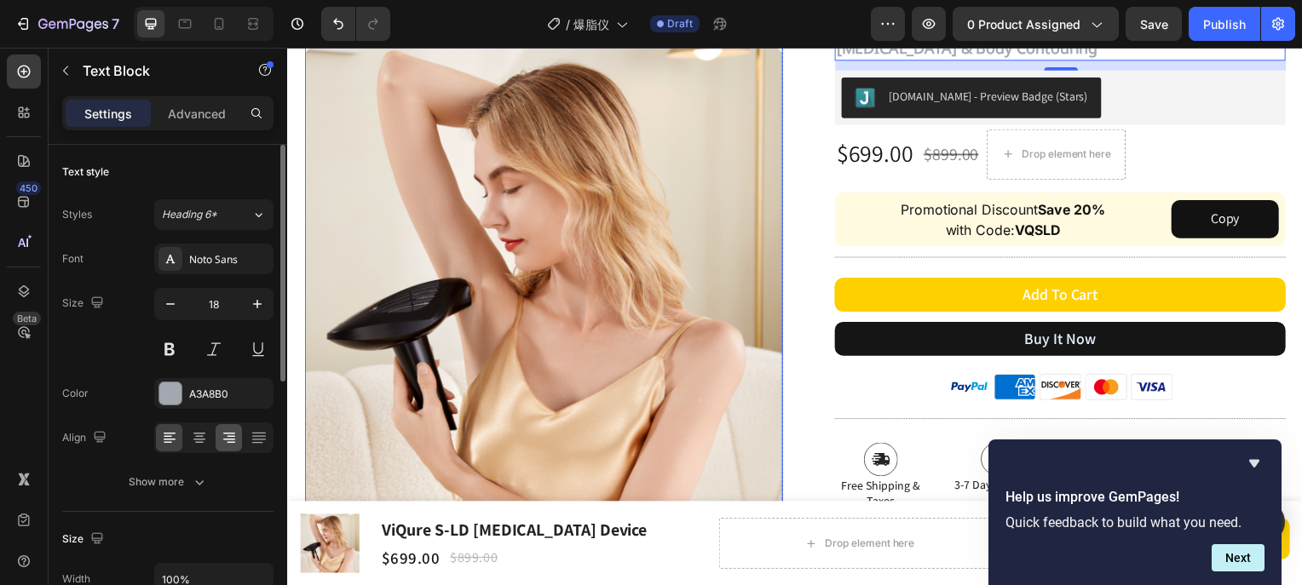
scroll to position [256, 0]
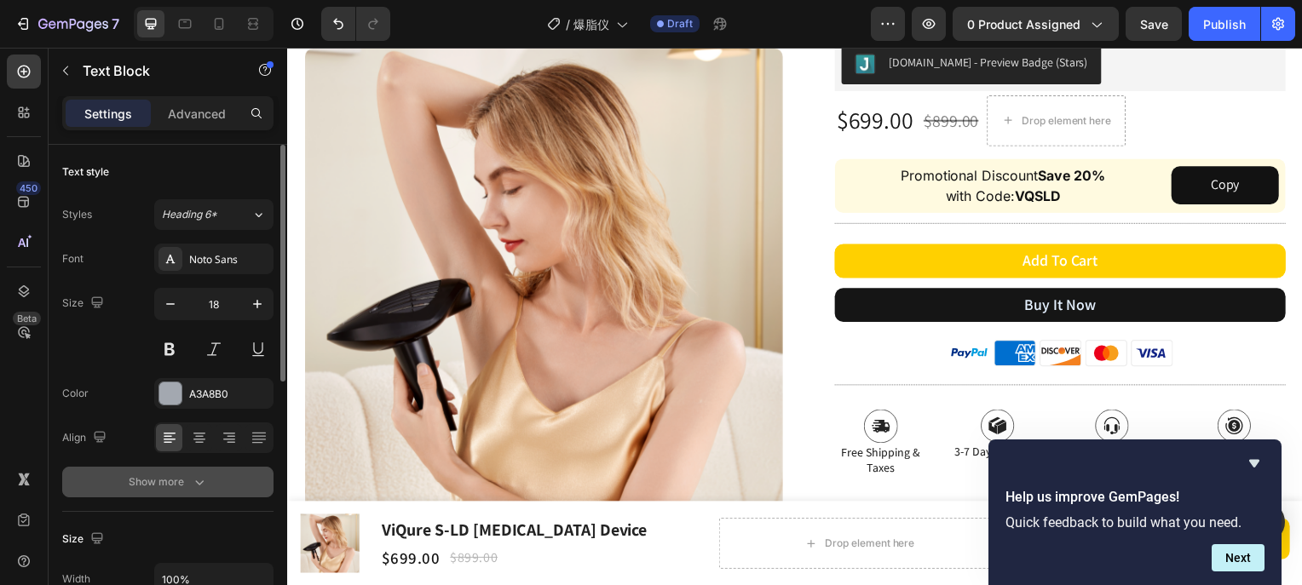
click at [182, 482] on div "Show more" at bounding box center [168, 482] width 79 height 17
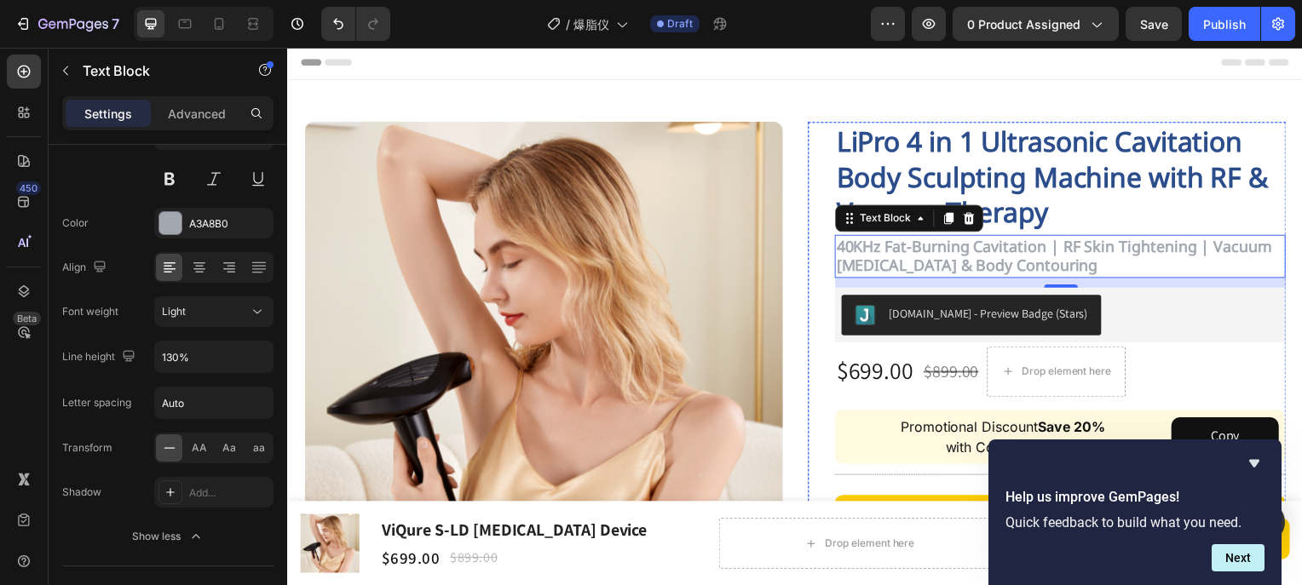
scroll to position [0, 0]
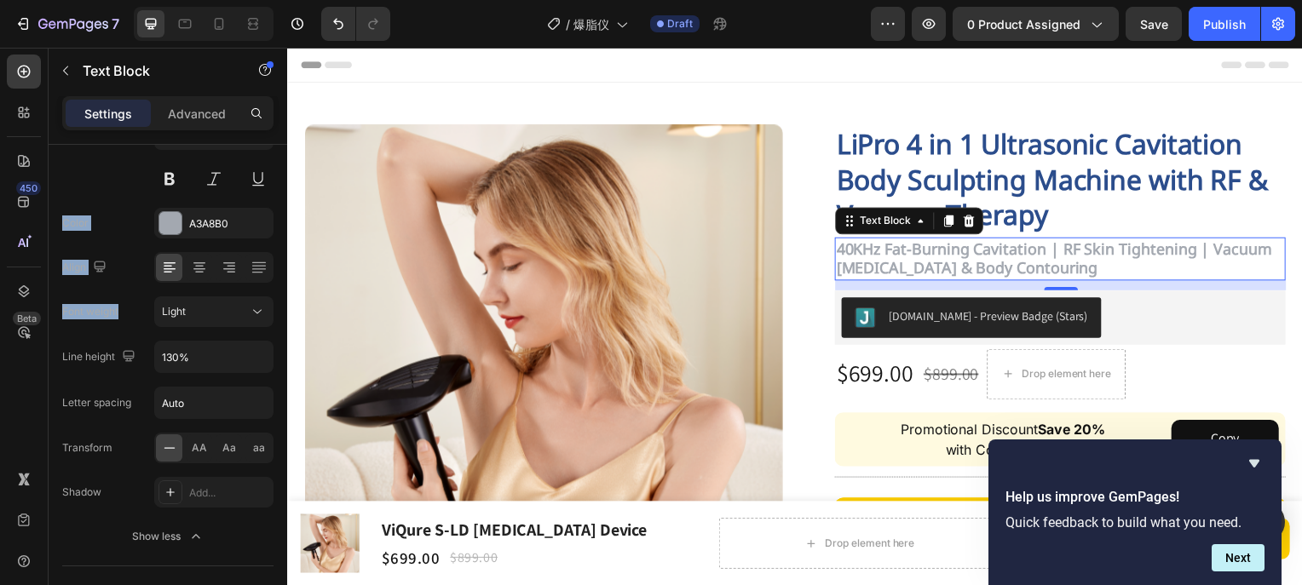
drag, startPoint x: 126, startPoint y: 313, endPoint x: 41, endPoint y: 315, distance: 85.2
click at [41, 315] on div "450 Beta Sections(18) Elements(84) Section Element Hero Section Product Detail …" at bounding box center [143, 317] width 287 height 538
click at [93, 325] on div "Font weight Light" at bounding box center [167, 312] width 211 height 31
drag, startPoint x: 122, startPoint y: 314, endPoint x: 62, endPoint y: 313, distance: 59.6
click at [62, 313] on div "Font weight Light" at bounding box center [167, 312] width 211 height 31
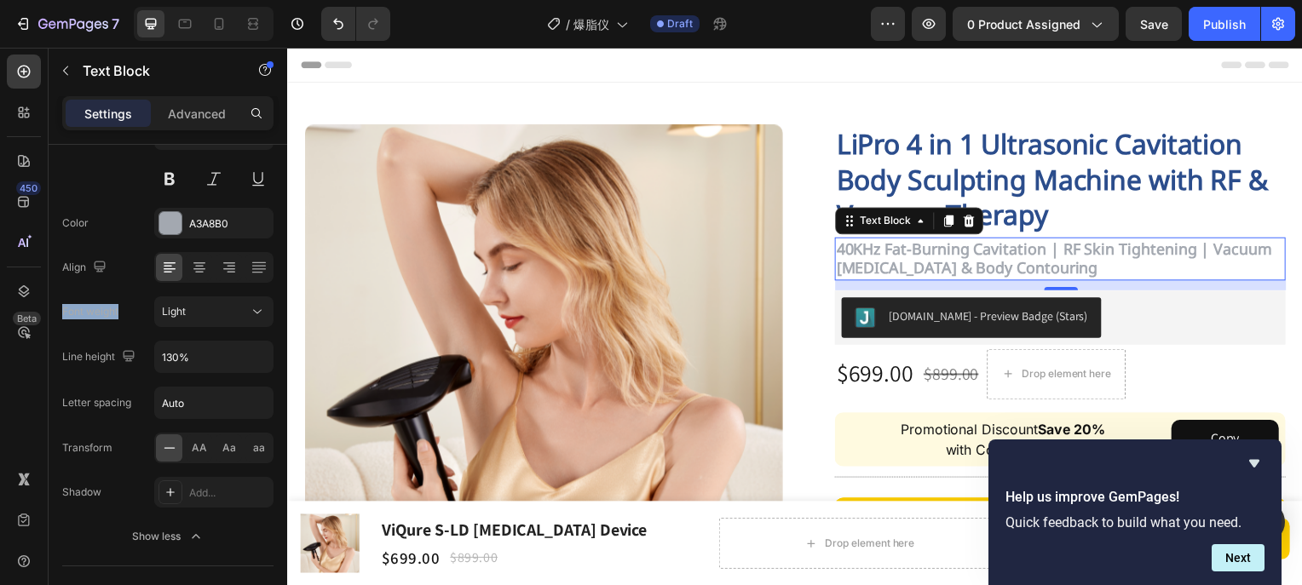
copy div "Font weight"
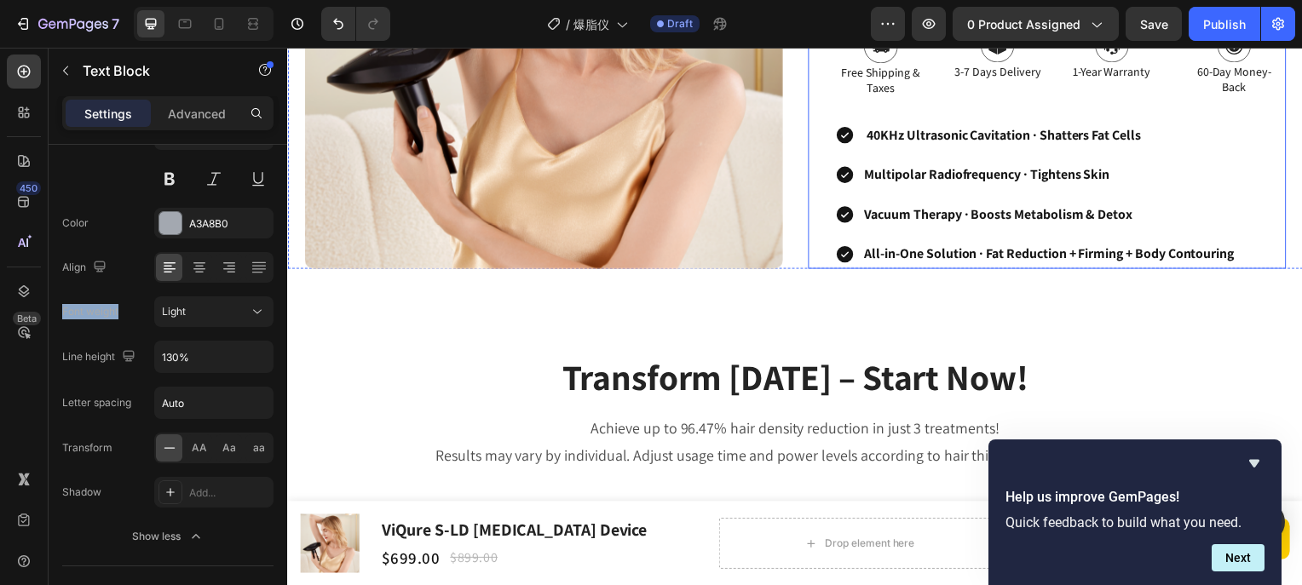
scroll to position [682, 0]
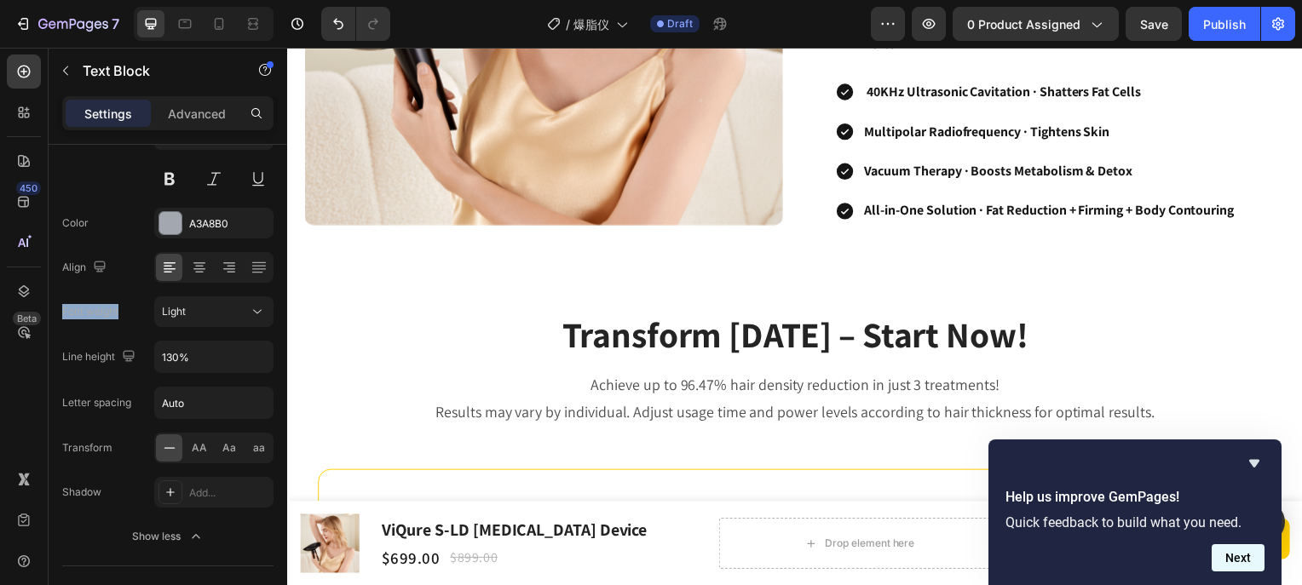
click at [1227, 558] on button "Next" at bounding box center [1238, 557] width 53 height 27
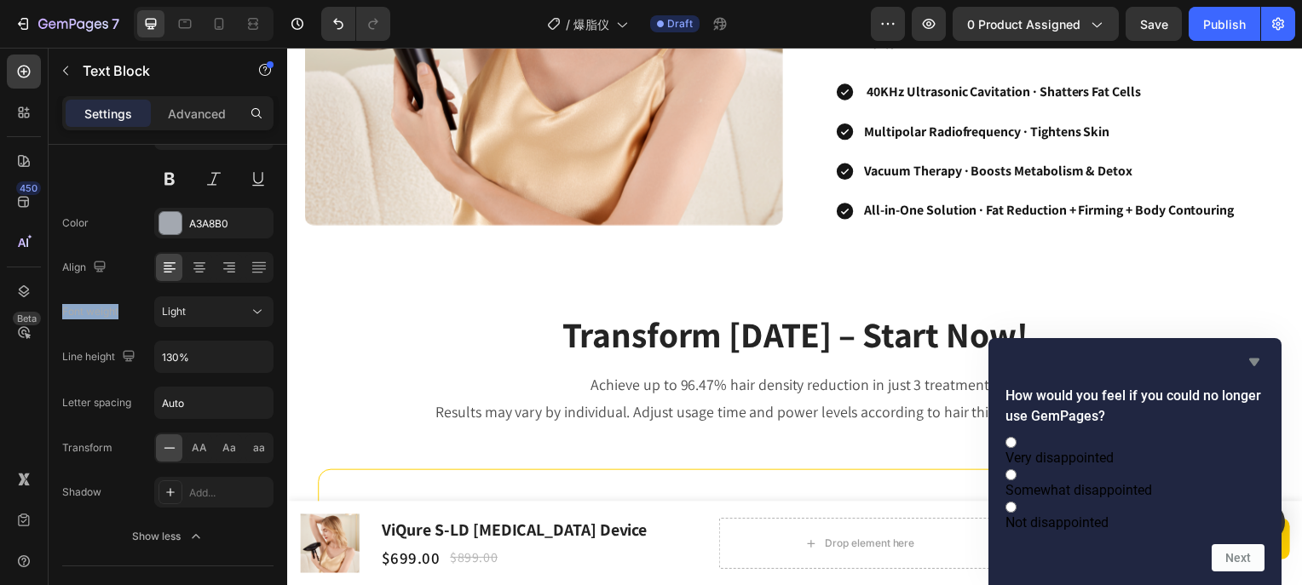
click at [1254, 352] on icon "Hide survey" at bounding box center [1254, 362] width 20 height 20
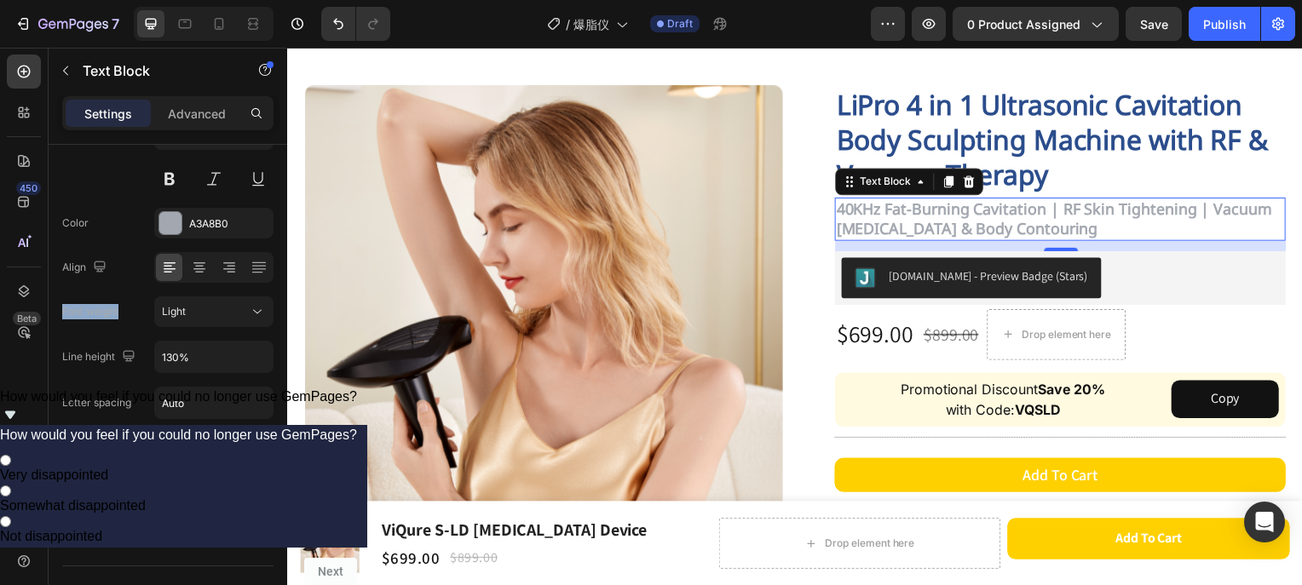
scroll to position [0, 0]
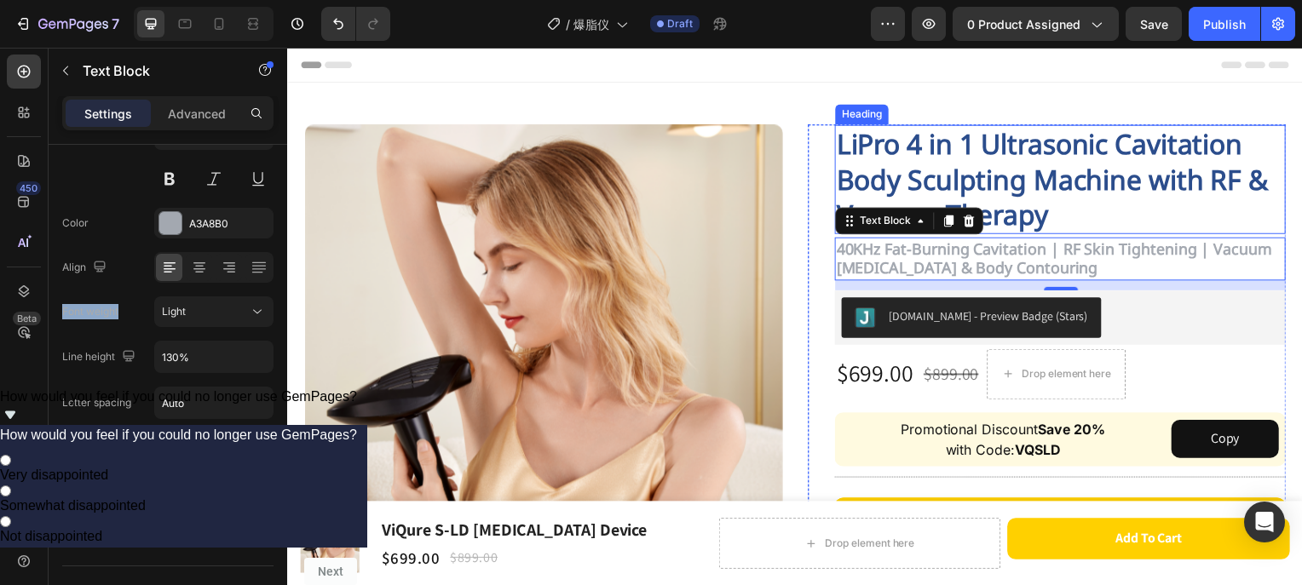
click at [1096, 157] on p "LiPro 4 in 1 Ultrasonic Cavitation Body Sculpting Machine with RF & Vacuum Ther…" at bounding box center [1065, 180] width 451 height 107
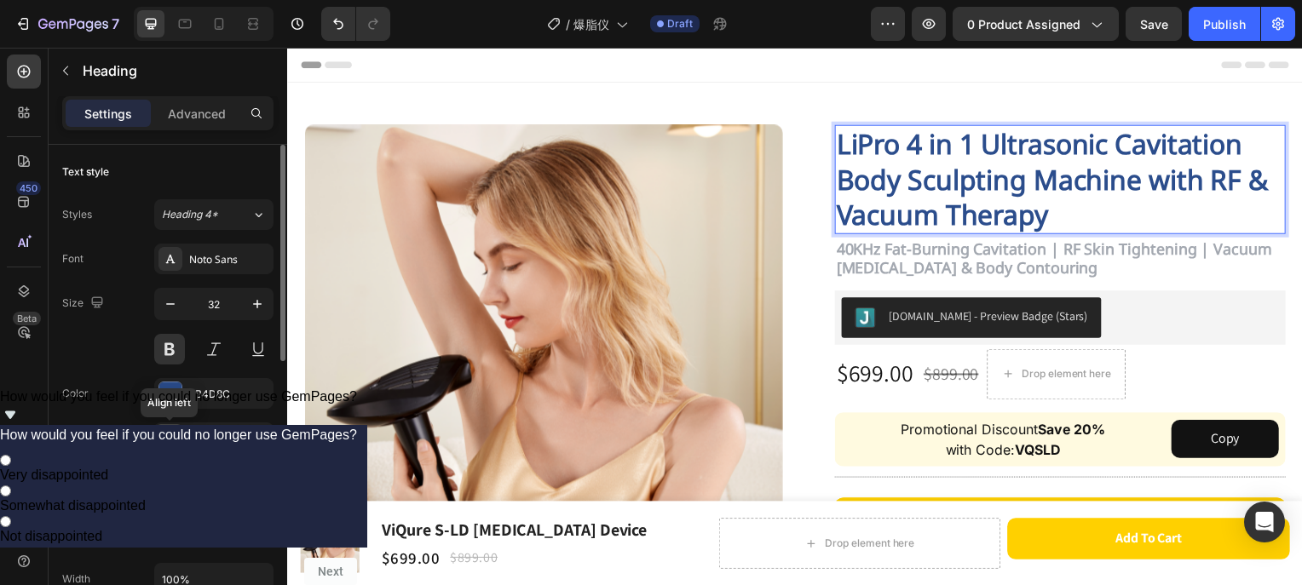
scroll to position [85, 0]
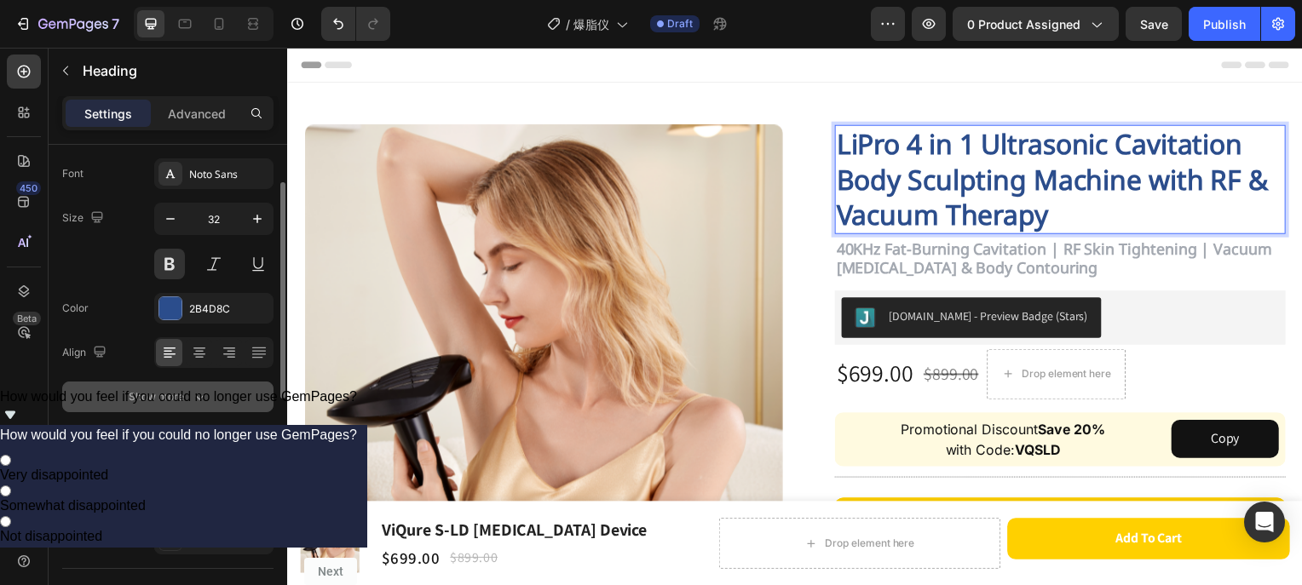
click at [173, 401] on div "Show more" at bounding box center [168, 397] width 79 height 17
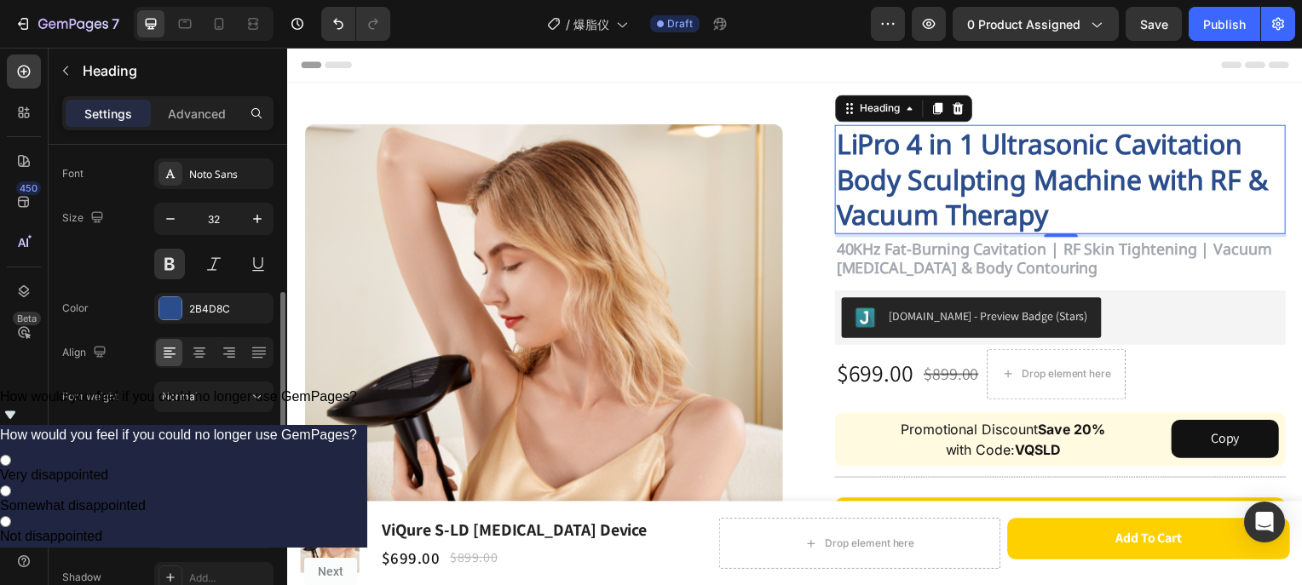
scroll to position [170, 0]
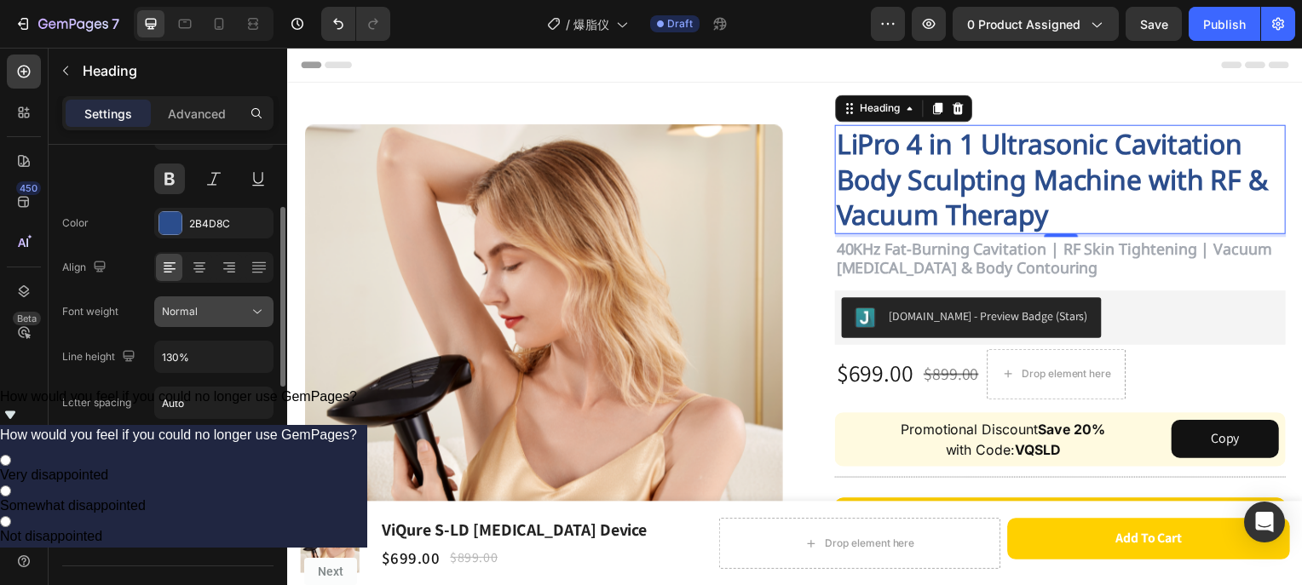
click at [195, 320] on button "Normal" at bounding box center [213, 312] width 119 height 31
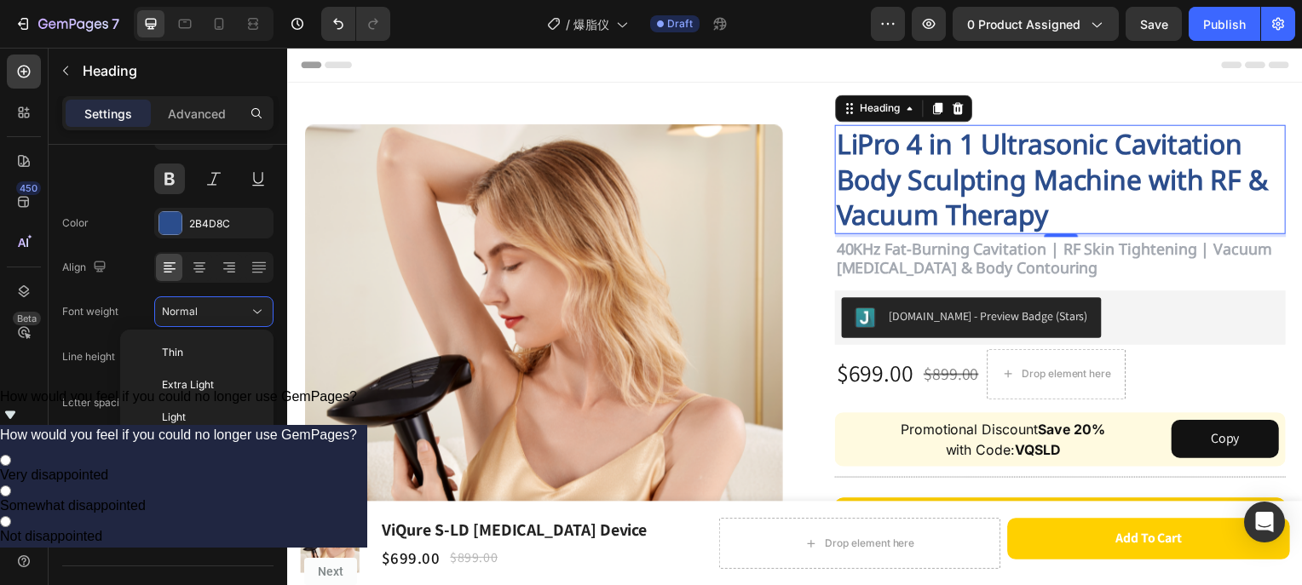
scroll to position [129, 0]
click at [186, 388] on span "Semi Bold" at bounding box center [186, 385] width 49 height 15
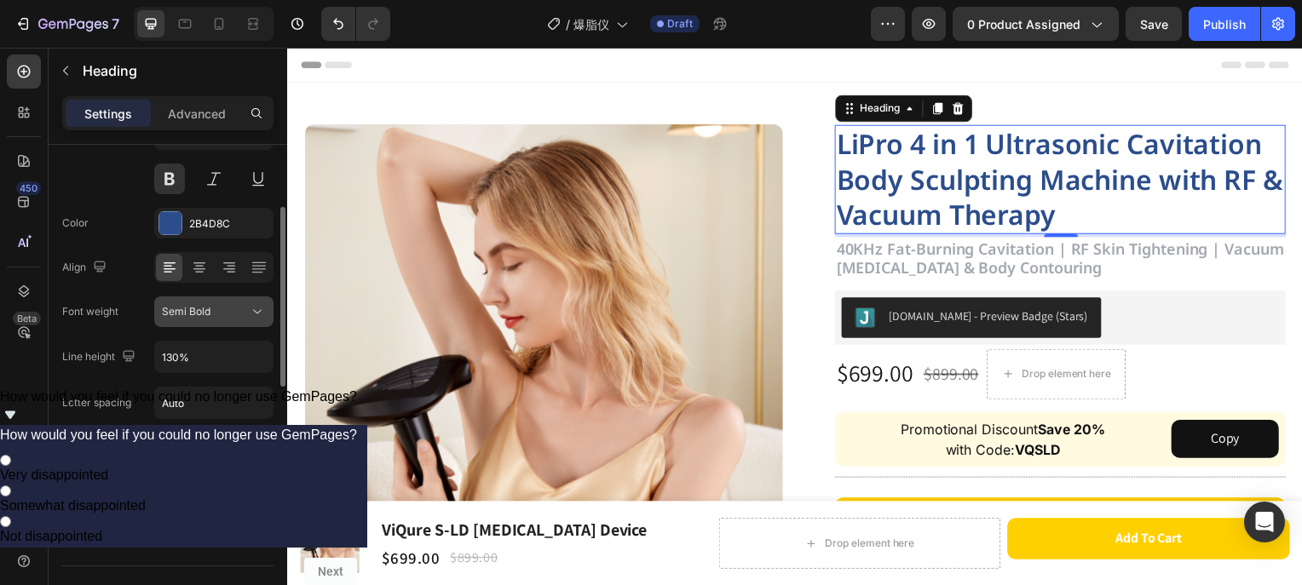
click at [226, 314] on div "Semi Bold" at bounding box center [205, 311] width 87 height 15
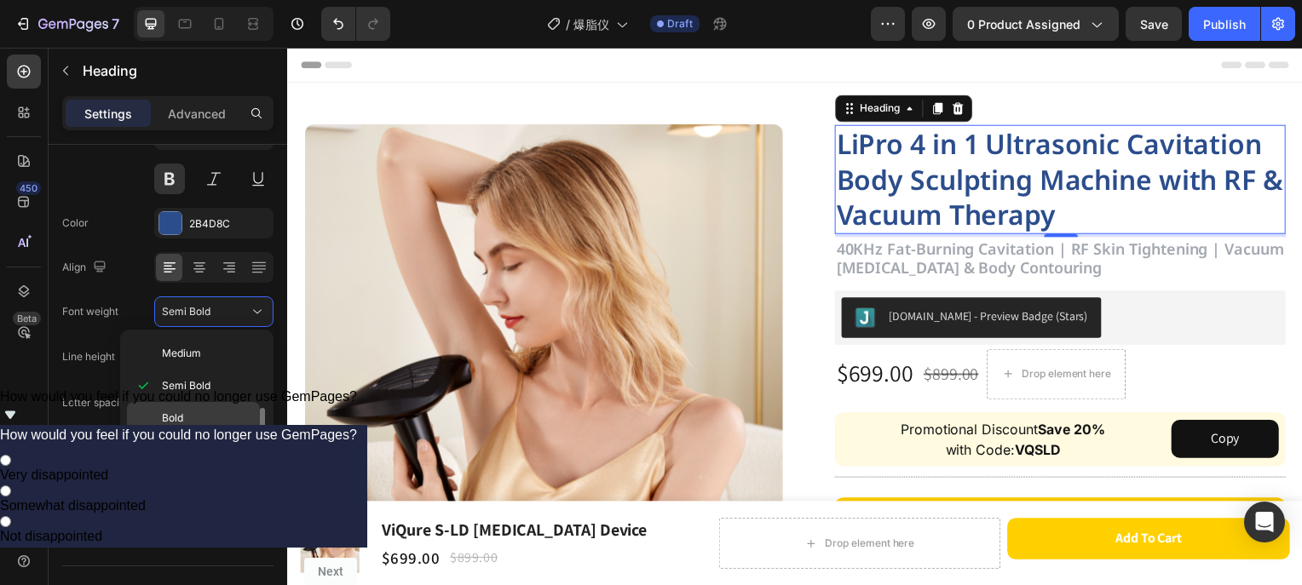
click at [194, 418] on p "Bold" at bounding box center [207, 418] width 90 height 15
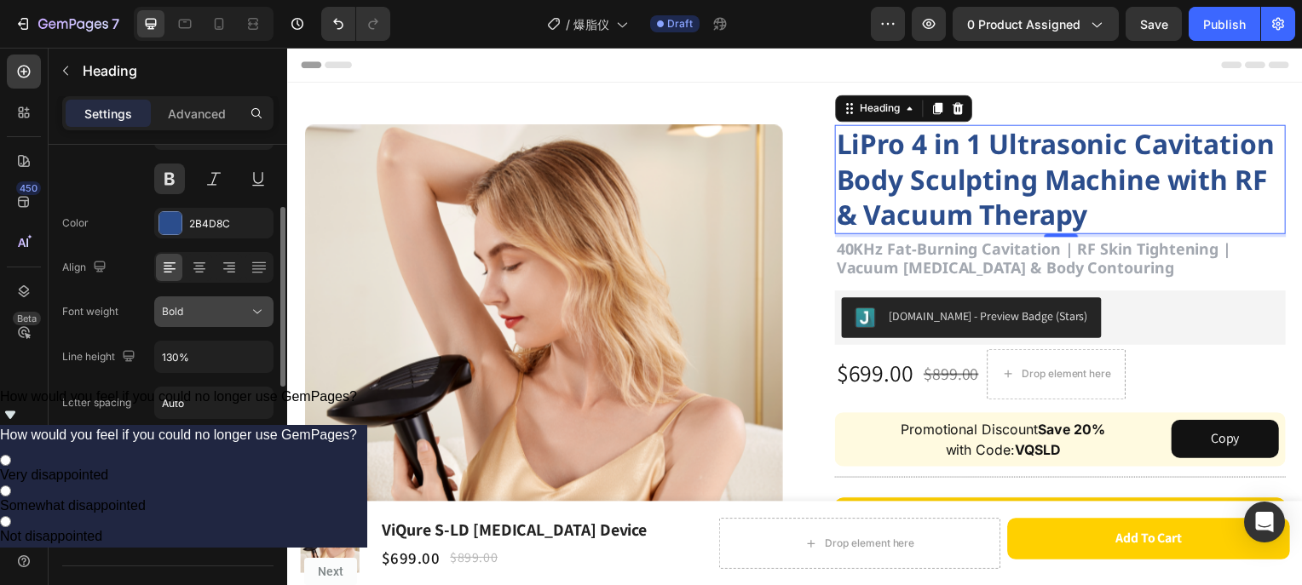
click at [226, 315] on div "Bold" at bounding box center [205, 311] width 87 height 15
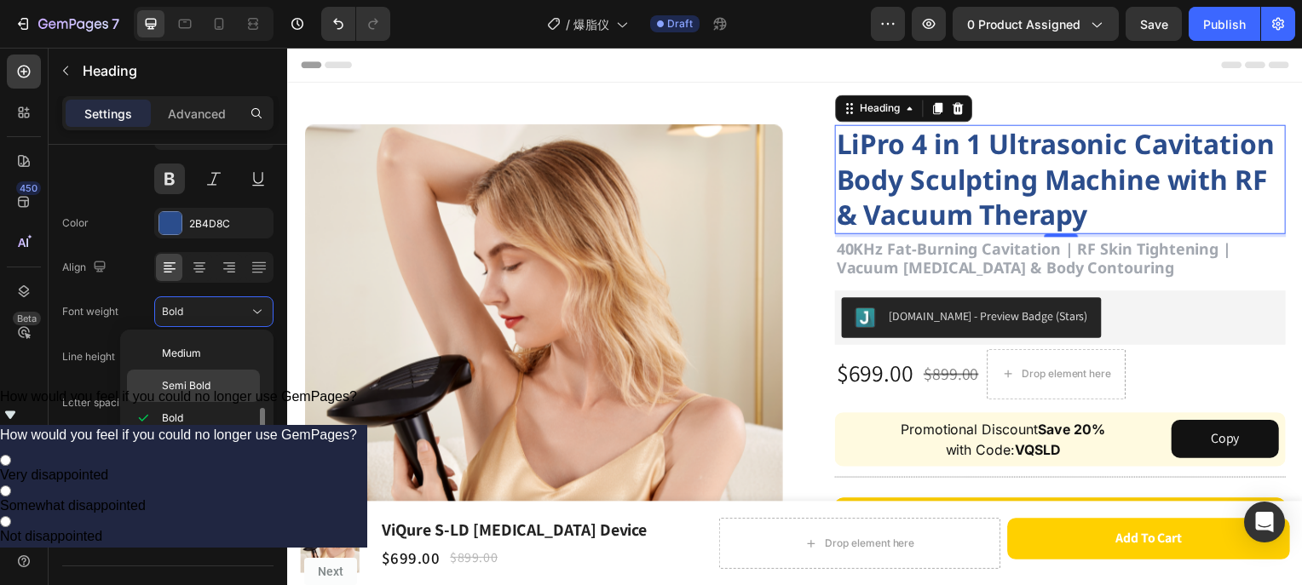
click at [187, 384] on span "Semi Bold" at bounding box center [186, 385] width 49 height 15
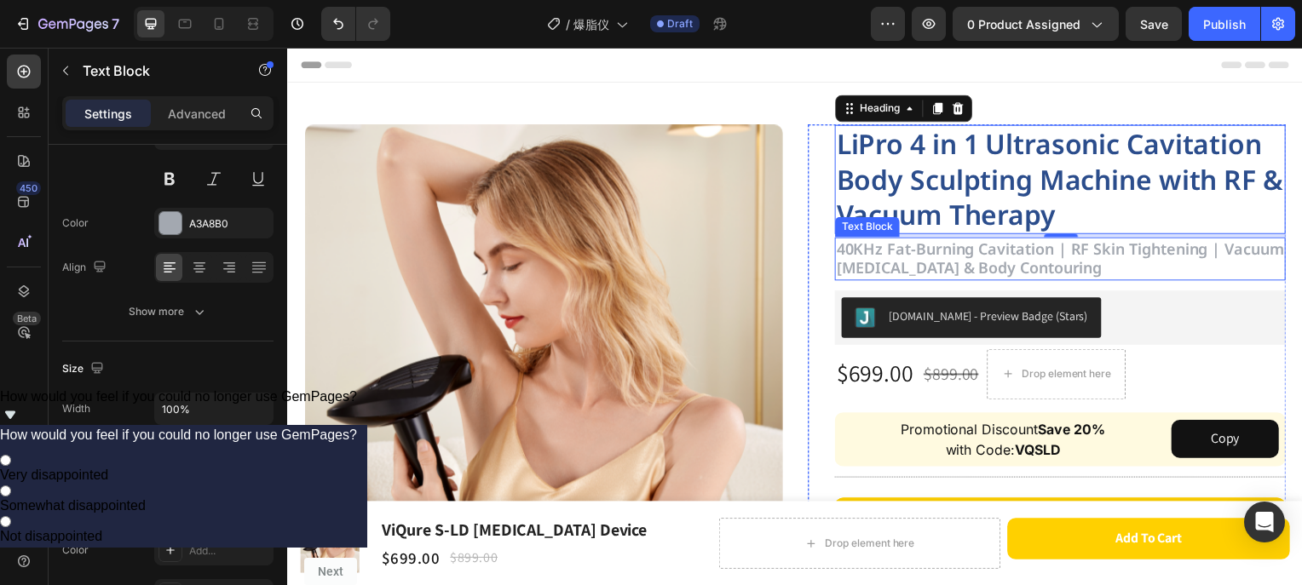
click at [1150, 262] on strong "40KHz Fat-Burning Cavitation | RF Skin Tightening | Vacuum [MEDICAL_DATA] & Bod…" at bounding box center [1065, 259] width 451 height 40
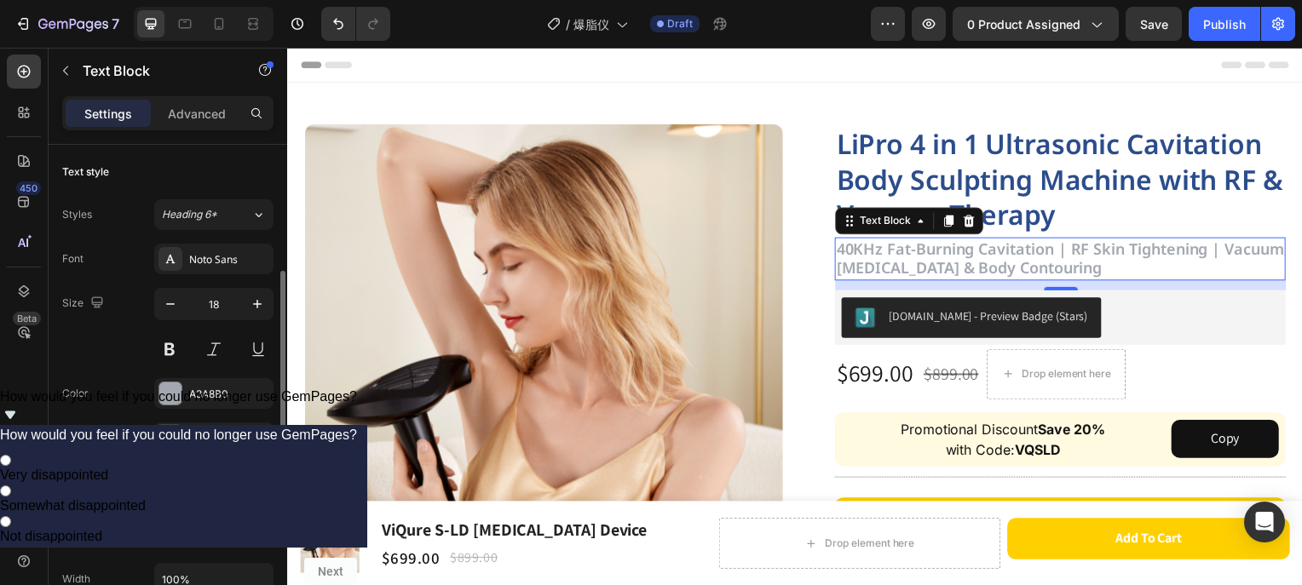
scroll to position [85, 0]
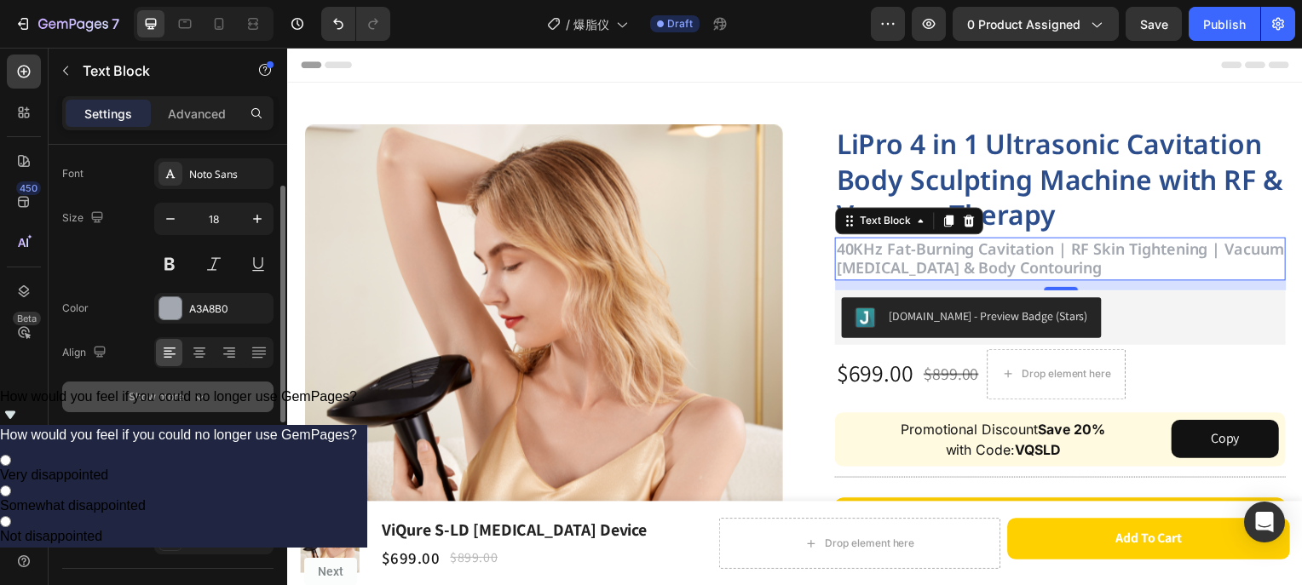
click at [155, 397] on div "Show more" at bounding box center [168, 397] width 79 height 17
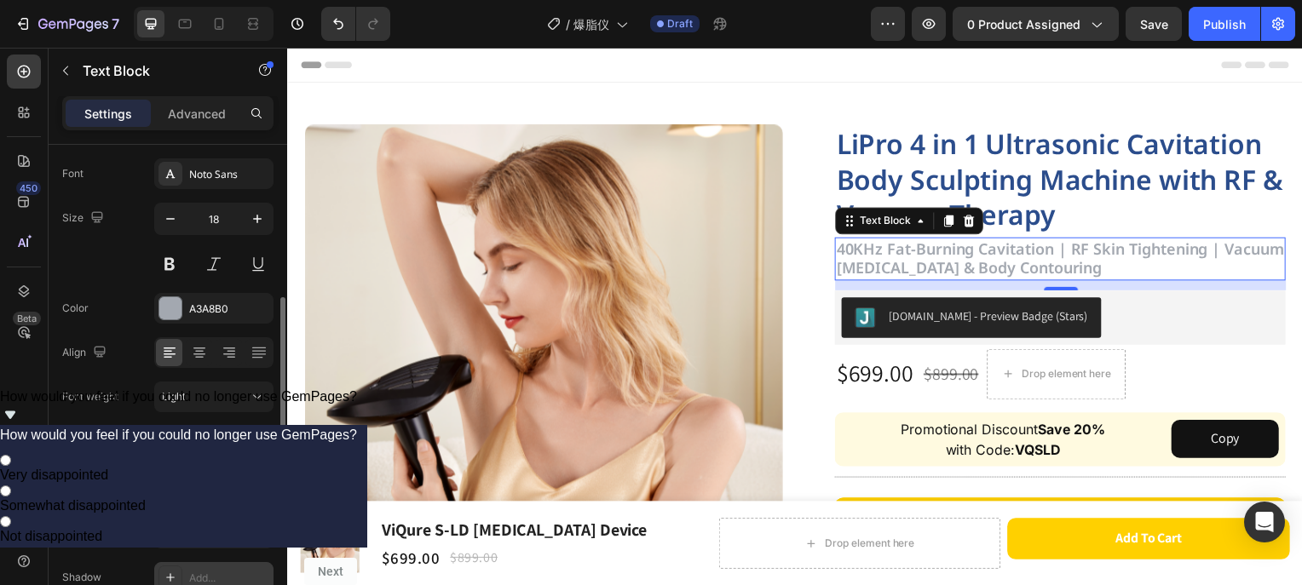
scroll to position [170, 0]
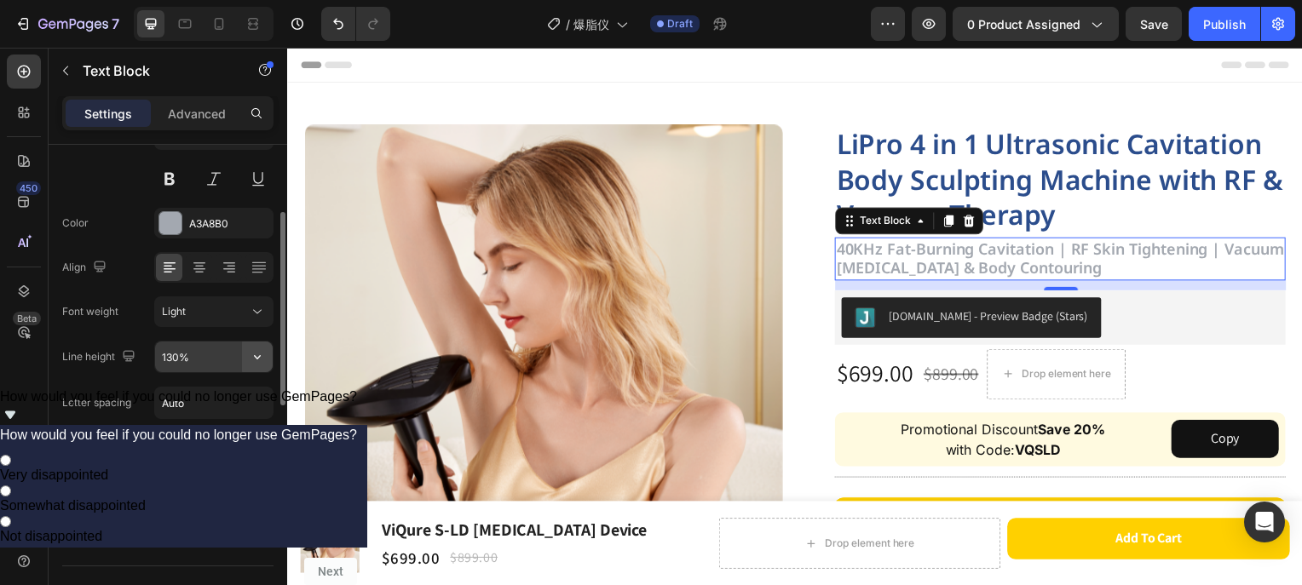
click at [249, 360] on icon "button" at bounding box center [257, 356] width 17 height 17
click at [205, 397] on p "100%" at bounding box center [209, 399] width 97 height 15
type input "100%"
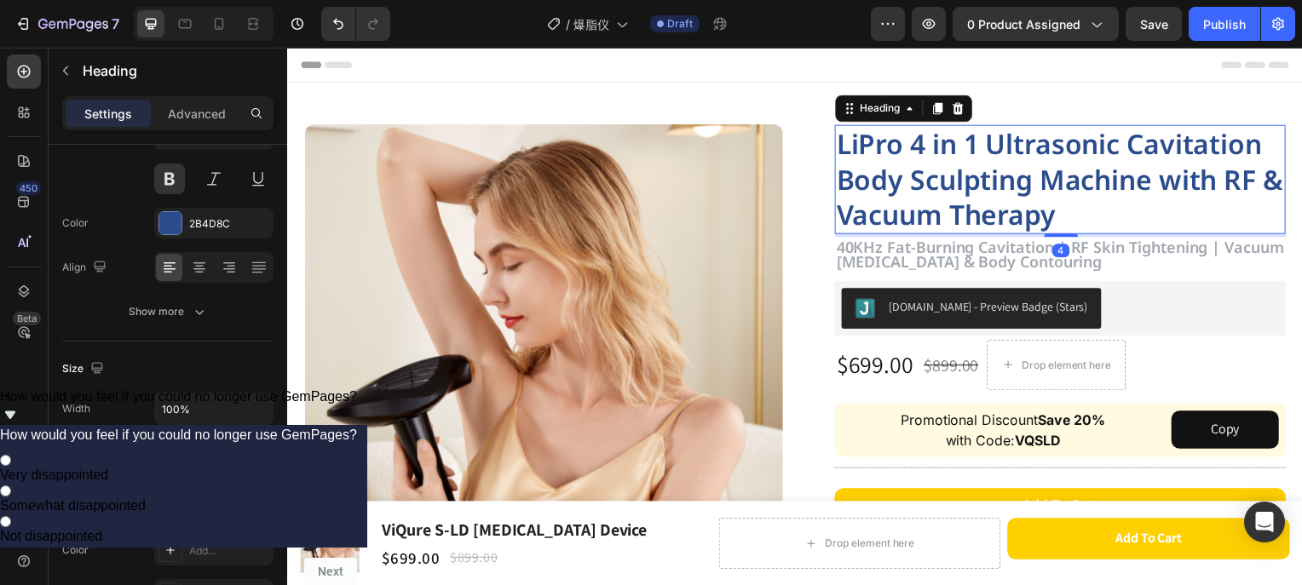
click at [1120, 177] on p "LiPro 4 in 1 Ultrasonic Cavitation Body Sculpting Machine with RF & Vacuum Ther…" at bounding box center [1065, 180] width 451 height 107
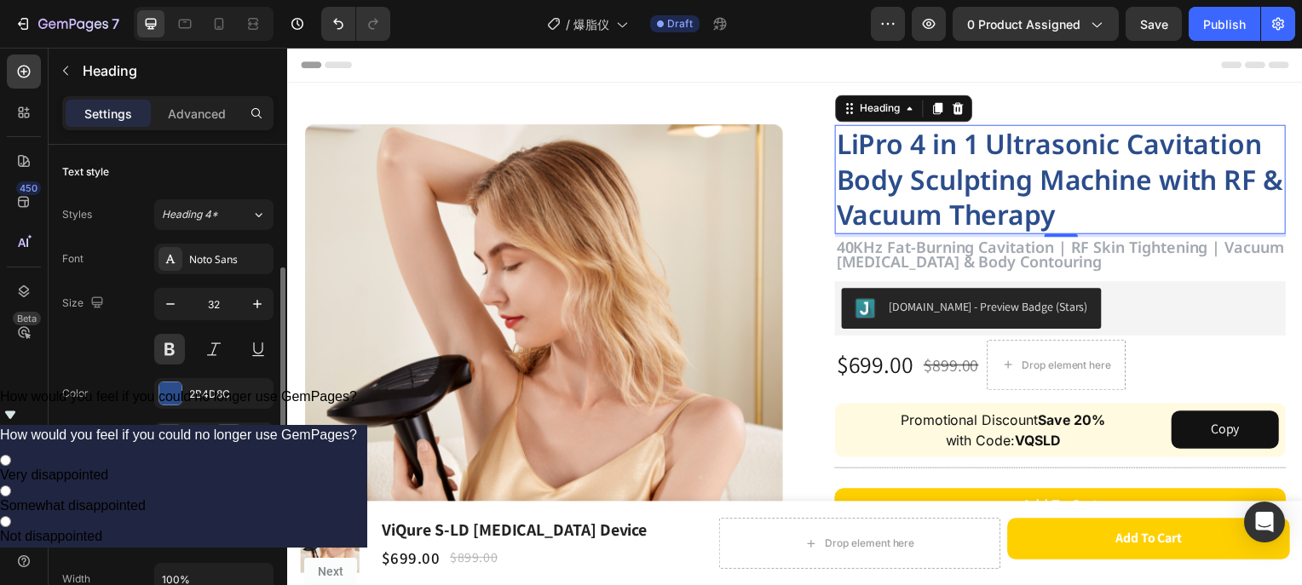
scroll to position [85, 0]
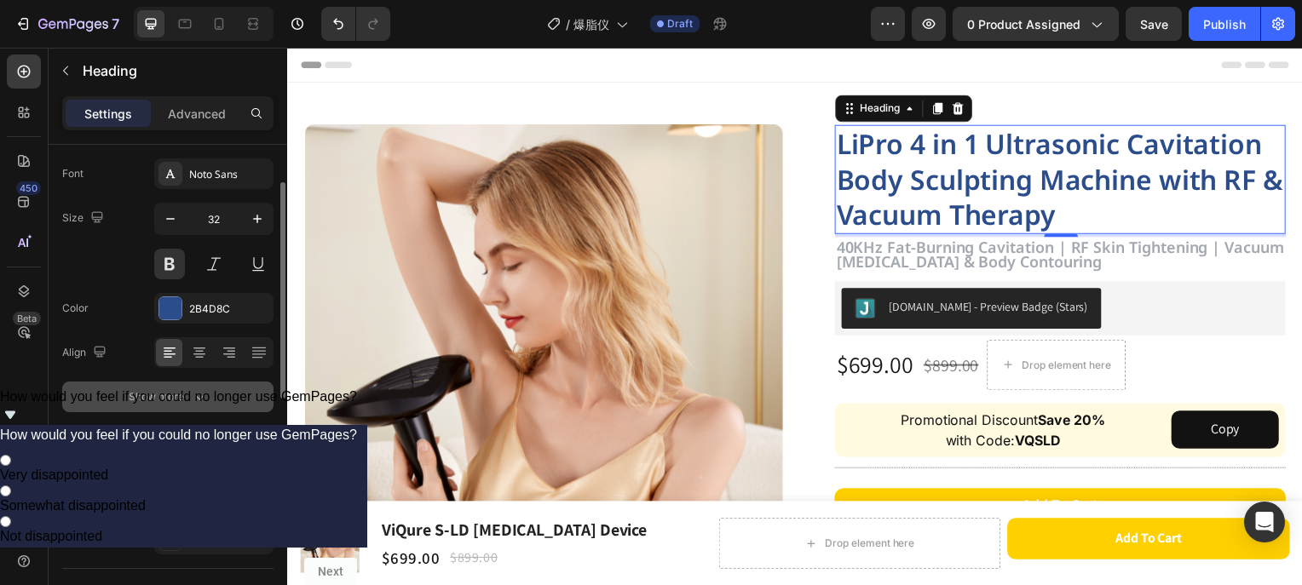
click at [187, 394] on div "Show more" at bounding box center [168, 397] width 79 height 17
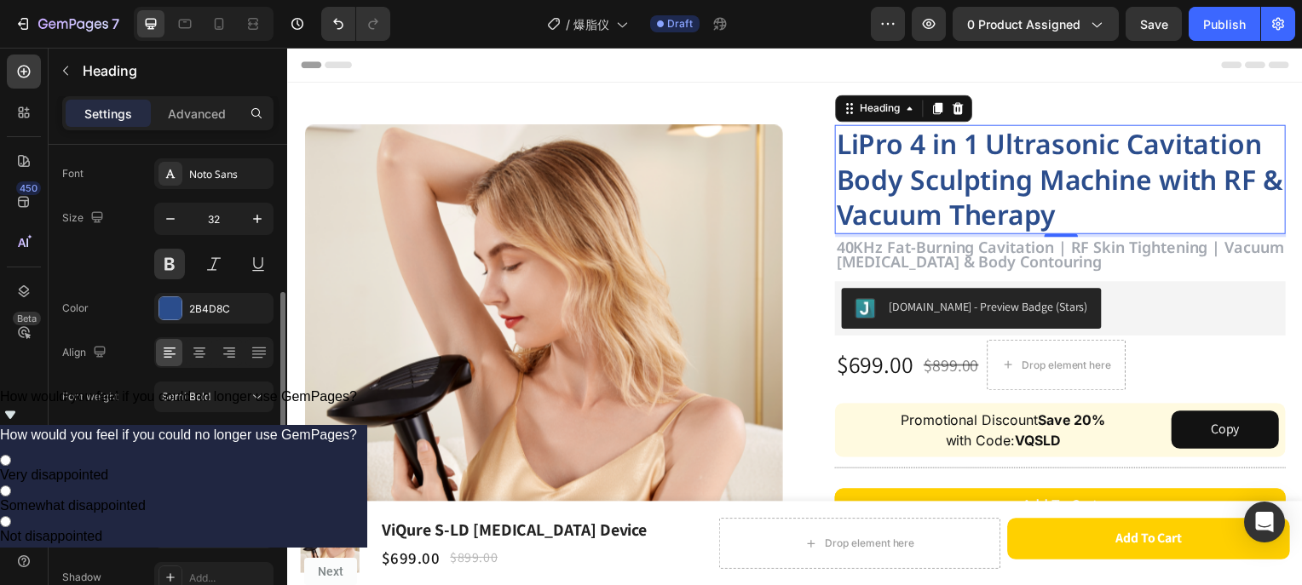
scroll to position [170, 0]
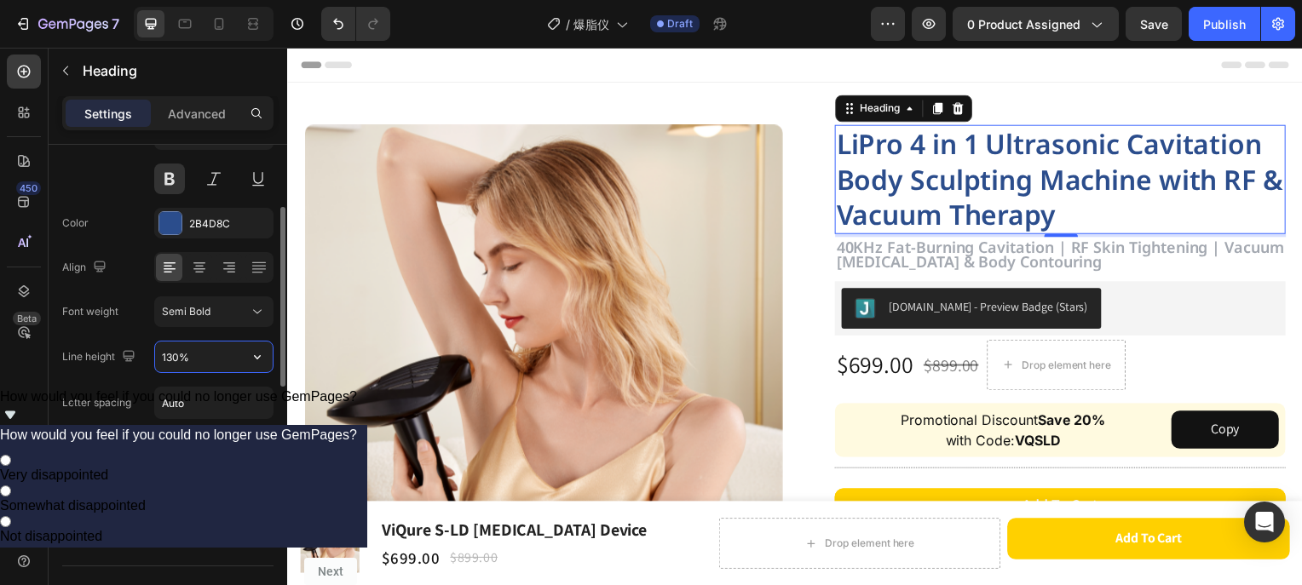
click at [232, 361] on input "130%" at bounding box center [214, 357] width 118 height 31
click at [257, 359] on icon "button" at bounding box center [257, 356] width 17 height 17
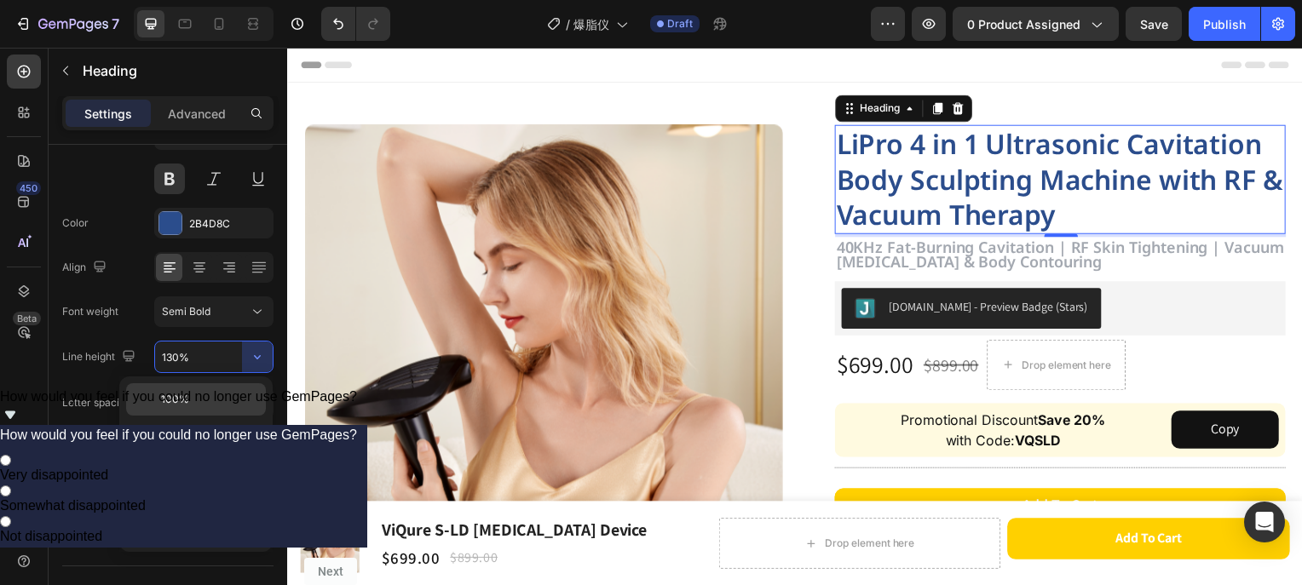
click at [201, 393] on p "100%" at bounding box center [209, 399] width 97 height 15
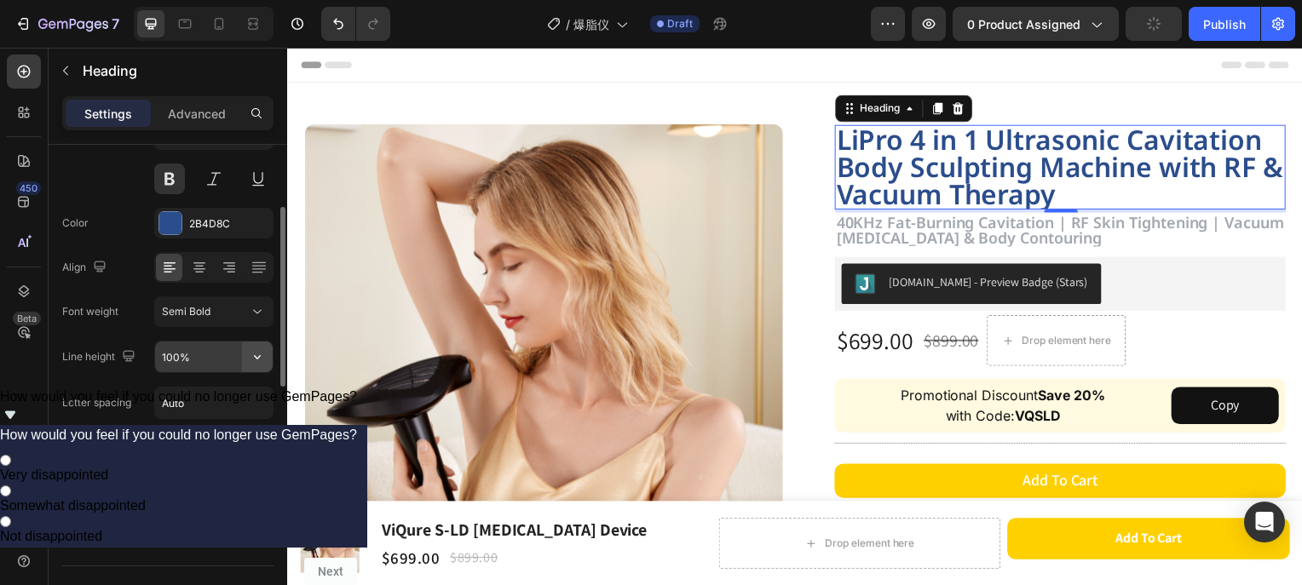
click at [256, 364] on icon "button" at bounding box center [257, 356] width 17 height 17
click at [181, 453] on div "130%" at bounding box center [196, 464] width 140 height 32
type input "130%"
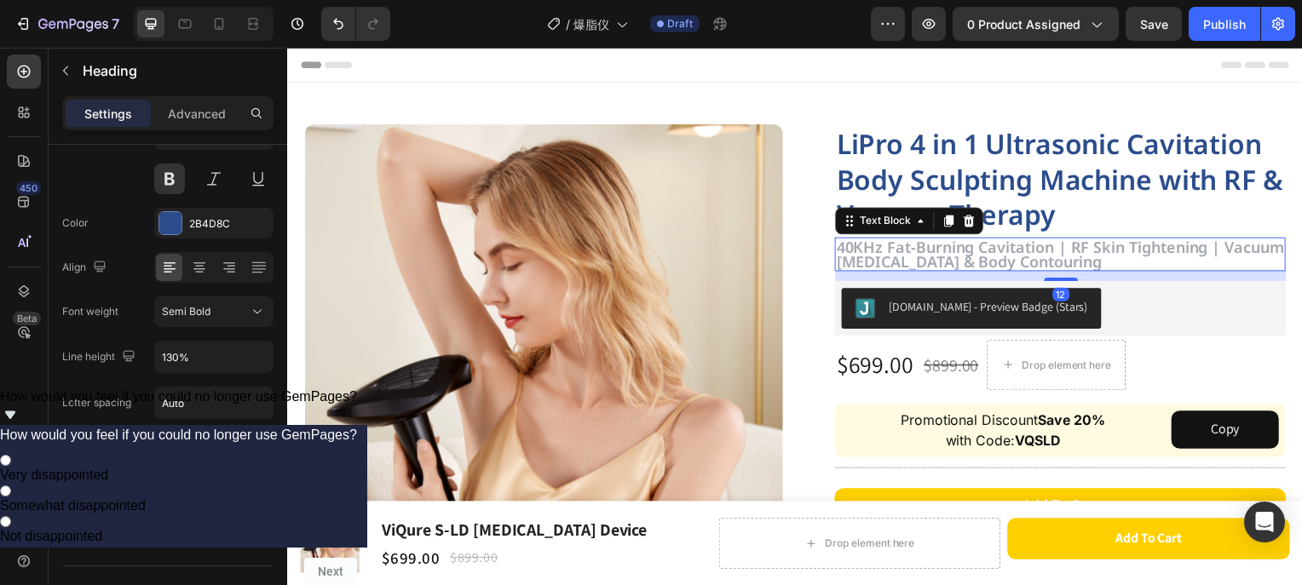
click at [918, 261] on strong "40KHz Fat-Burning Cavitation | RF Skin Tightening | Vacuum [MEDICAL_DATA] & Bod…" at bounding box center [1065, 256] width 451 height 36
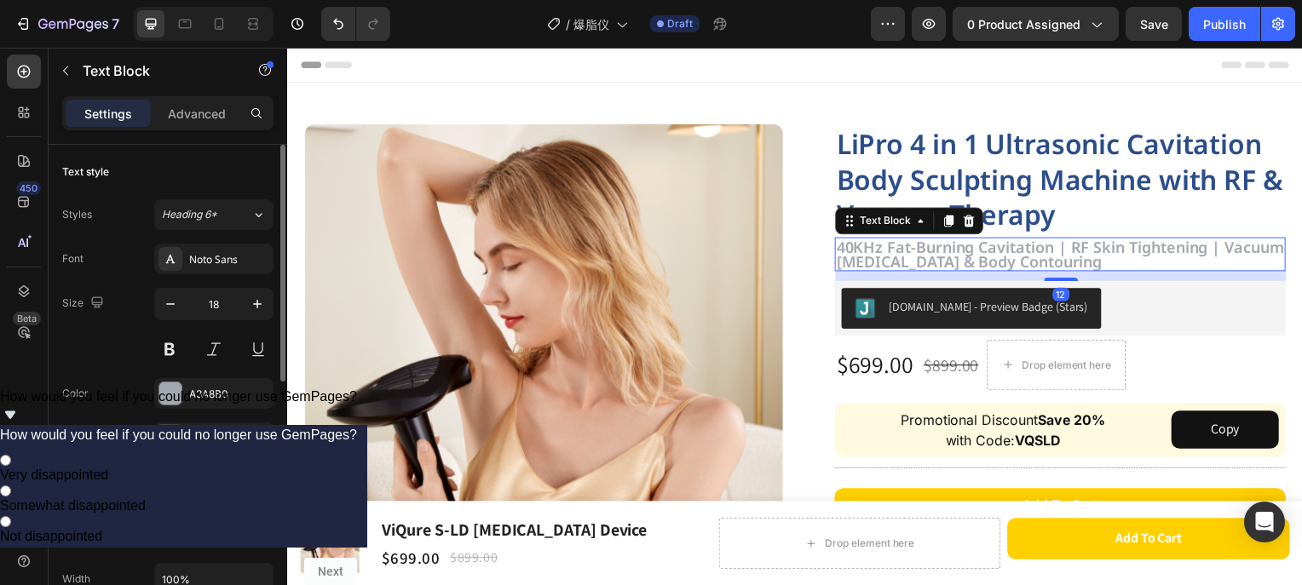
scroll to position [85, 0]
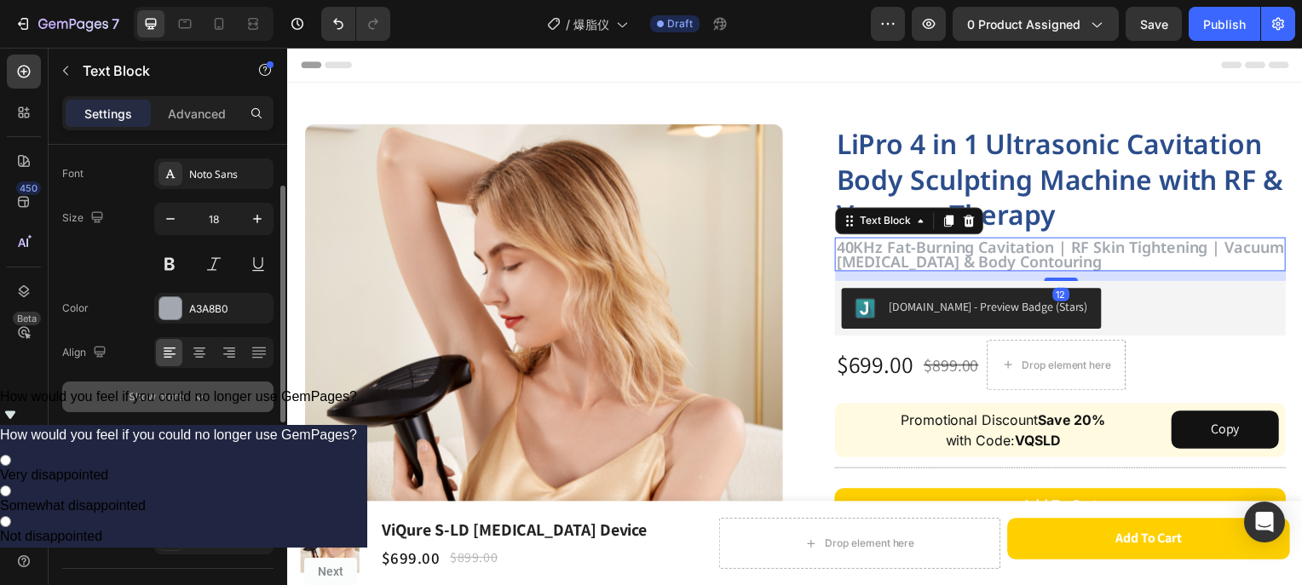
click at [198, 397] on icon "button" at bounding box center [199, 397] width 17 height 17
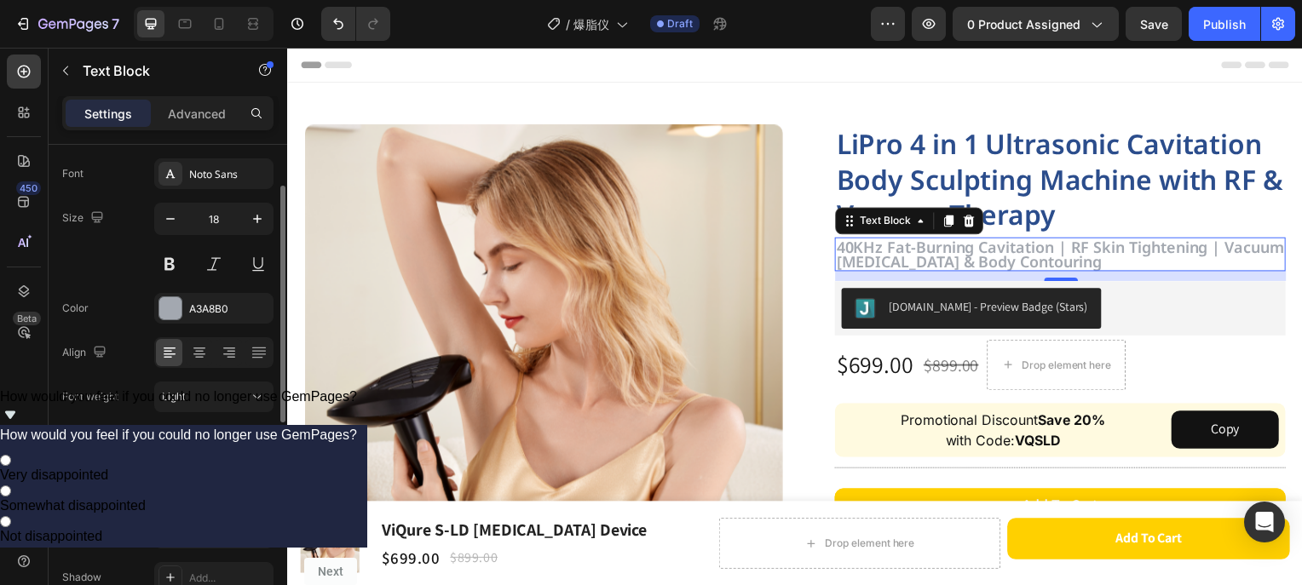
scroll to position [256, 0]
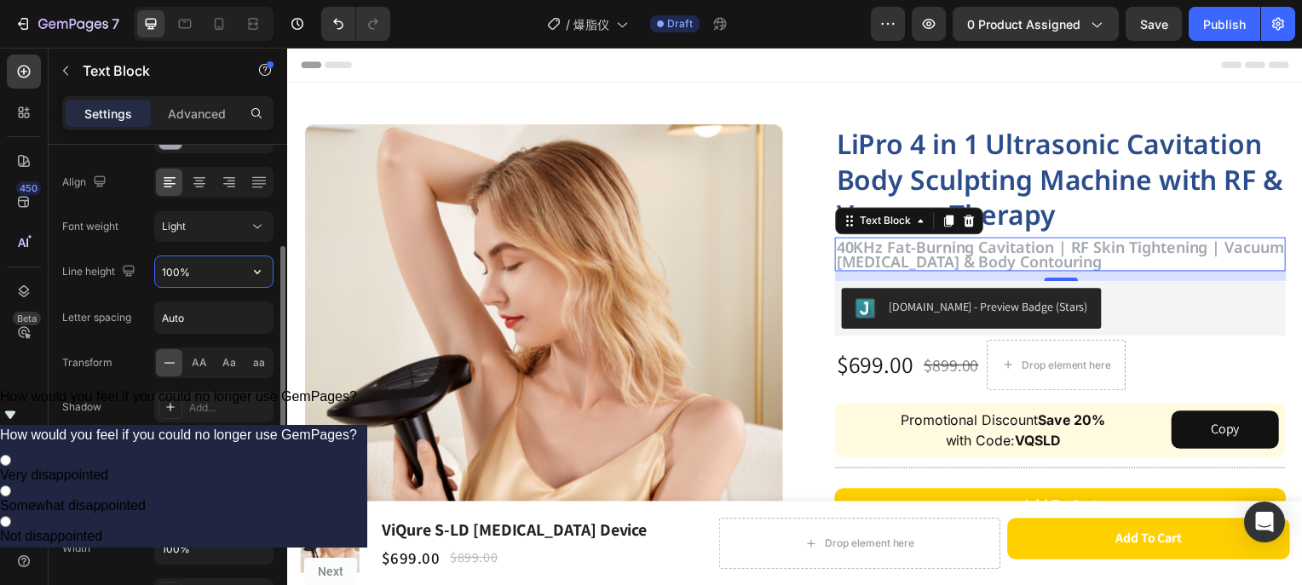
click at [232, 271] on input "100%" at bounding box center [214, 271] width 118 height 31
click at [262, 278] on icon "button" at bounding box center [257, 271] width 17 height 17
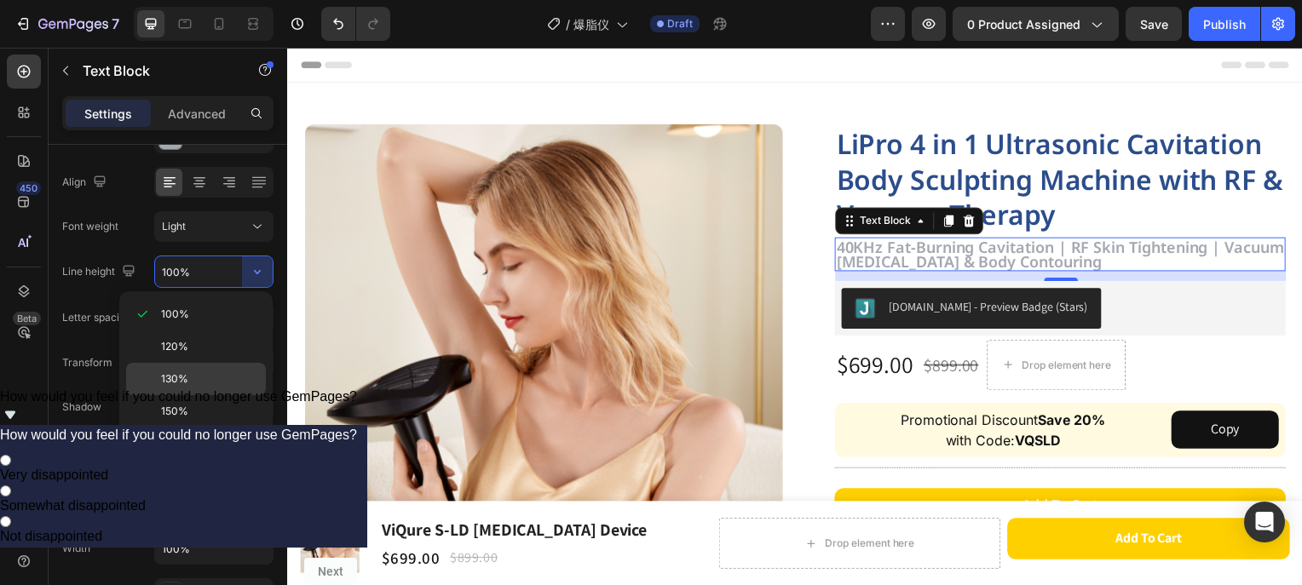
click at [186, 371] on span "130%" at bounding box center [174, 378] width 27 height 15
type input "130%"
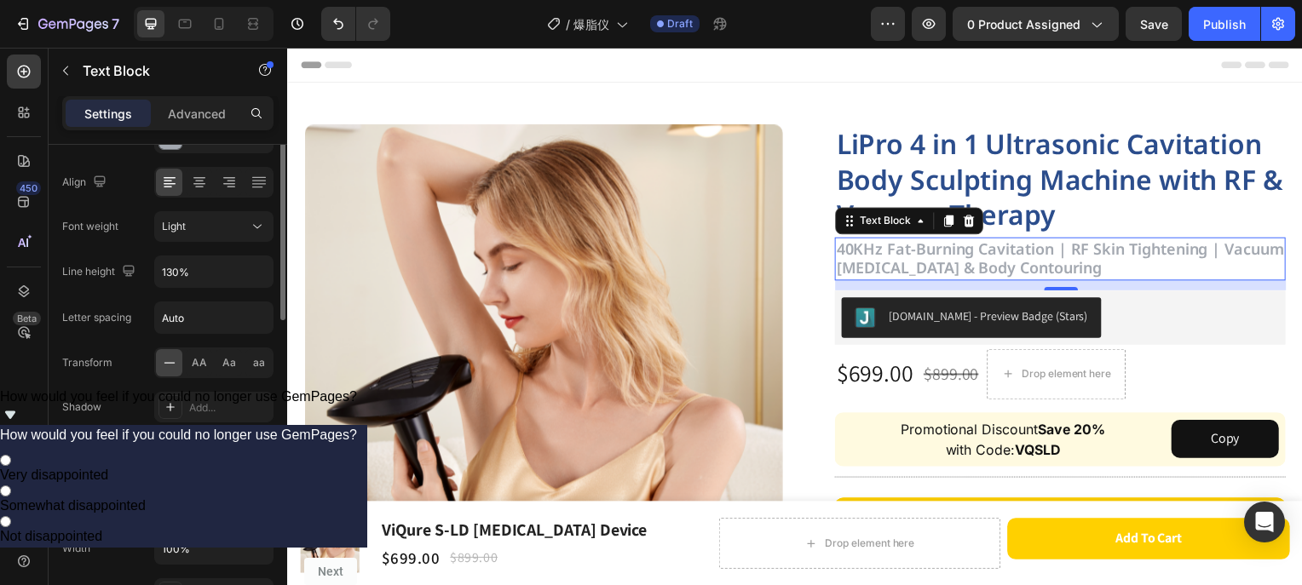
scroll to position [85, 0]
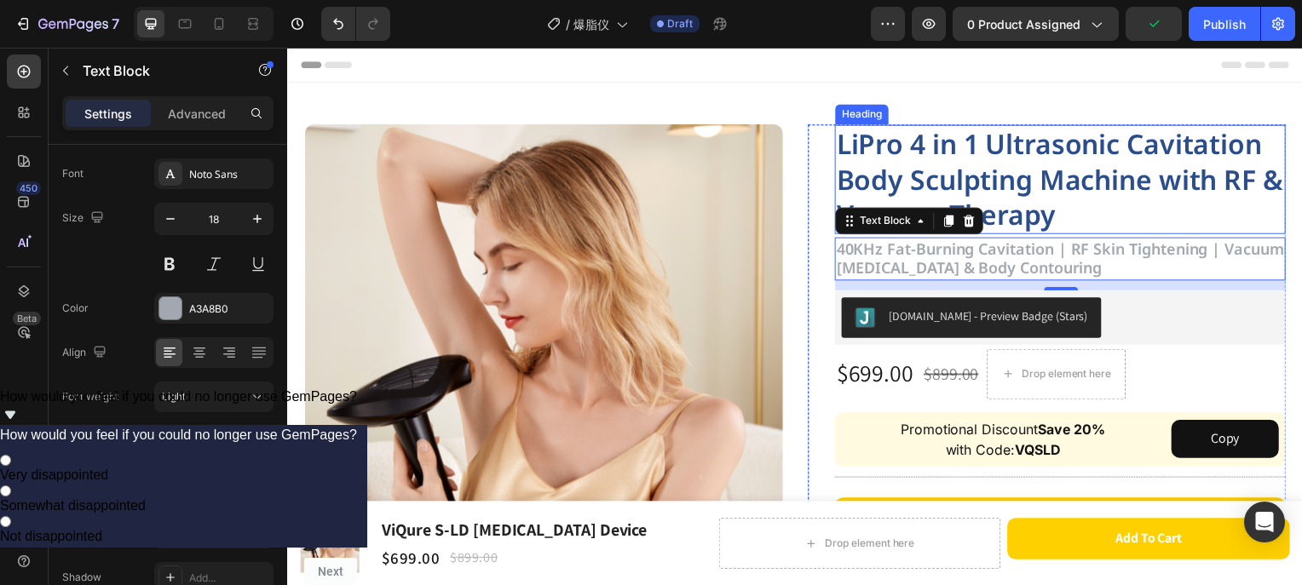
click at [1103, 214] on p "LiPro 4 in 1 Ultrasonic Cavitation Body Sculpting Machine with RF & Vacuum Ther…" at bounding box center [1065, 180] width 451 height 107
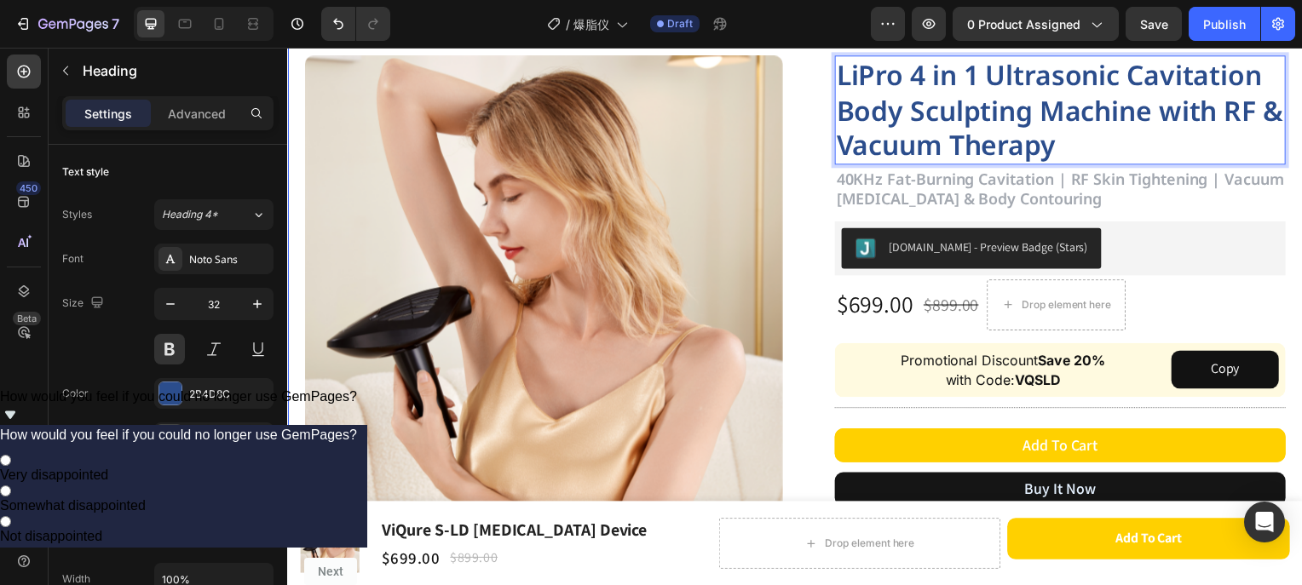
scroll to position [170, 0]
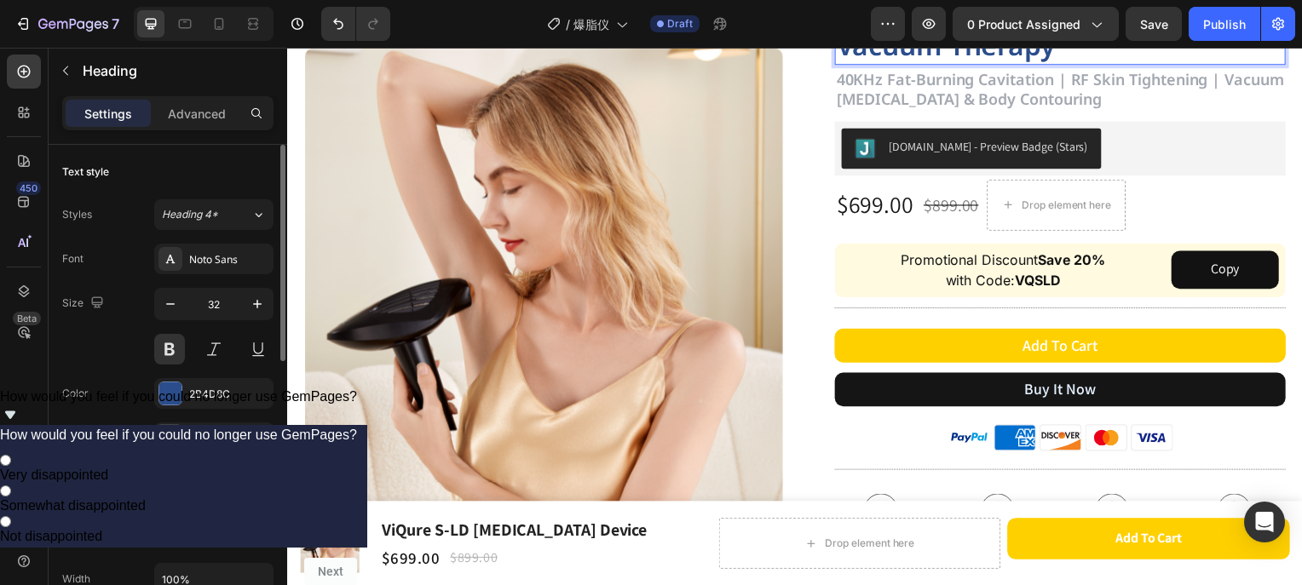
click at [188, 476] on div "Show more" at bounding box center [168, 482] width 79 height 17
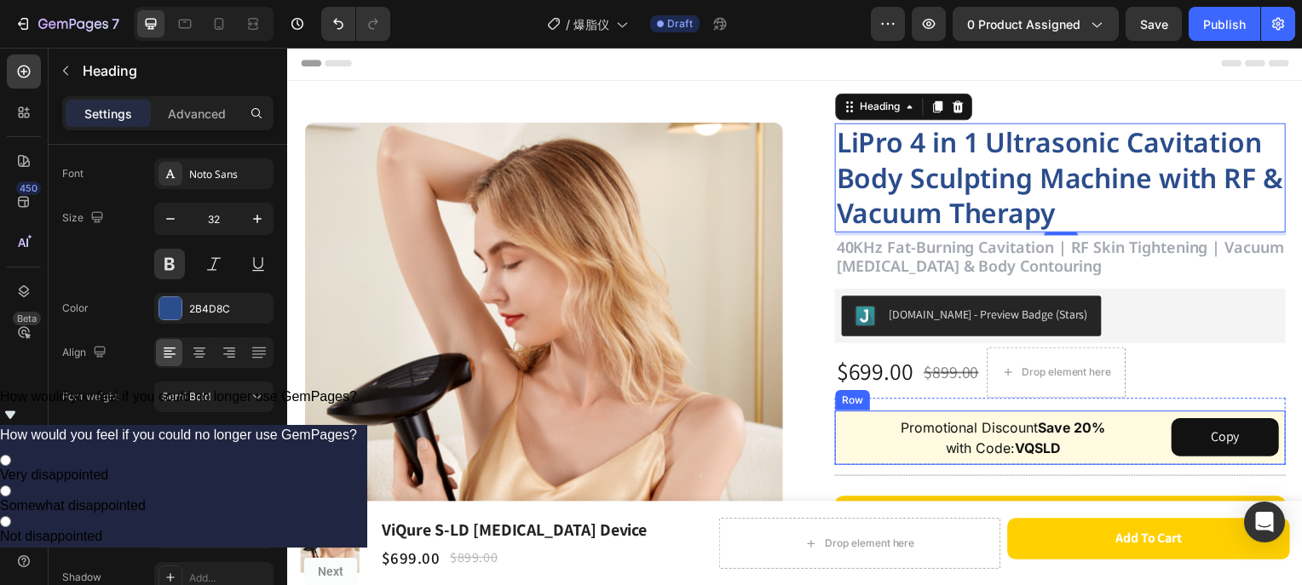
scroll to position [0, 0]
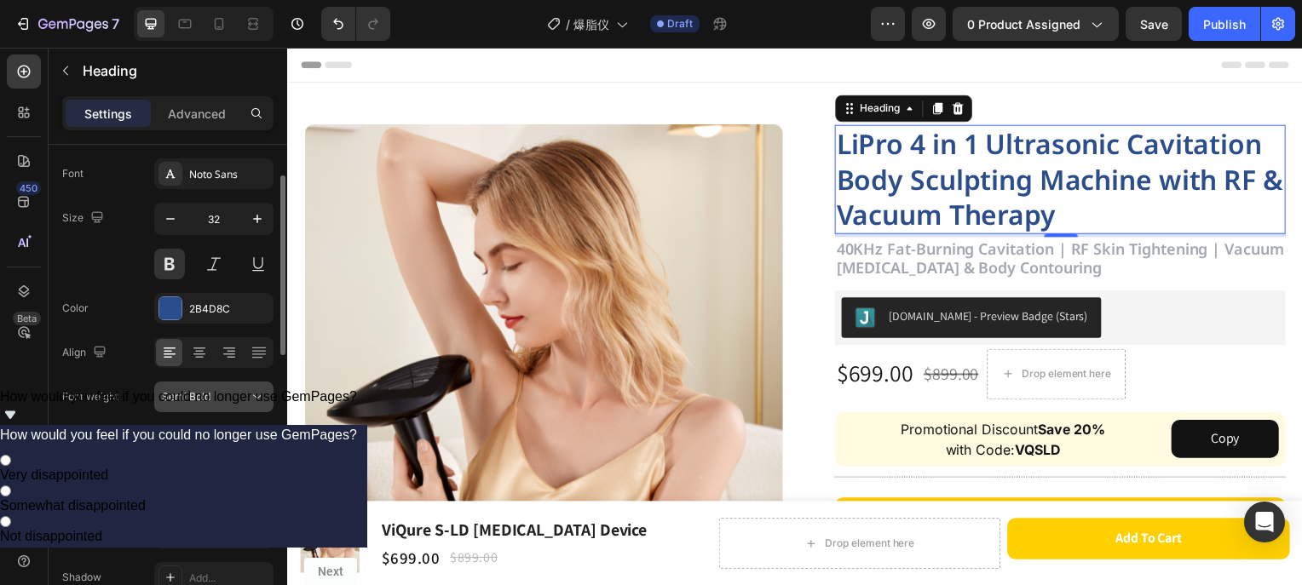
click at [198, 394] on span "Semi Bold" at bounding box center [186, 396] width 49 height 13
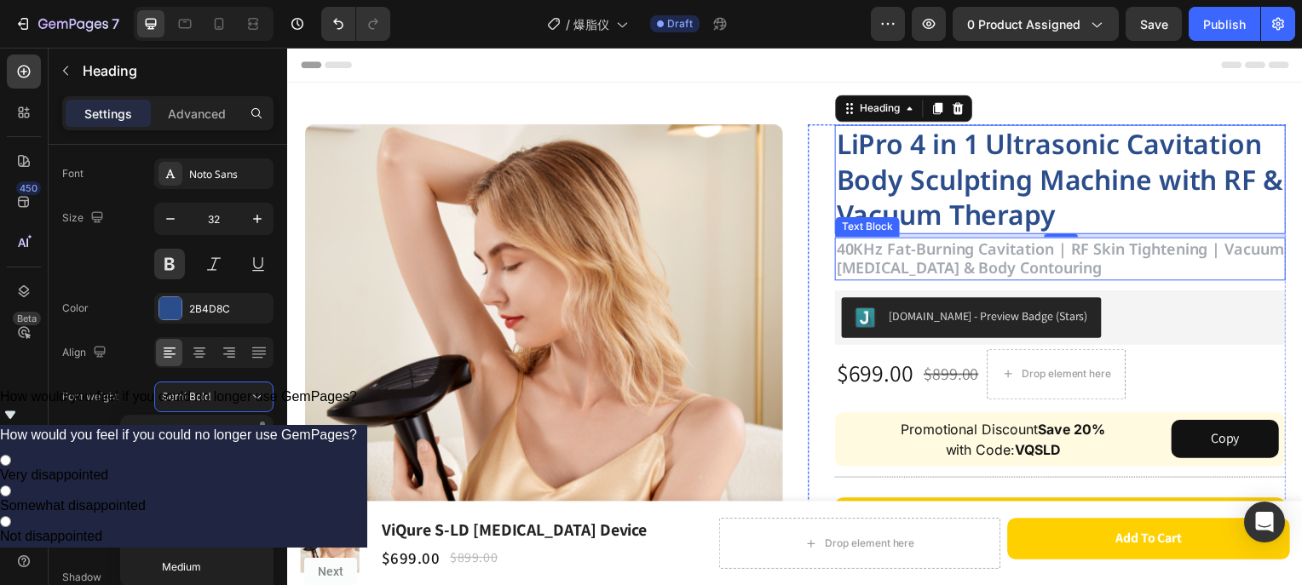
click at [1138, 251] on strong "40KHz Fat-Burning Cavitation | RF Skin Tightening | Vacuum [MEDICAL_DATA] & Bod…" at bounding box center [1065, 259] width 451 height 40
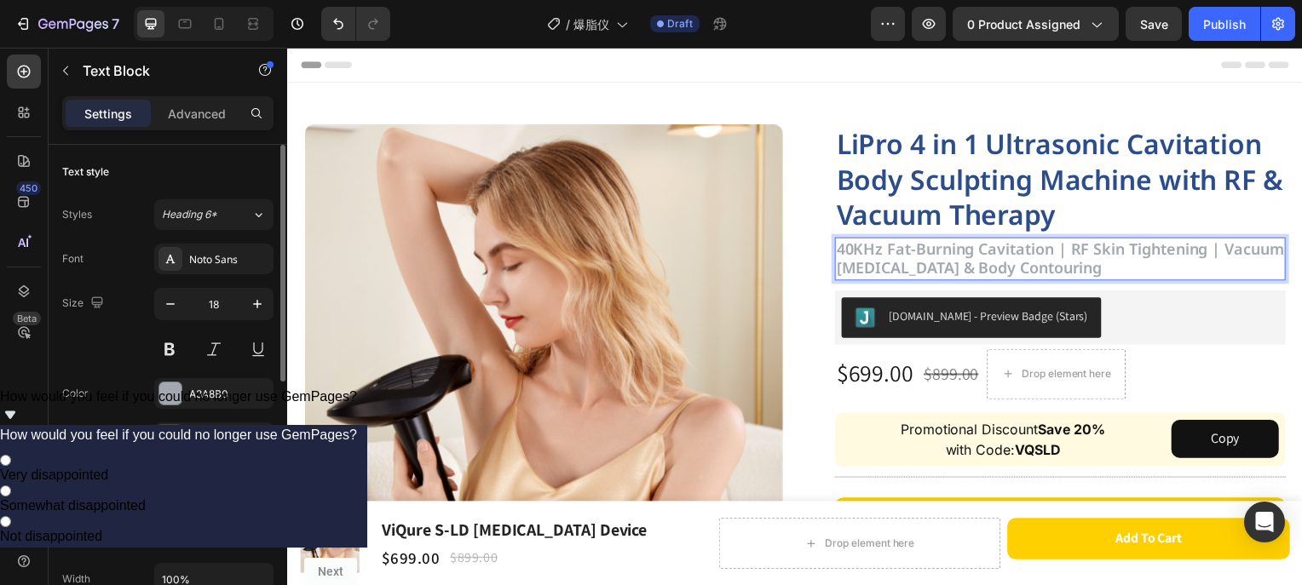
click at [183, 481] on div "Show more" at bounding box center [168, 482] width 79 height 17
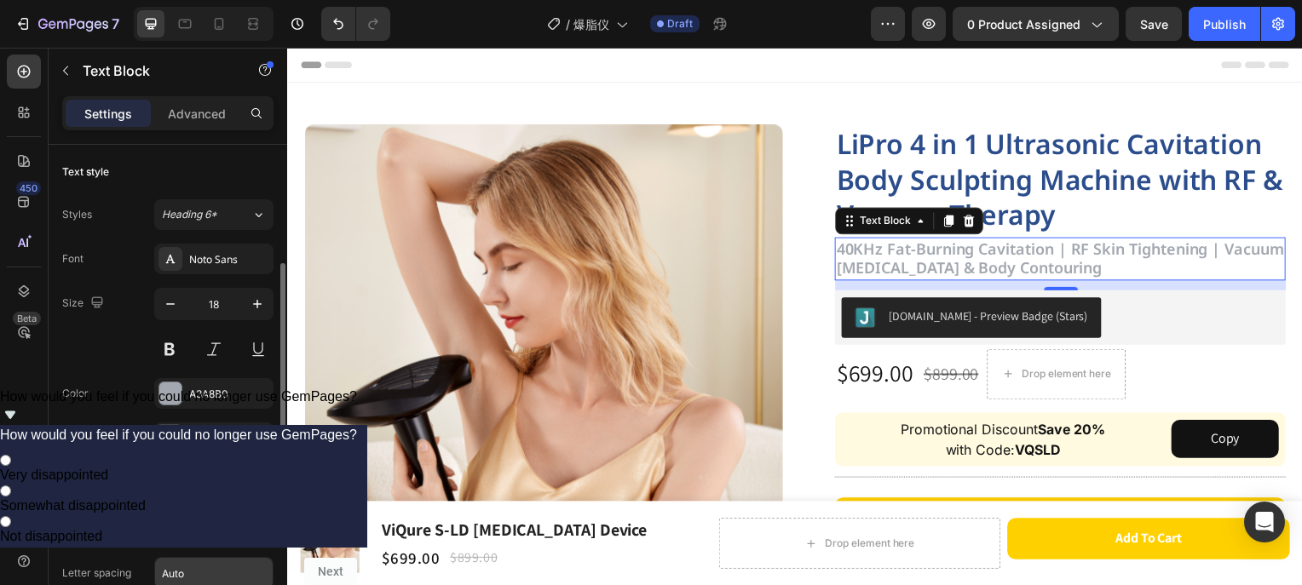
scroll to position [85, 0]
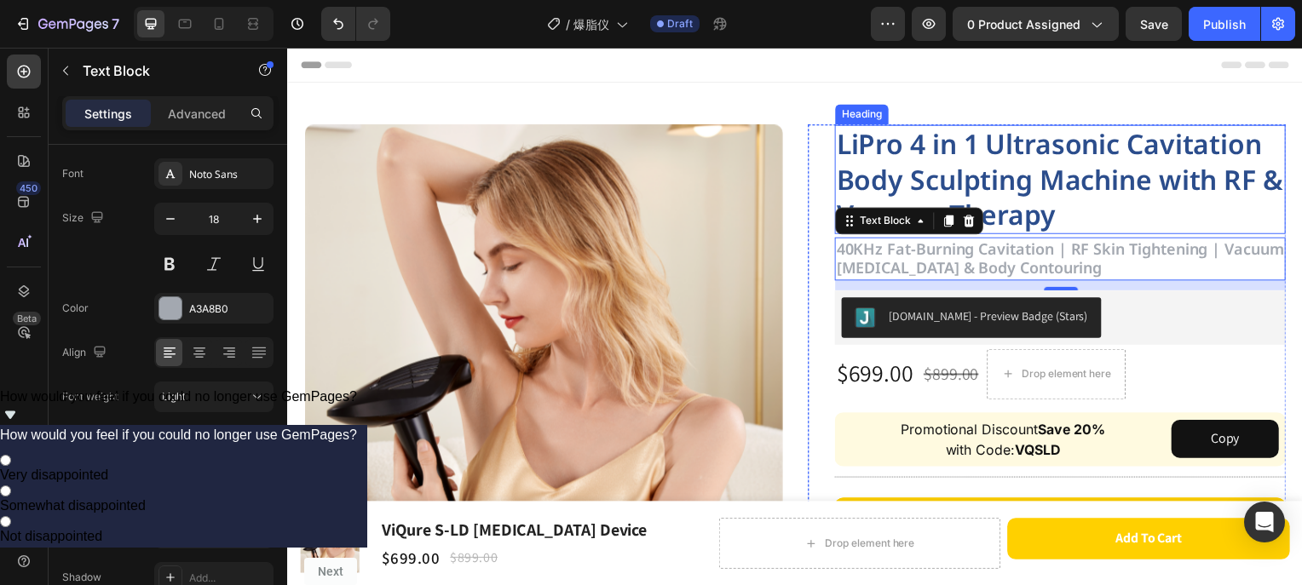
click at [1037, 192] on p "LiPro 4 in 1 Ultrasonic Cavitation Body Sculpting Machine with RF & Vacuum Ther…" at bounding box center [1065, 180] width 451 height 107
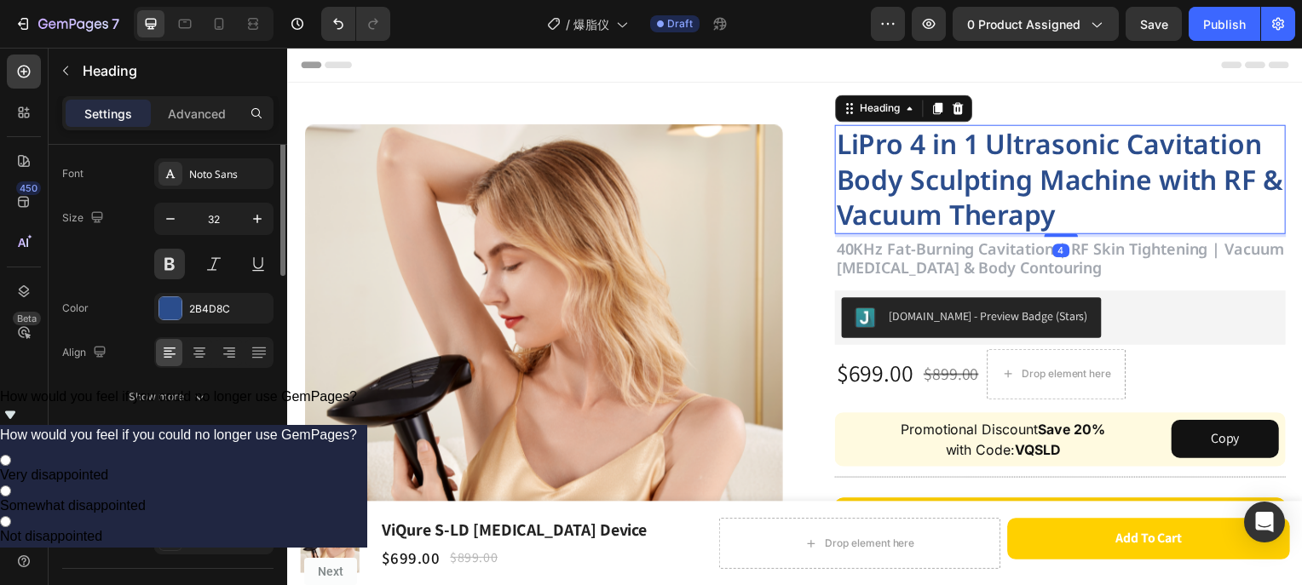
scroll to position [0, 0]
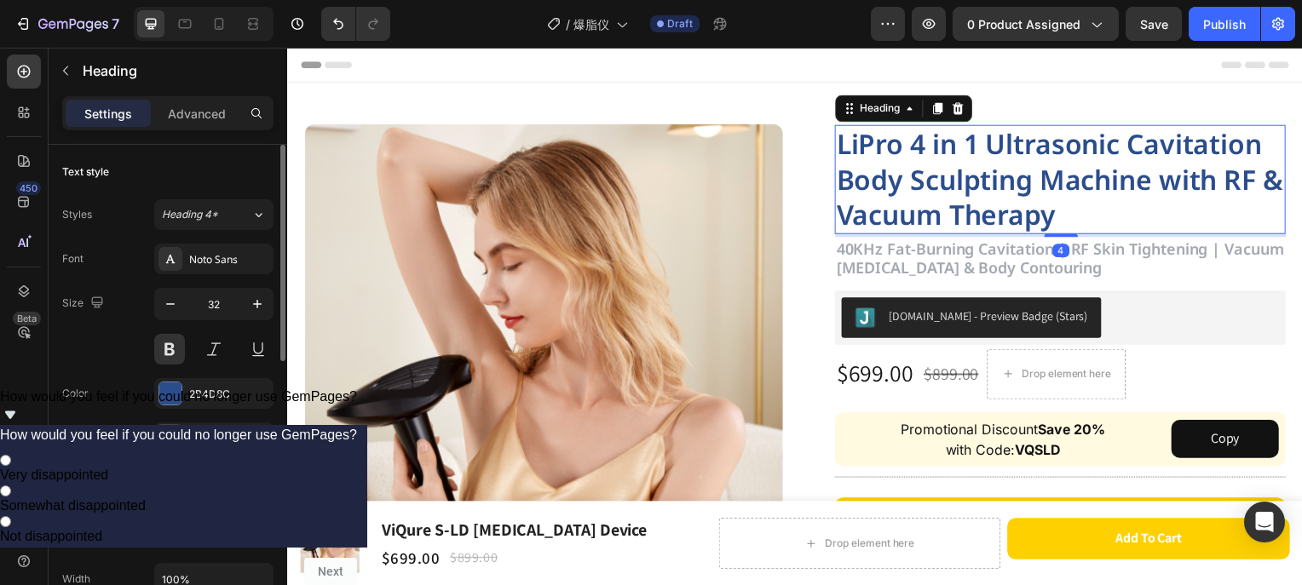
click at [188, 487] on div "Show more" at bounding box center [168, 482] width 79 height 17
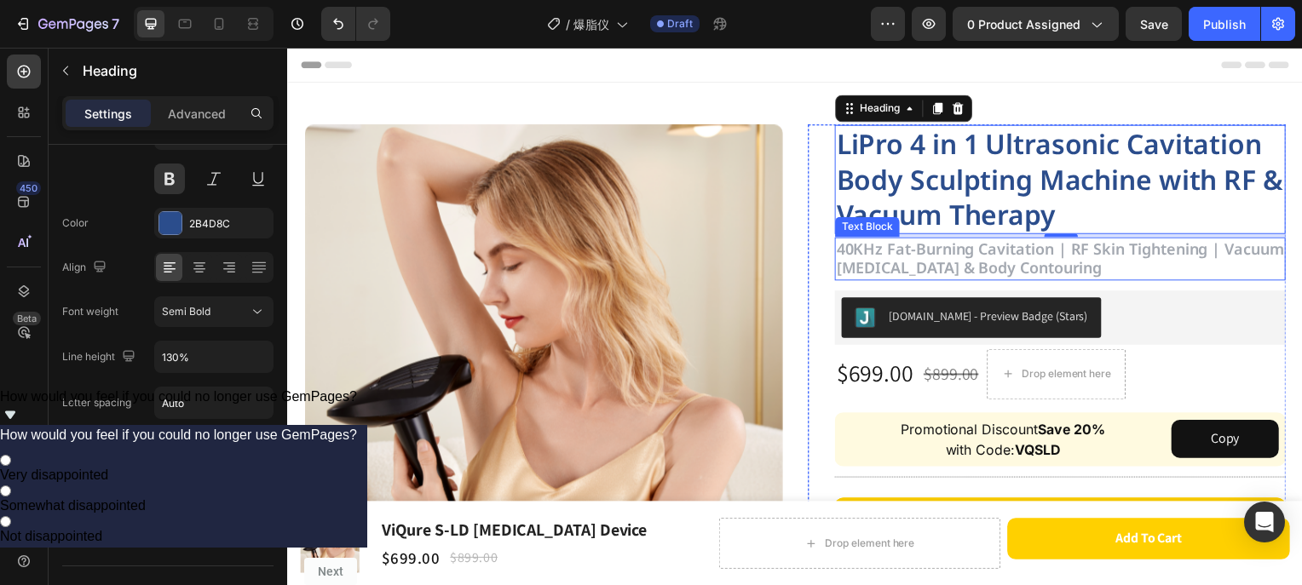
click at [1111, 269] on strong "40KHz Fat-Burning Cavitation | RF Skin Tightening | Vacuum [MEDICAL_DATA] & Bod…" at bounding box center [1065, 259] width 451 height 40
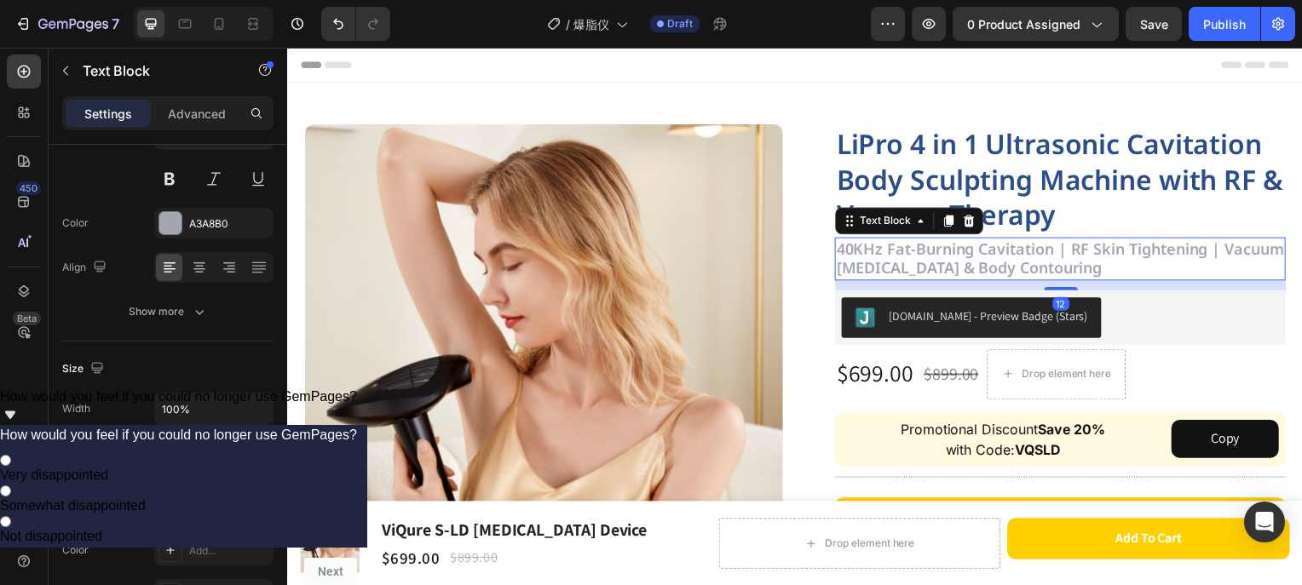
scroll to position [0, 0]
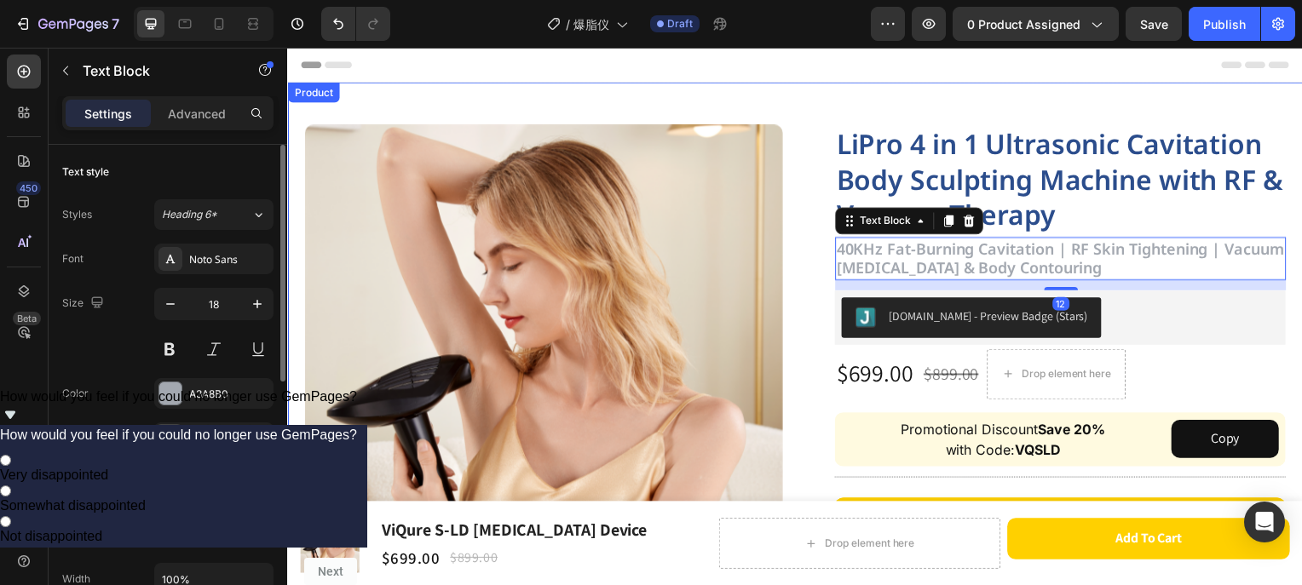
click at [1086, 96] on div "Image Row LiPro 4 in 1 Ultrasonic Cavitation Body Sculpting Machine with RF & V…" at bounding box center [798, 496] width 1022 height 826
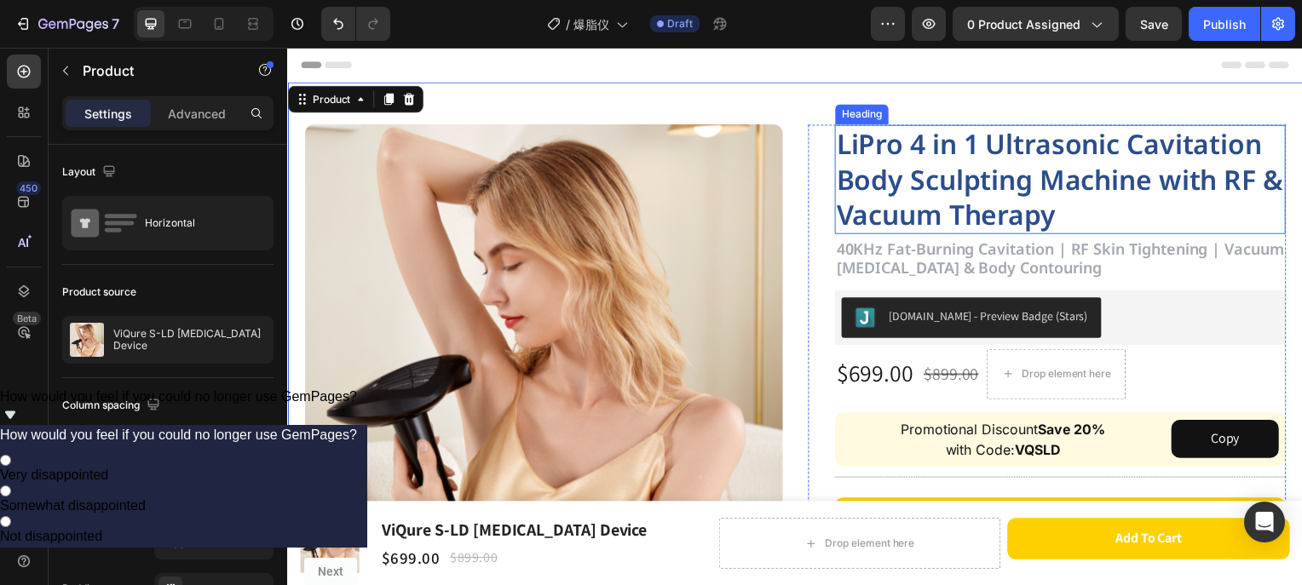
click at [967, 137] on p "LiPro 4 in 1 Ultrasonic Cavitation Body Sculpting Machine with RF & Vacuum Ther…" at bounding box center [1065, 180] width 451 height 107
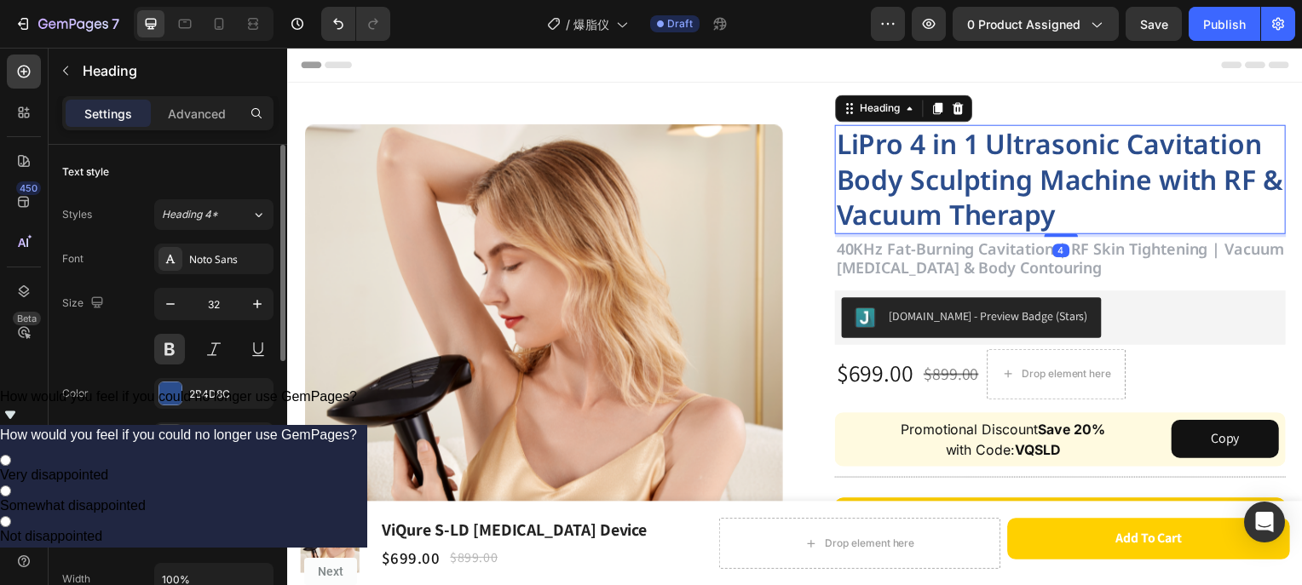
click at [172, 476] on div "Show more" at bounding box center [168, 482] width 79 height 17
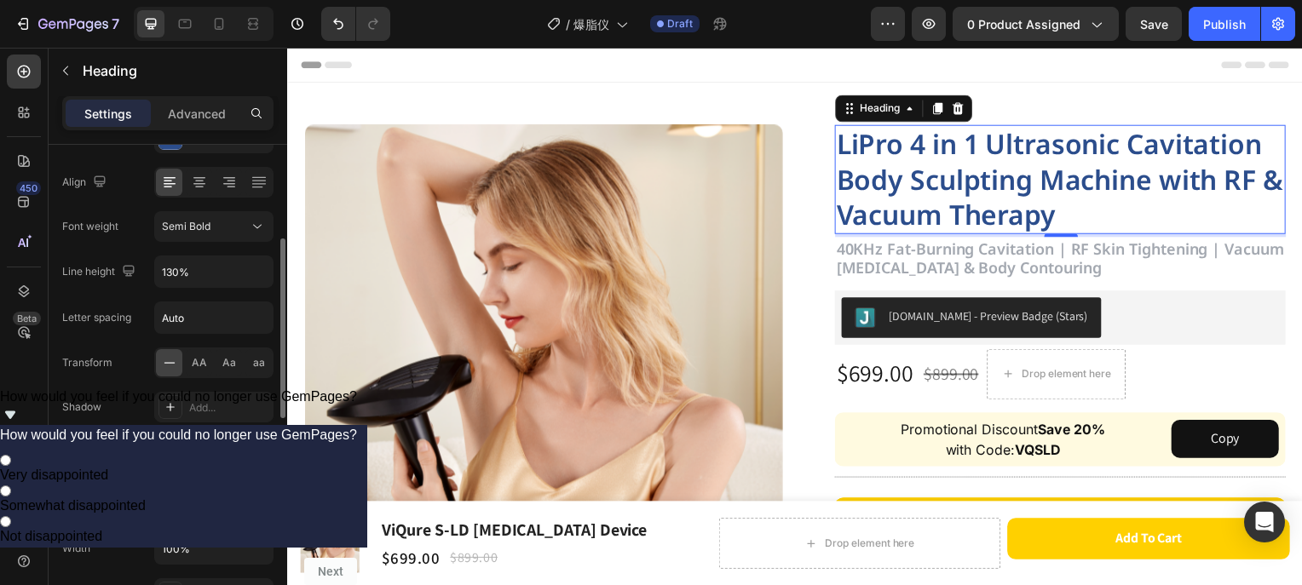
scroll to position [170, 0]
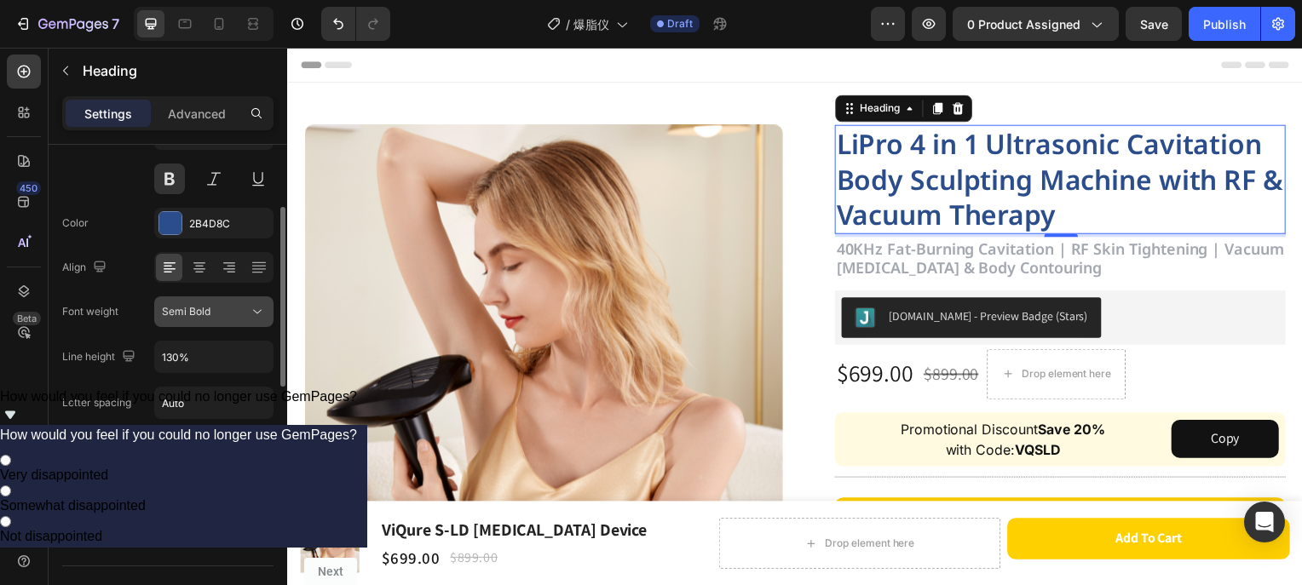
click at [222, 309] on div "Semi Bold" at bounding box center [205, 311] width 87 height 15
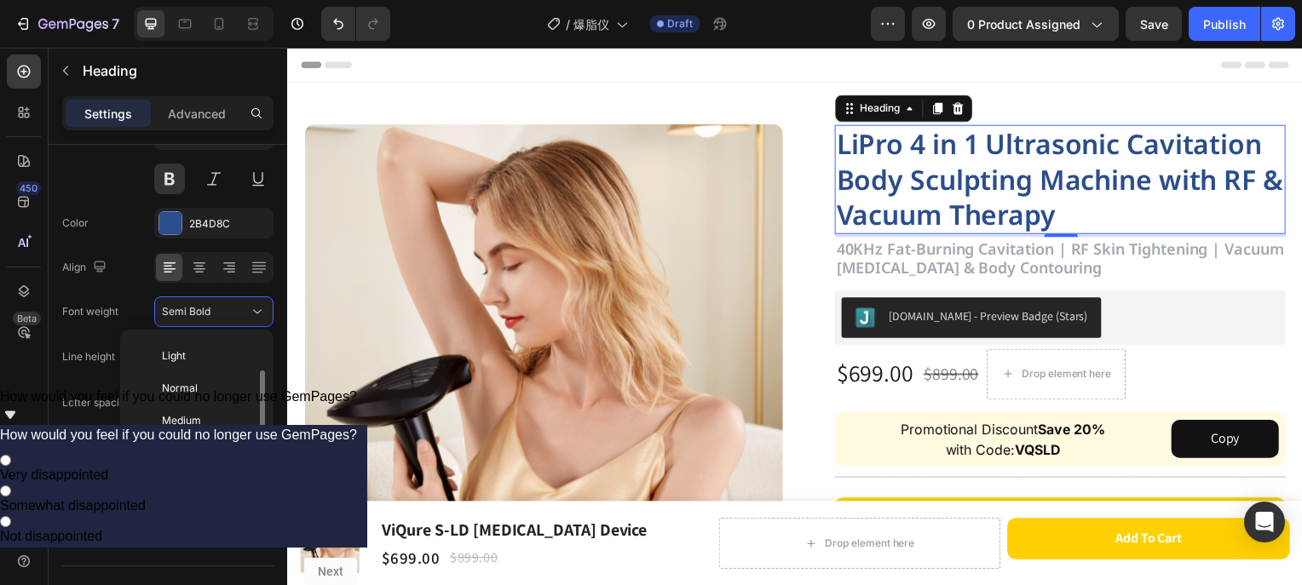
scroll to position [129, 0]
click at [184, 476] on span "Black" at bounding box center [175, 482] width 27 height 15
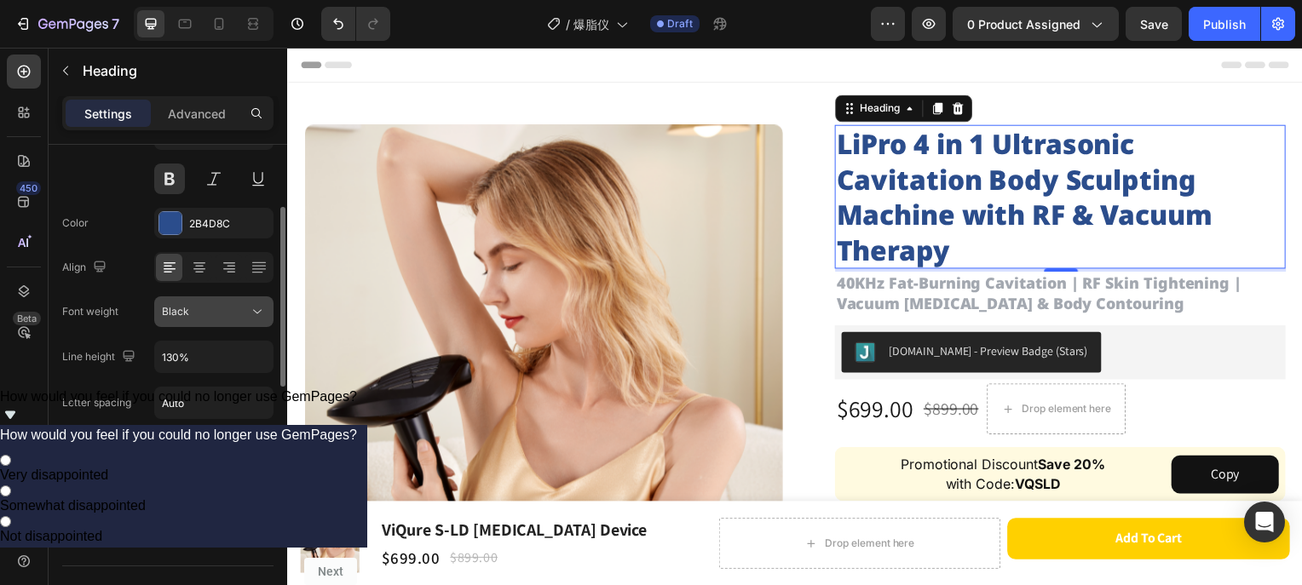
click at [244, 309] on div "Black" at bounding box center [205, 311] width 87 height 15
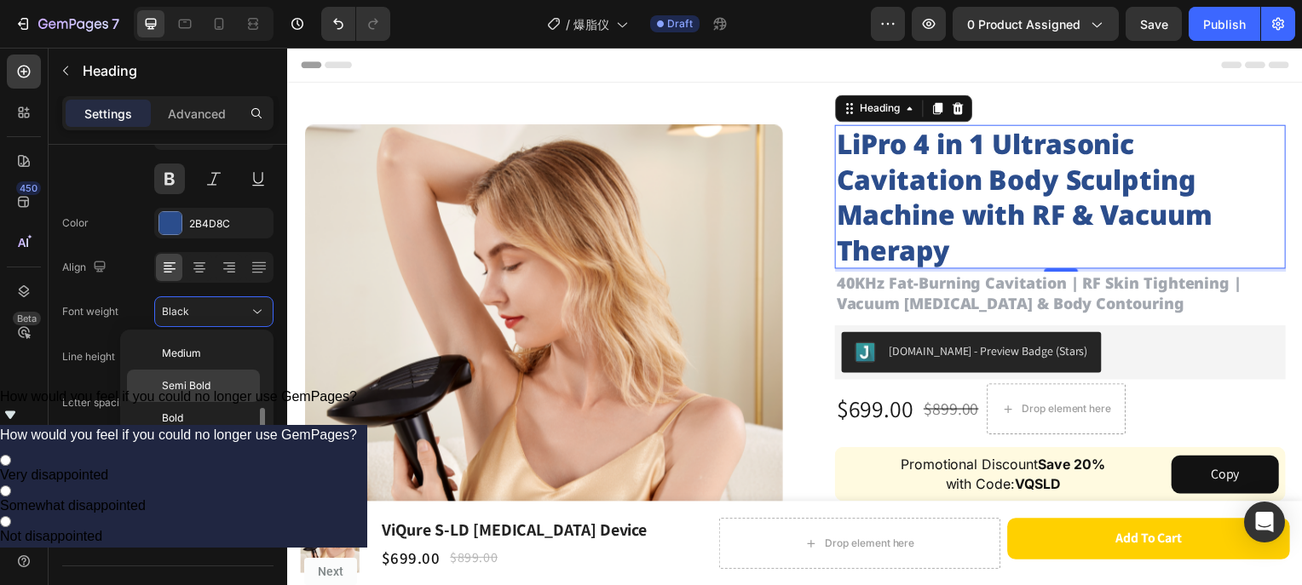
click at [187, 384] on span "Semi Bold" at bounding box center [186, 385] width 49 height 15
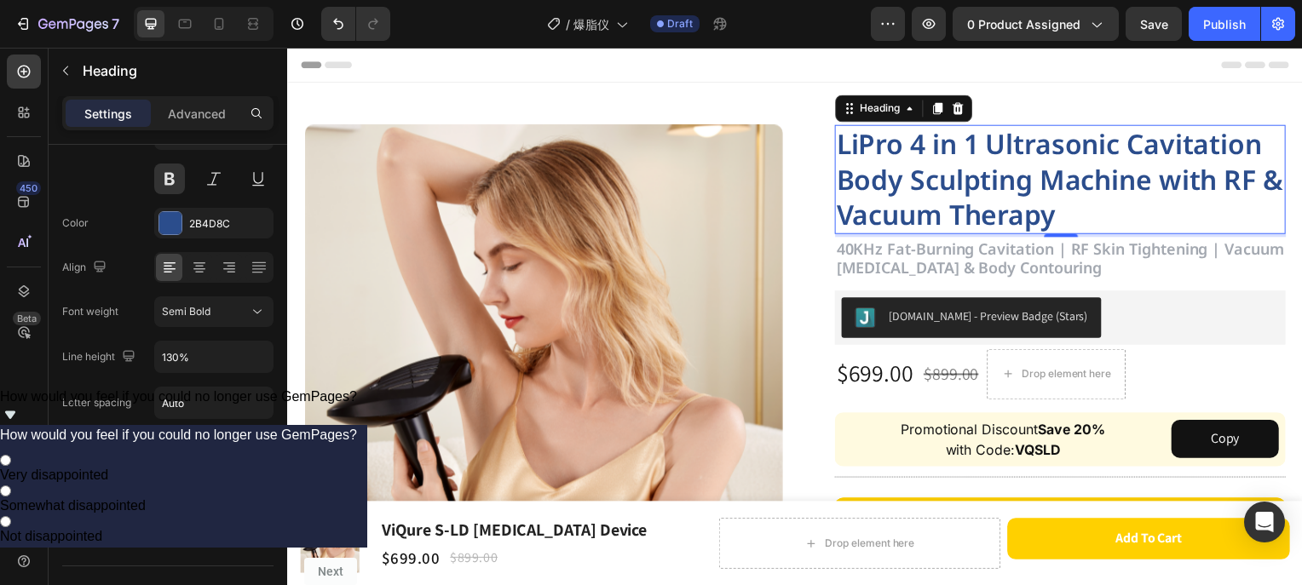
click at [1050, 56] on div "Header" at bounding box center [798, 65] width 995 height 34
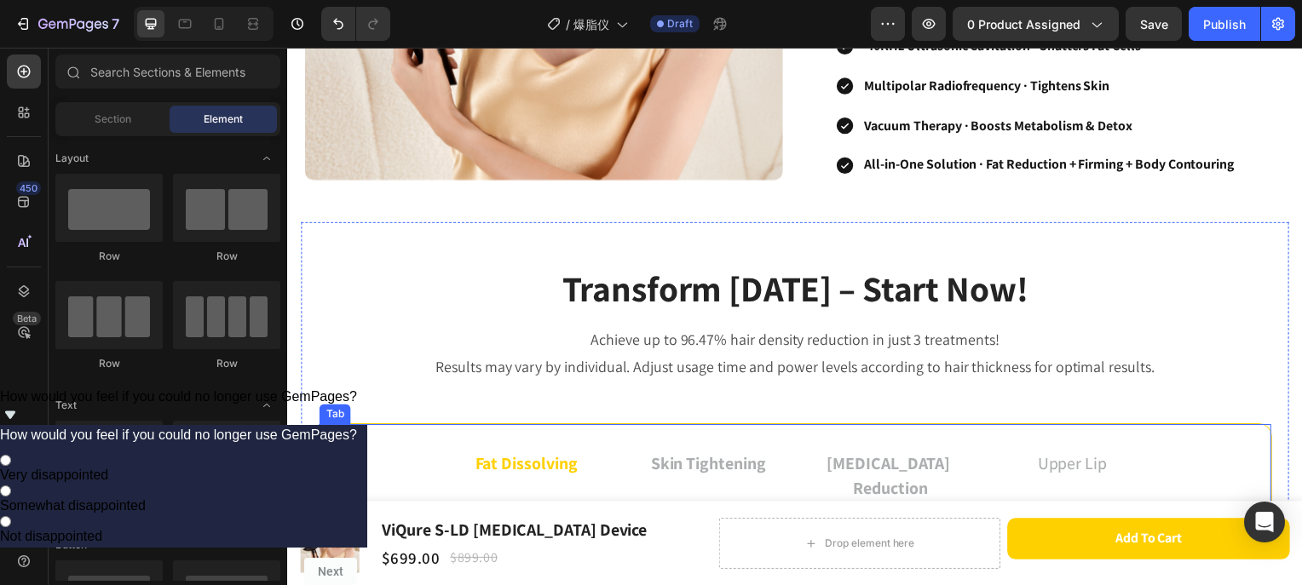
scroll to position [596, 0]
